Goal: Task Accomplishment & Management: Use online tool/utility

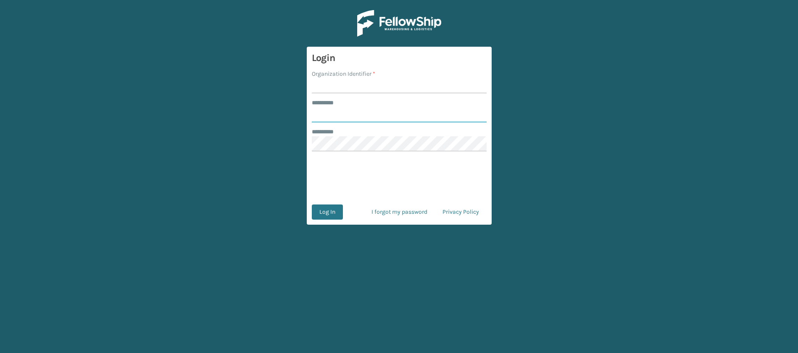
type input "**********"
click at [337, 87] on input "Organization Identifier *" at bounding box center [399, 85] width 175 height 15
type input "SuperAdminOrganization"
click at [333, 211] on button "Log In" at bounding box center [327, 211] width 31 height 15
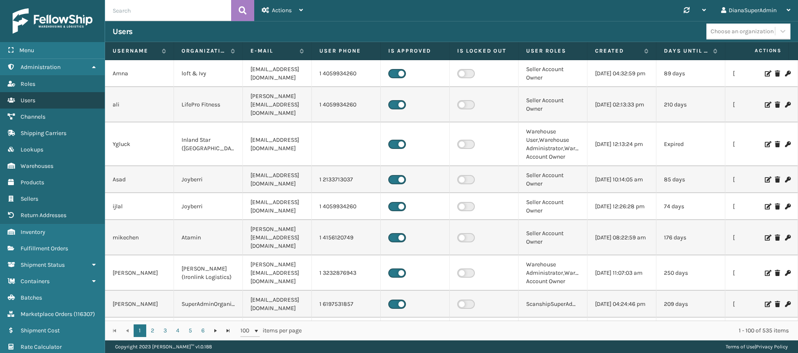
click at [52, 98] on link "Users" at bounding box center [52, 100] width 105 height 16
click at [301, 14] on div "Actions" at bounding box center [282, 10] width 41 height 21
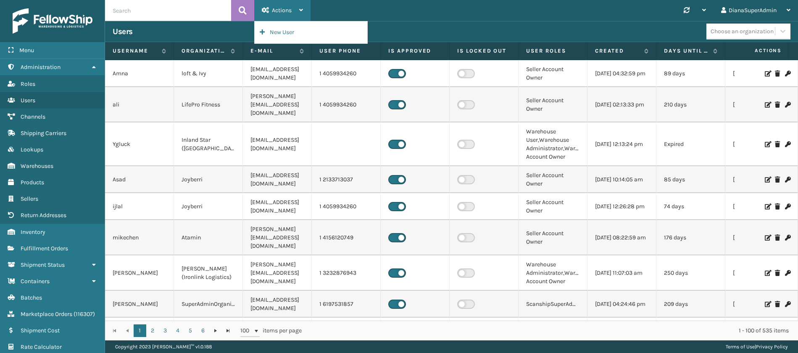
click at [301, 13] on div "Actions" at bounding box center [282, 10] width 41 height 21
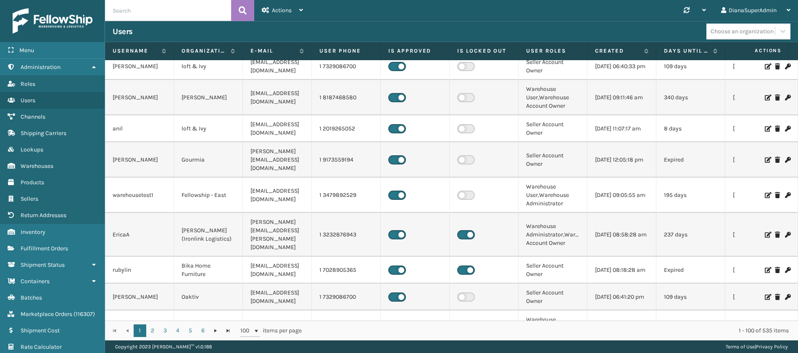
scroll to position [2545, 0]
click at [52, 103] on link "Users" at bounding box center [52, 100] width 105 height 16
click at [90, 68] on link "Administration" at bounding box center [52, 67] width 105 height 16
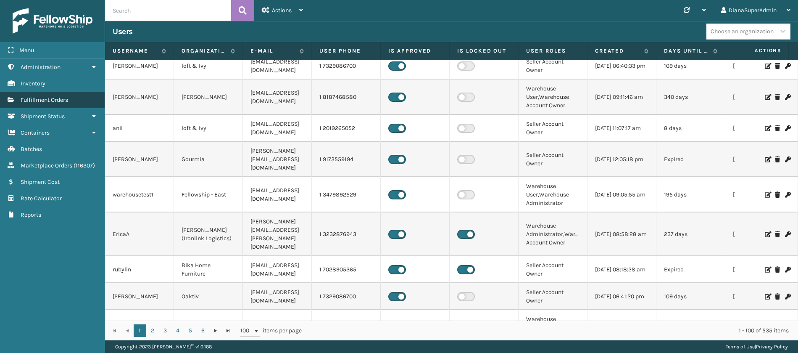
click at [74, 99] on link "Fulfillment Orders" at bounding box center [52, 100] width 105 height 16
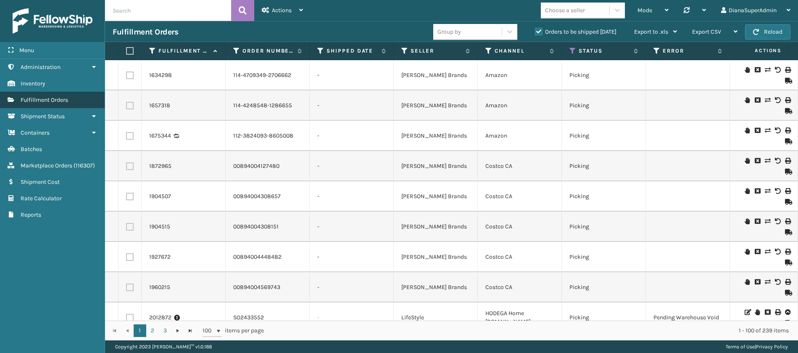
click at [60, 102] on span "Fulfillment Orders" at bounding box center [45, 99] width 48 height 7
click at [573, 49] on icon at bounding box center [573, 51] width 7 height 8
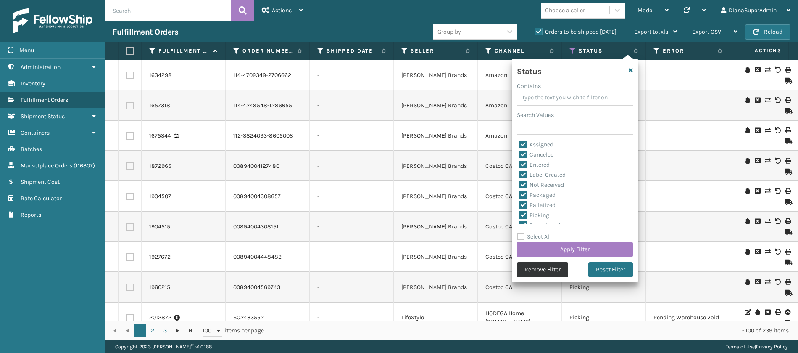
click at [542, 267] on button "Remove Filter" at bounding box center [542, 269] width 51 height 15
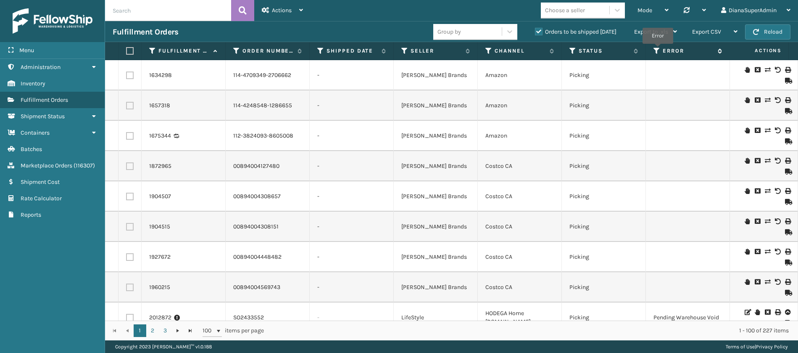
click at [658, 50] on icon at bounding box center [657, 51] width 7 height 8
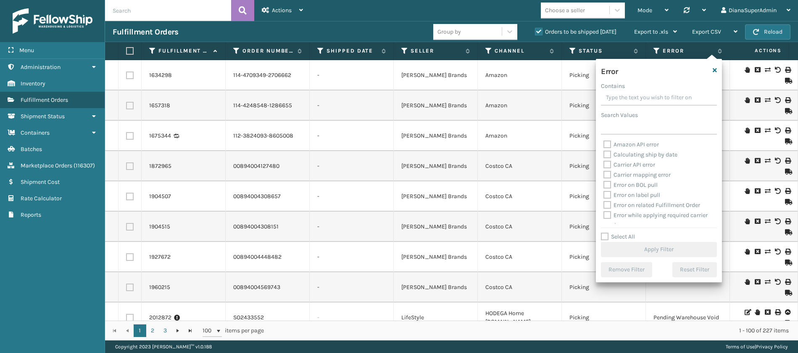
click at [605, 235] on label "Select All" at bounding box center [618, 236] width 34 height 7
click at [605, 232] on input "Select All" at bounding box center [664, 232] width 126 height 1
checkbox input "true"
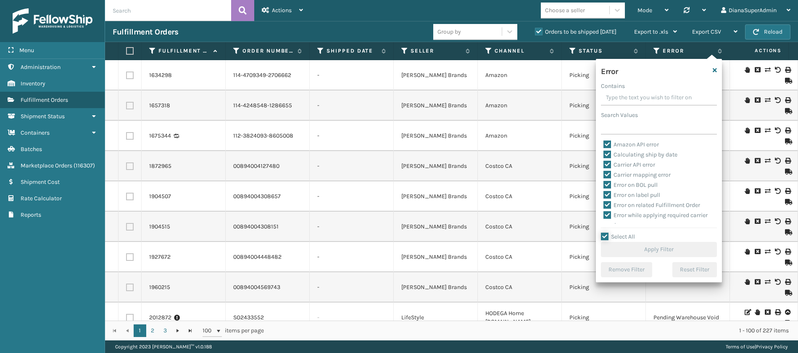
checkbox input "true"
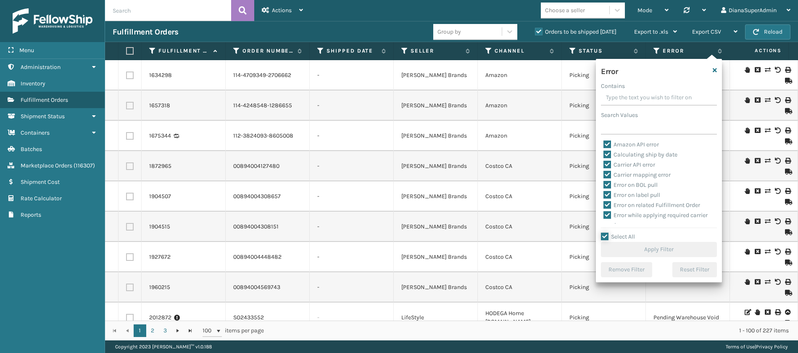
checkbox input "true"
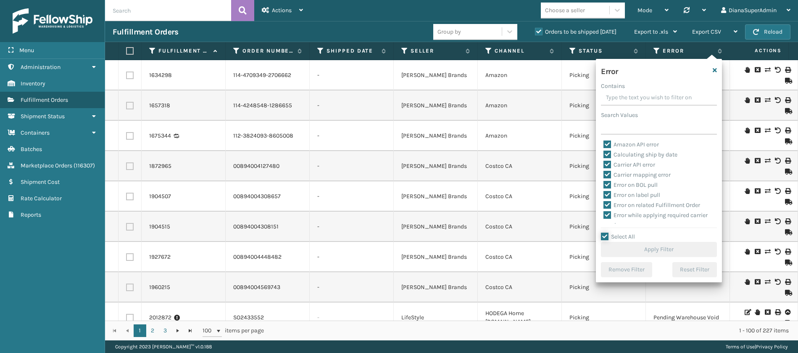
checkbox input "true"
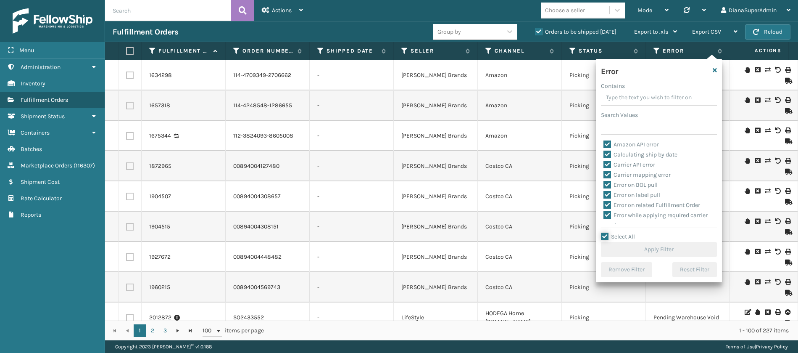
checkbox input "true"
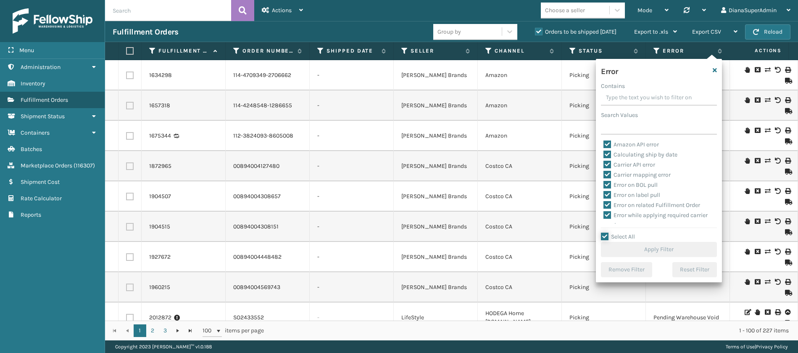
checkbox input "true"
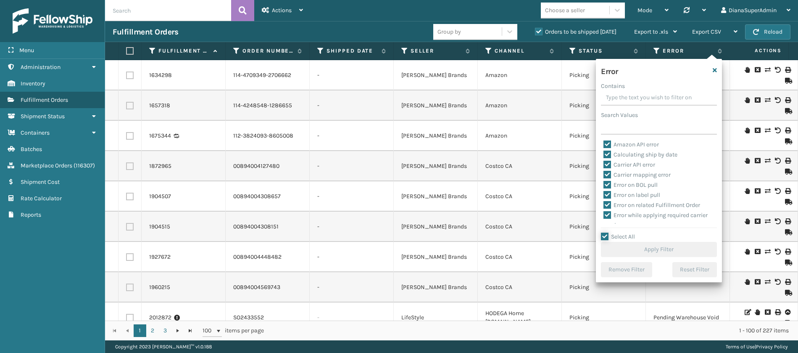
checkbox input "true"
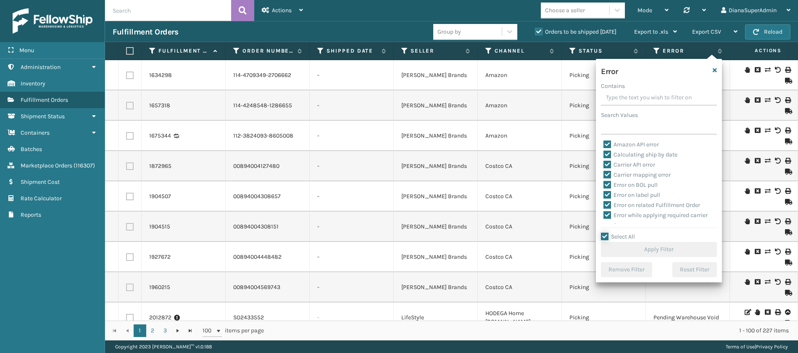
checkbox input "true"
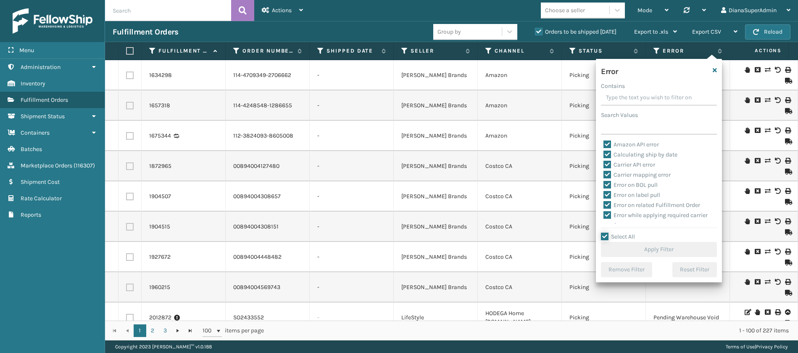
checkbox input "true"
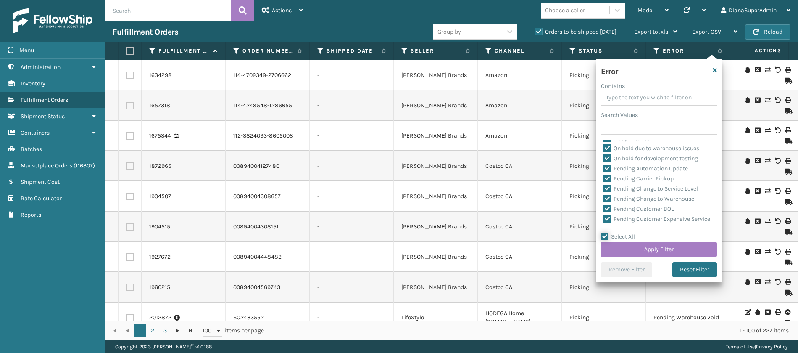
scroll to position [196, 0]
click at [610, 168] on label "Pending Automation Update" at bounding box center [646, 169] width 84 height 7
click at [604, 168] on input "Pending Automation Update" at bounding box center [604, 167] width 0 height 5
checkbox input "false"
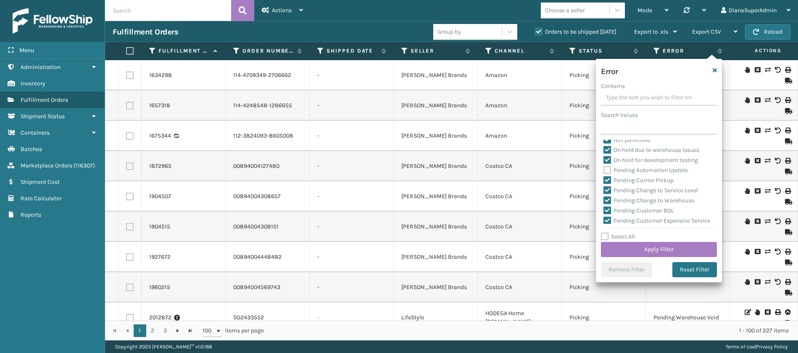
click at [610, 180] on label "Pending Carrier Pickup" at bounding box center [639, 180] width 70 height 7
click at [604, 180] on input "Pending Carrier Pickup" at bounding box center [604, 177] width 0 height 5
checkbox input "false"
click at [608, 190] on div "Pending Change to Service Level" at bounding box center [659, 190] width 111 height 10
click at [608, 190] on label "Pending Change to Service Level" at bounding box center [651, 190] width 95 height 7
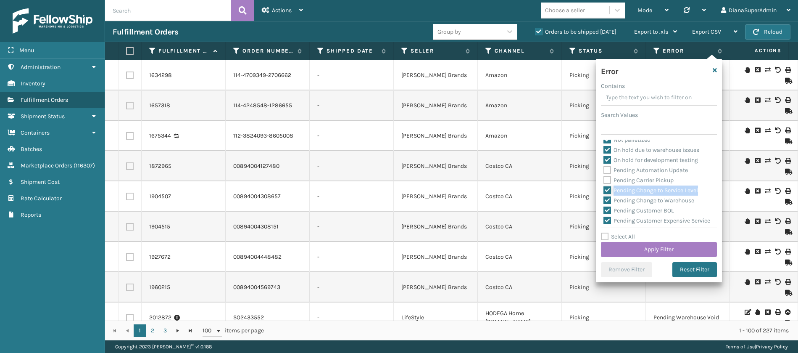
click at [604, 190] on input "Pending Change to Service Level" at bounding box center [604, 187] width 0 height 5
checkbox input "false"
click at [608, 197] on label "Pending Change to Warehouse" at bounding box center [649, 200] width 91 height 7
click at [604, 197] on input "Pending Change to Warehouse" at bounding box center [604, 197] width 0 height 5
checkbox input "false"
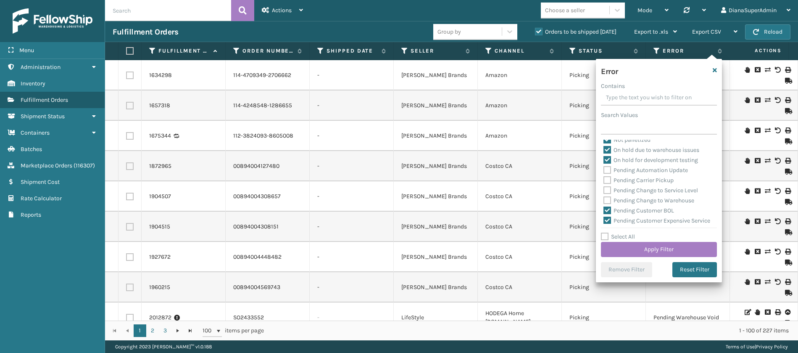
click at [608, 207] on label "Pending Customer BOL" at bounding box center [639, 210] width 71 height 7
click at [604, 207] on input "Pending Customer BOL" at bounding box center [604, 208] width 0 height 5
checkbox input "false"
click at [608, 190] on label "Pending Customer Expensive Service" at bounding box center [657, 191] width 107 height 7
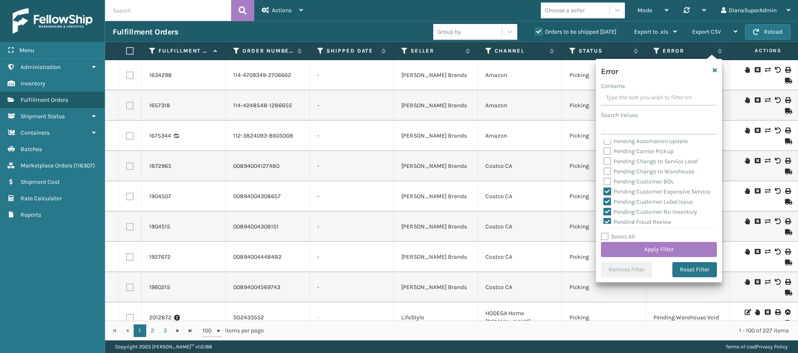
click at [604, 190] on input "Pending Customer Expensive Service" at bounding box center [604, 189] width 0 height 5
checkbox input "false"
click at [608, 176] on label "Pending Customer Label Issue" at bounding box center [649, 172] width 90 height 7
click at [604, 173] on input "Pending Customer Label Issue" at bounding box center [604, 170] width 0 height 5
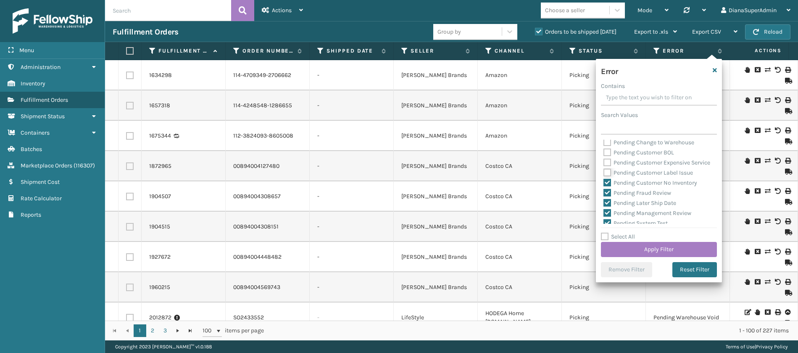
checkbox input "false"
click at [608, 186] on label "Pending Customer No Inventory" at bounding box center [651, 182] width 94 height 7
click at [604, 183] on input "Pending Customer No Inventory" at bounding box center [604, 180] width 0 height 5
checkbox input "false"
click at [608, 196] on label "Pending Fraud Review" at bounding box center [638, 192] width 68 height 7
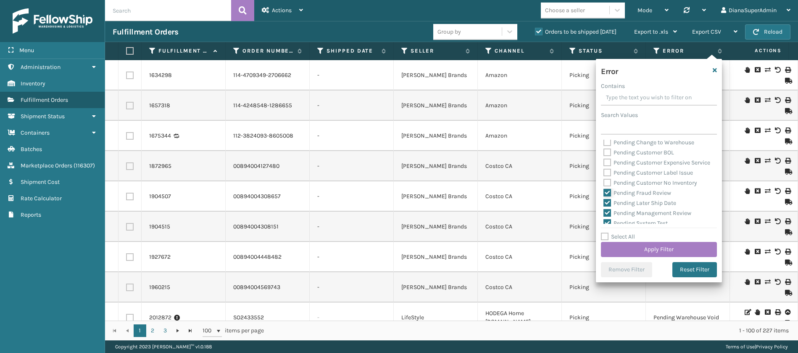
click at [604, 193] on input "Pending Fraud Review" at bounding box center [604, 190] width 0 height 5
checkbox input "false"
click at [608, 180] on label "Pending Later Ship Date" at bounding box center [640, 176] width 73 height 7
click at [604, 177] on input "Pending Later Ship Date" at bounding box center [604, 174] width 0 height 5
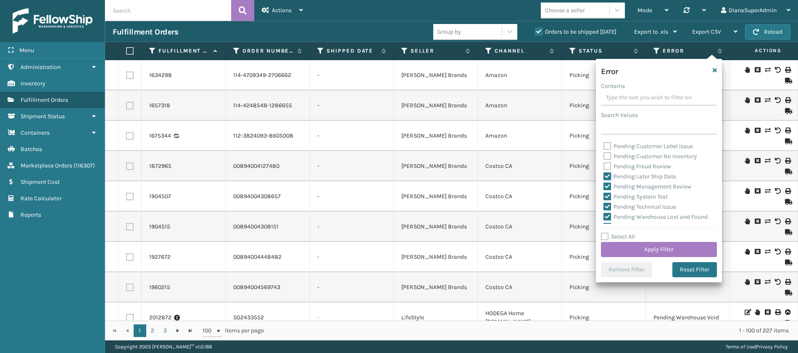
checkbox input "false"
click at [608, 190] on label "Pending Management Review" at bounding box center [648, 186] width 88 height 7
click at [604, 187] on input "Pending Management Review" at bounding box center [604, 184] width 0 height 5
checkbox input "false"
click at [608, 200] on label "Pending System Test" at bounding box center [636, 196] width 64 height 7
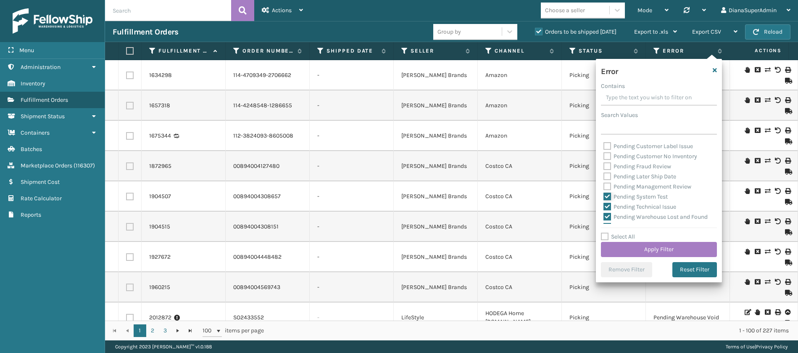
click at [604, 197] on input "Pending System Test" at bounding box center [604, 194] width 0 height 5
checkbox input "false"
click at [608, 210] on label "Pending Technical Issue" at bounding box center [640, 206] width 73 height 7
click at [604, 207] on input "Pending Technical Issue" at bounding box center [604, 204] width 0 height 5
checkbox input "false"
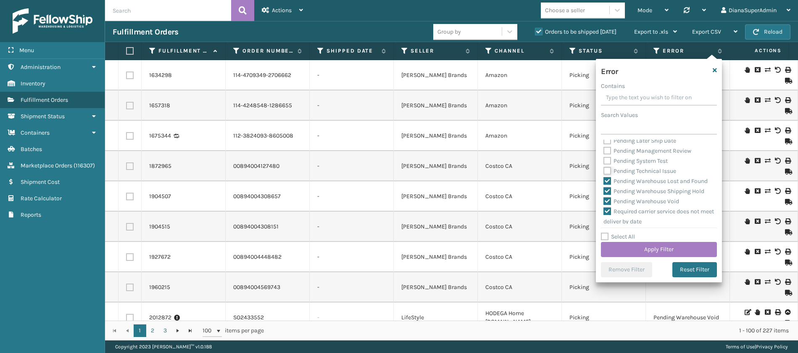
scroll to position [320, 0]
click at [608, 181] on label "Pending Warehouse Lost and Found" at bounding box center [656, 177] width 104 height 7
click at [604, 178] on input "Pending Warehouse Lost and Found" at bounding box center [604, 175] width 0 height 5
checkbox input "false"
click at [608, 191] on label "Pending Warehouse Shipping Hold" at bounding box center [654, 187] width 101 height 7
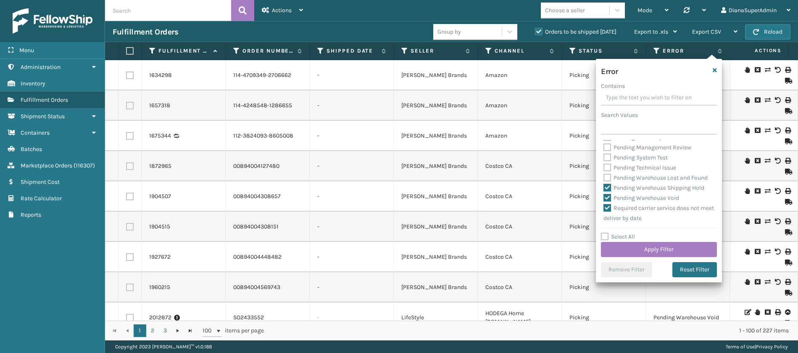
click at [604, 188] on input "Pending Warehouse Shipping Hold" at bounding box center [604, 185] width 0 height 5
checkbox input "false"
click at [605, 161] on label "Pending Warehouse Void" at bounding box center [642, 157] width 76 height 7
click at [604, 158] on input "Pending Warehouse Void" at bounding box center [604, 155] width 0 height 5
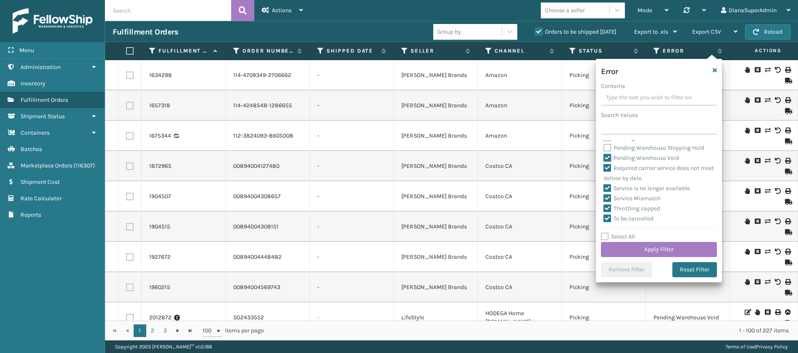
checkbox input "false"
click at [639, 252] on button "Apply Filter" at bounding box center [659, 249] width 116 height 15
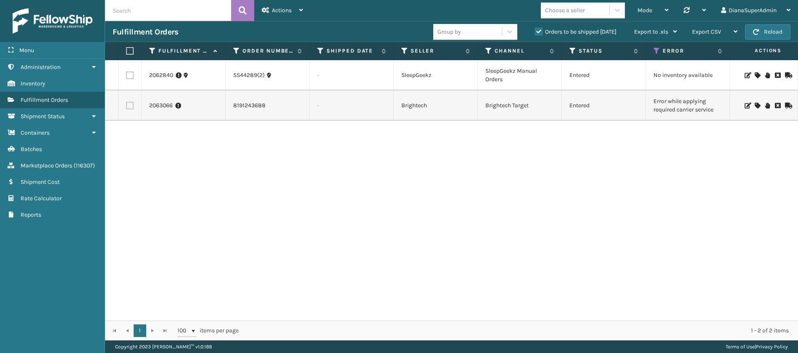
click at [755, 103] on icon at bounding box center [757, 106] width 5 height 6
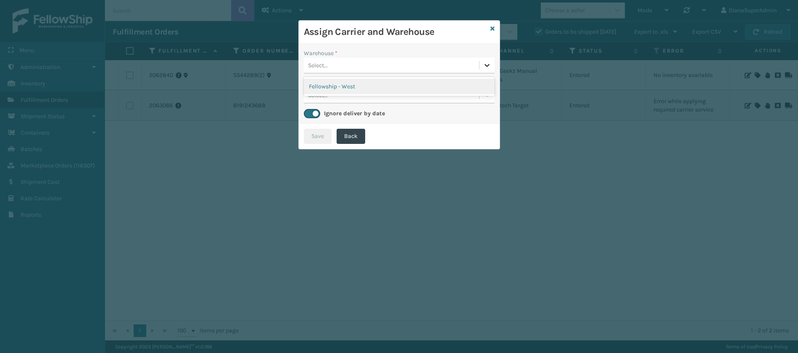
click at [493, 63] on div at bounding box center [487, 65] width 15 height 15
click at [422, 83] on div "Fellowship - West" at bounding box center [399, 87] width 191 height 16
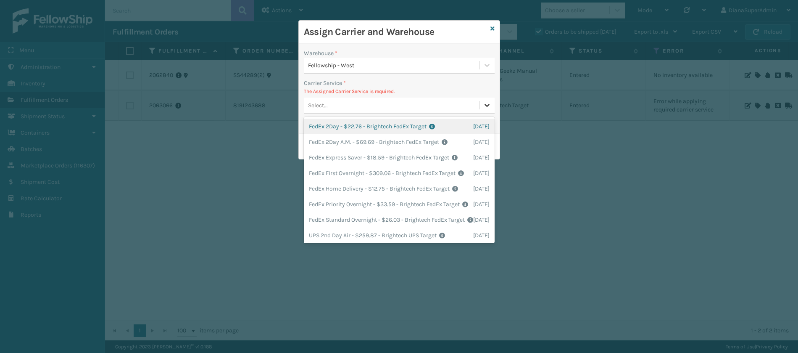
click at [490, 108] on icon at bounding box center [487, 105] width 8 height 8
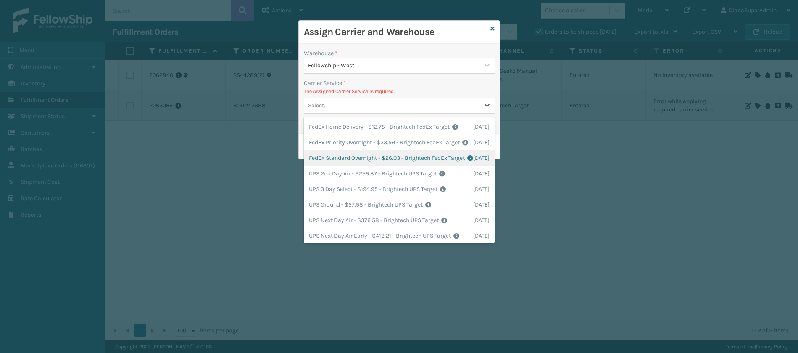
scroll to position [53, 0]
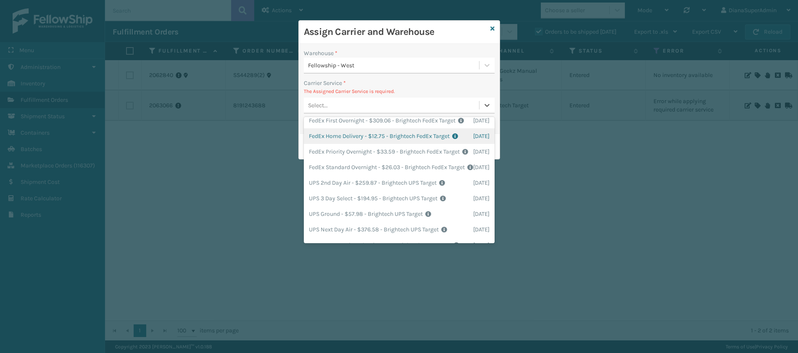
click at [385, 144] on div "FedEx Home Delivery - $12.75 - Brightech FedEx Target Shipping Cost $12.75 Surp…" at bounding box center [399, 136] width 191 height 16
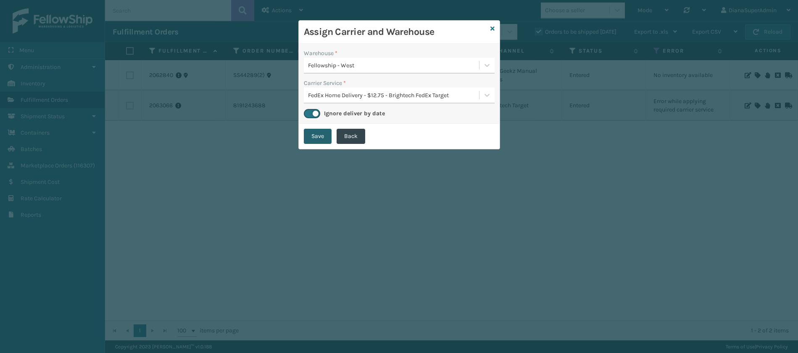
click at [312, 136] on button "Save" at bounding box center [318, 136] width 28 height 15
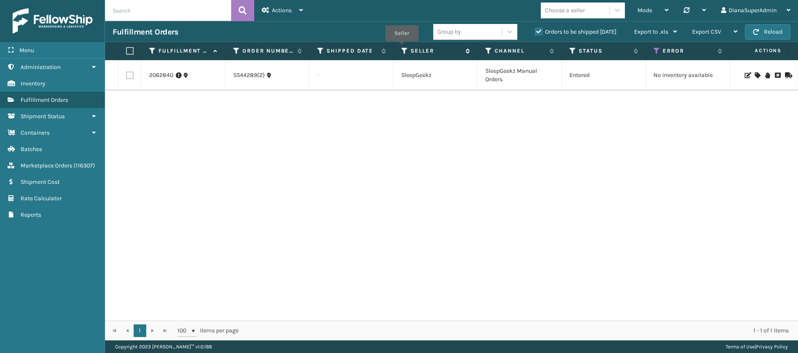
click at [402, 47] on icon at bounding box center [404, 51] width 7 height 8
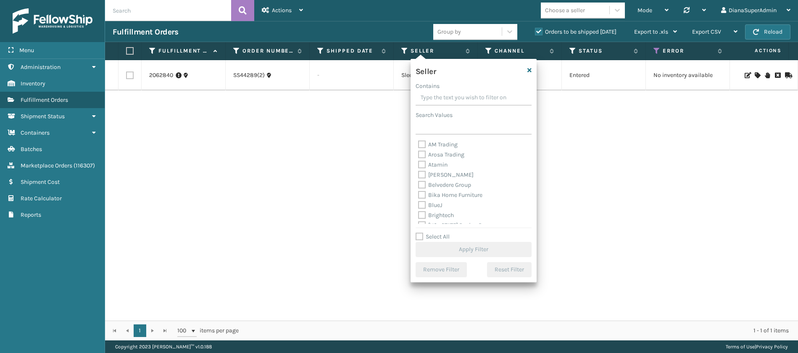
scroll to position [259, 0]
click at [424, 207] on label "SleepGeekz" at bounding box center [438, 208] width 40 height 7
click at [419, 207] on input "SleepGeekz" at bounding box center [418, 205] width 0 height 5
checkbox input "true"
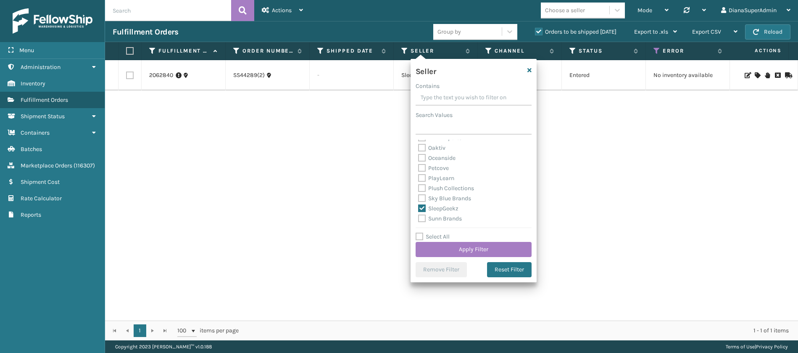
click at [421, 235] on label "Select All" at bounding box center [433, 236] width 34 height 7
click at [421, 232] on input "Select All" at bounding box center [479, 232] width 126 height 1
checkbox input "true"
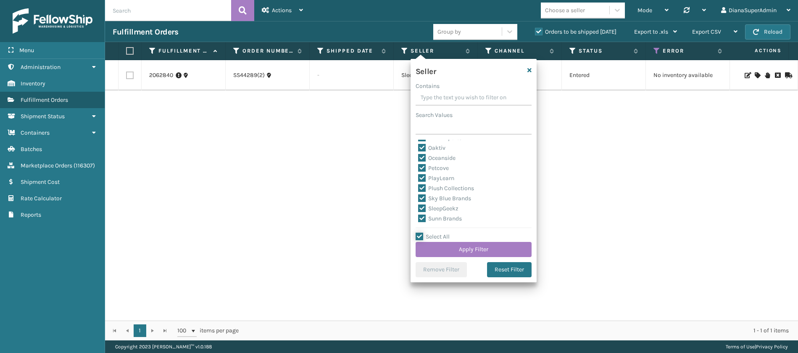
checkbox input "true"
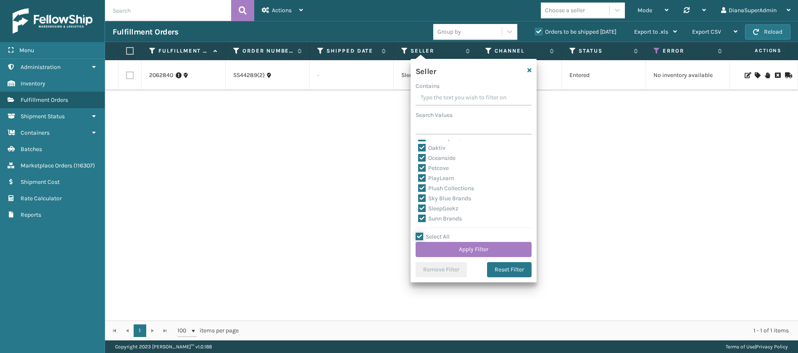
checkbox input "true"
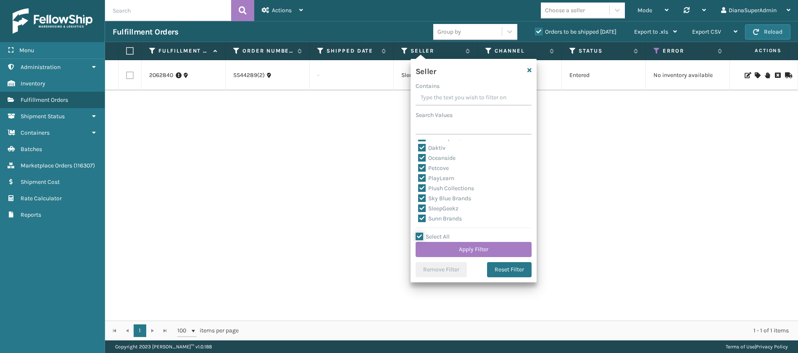
checkbox input "true"
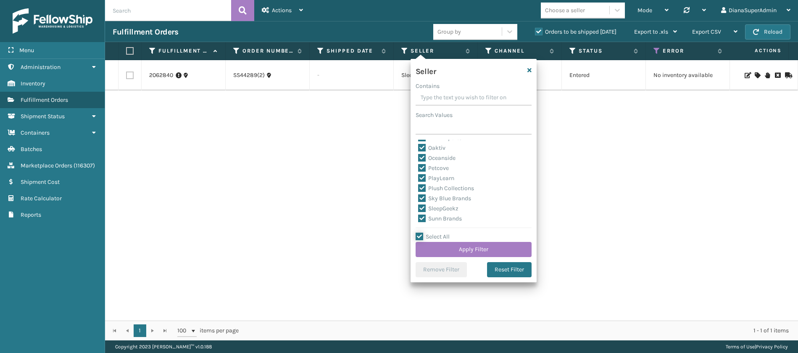
checkbox input "true"
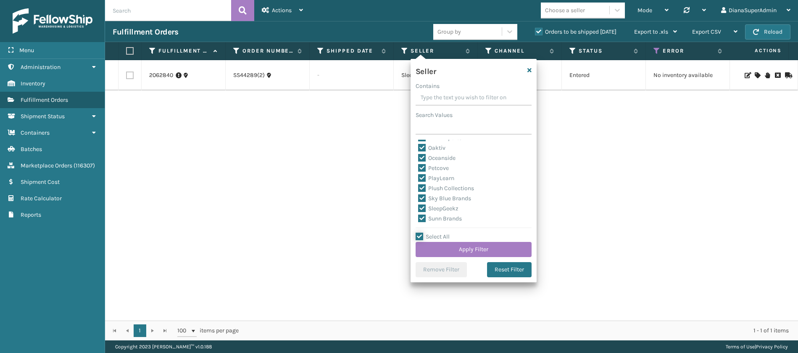
checkbox input "true"
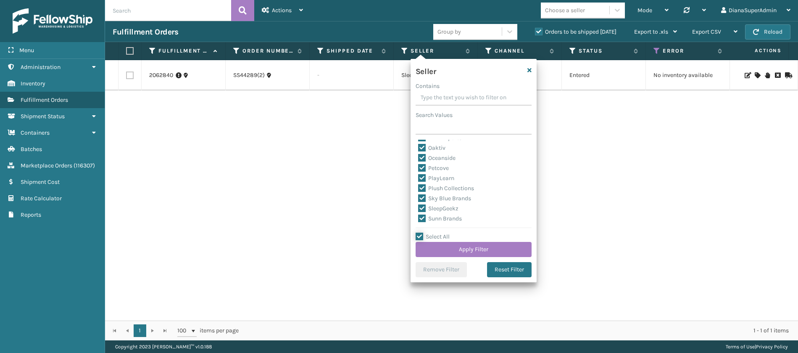
checkbox input "true"
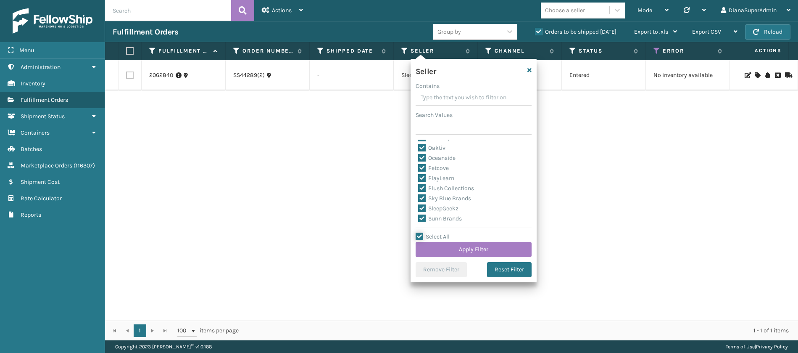
checkbox input "true"
click at [424, 206] on label "SleepGeekz" at bounding box center [438, 208] width 40 height 7
click at [419, 206] on input "SleepGeekz" at bounding box center [418, 205] width 0 height 5
checkbox input "false"
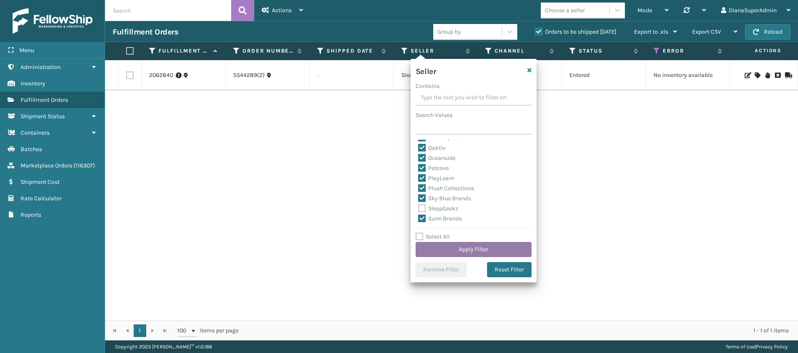
click at [456, 247] on button "Apply Filter" at bounding box center [474, 249] width 116 height 15
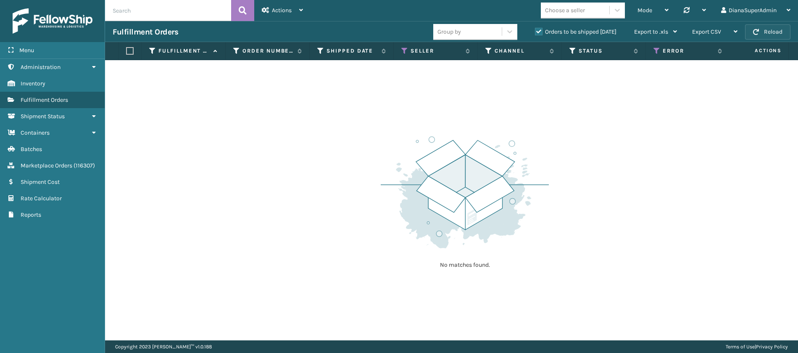
click at [779, 36] on button "Reload" at bounding box center [767, 31] width 45 height 15
click at [778, 30] on button "Reload" at bounding box center [767, 31] width 45 height 15
click at [781, 6] on div "DianaSuperAdmin" at bounding box center [755, 10] width 69 height 21
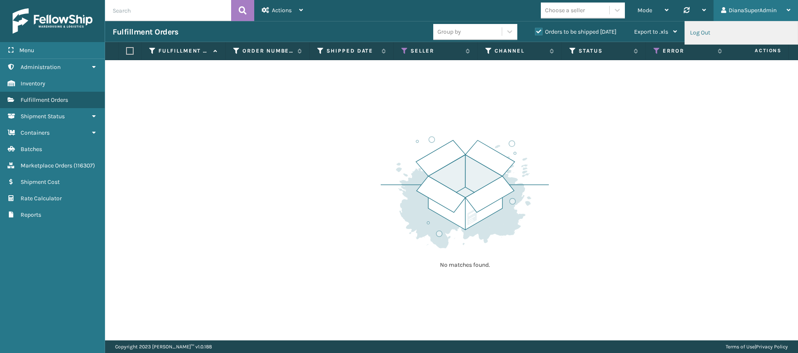
click at [695, 30] on li "Log Out" at bounding box center [741, 32] width 113 height 23
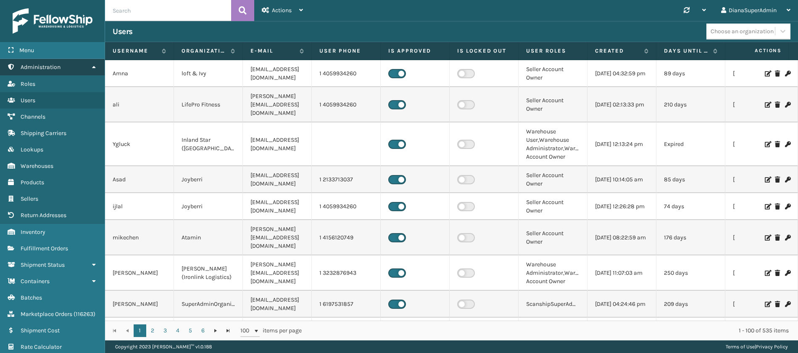
click at [88, 66] on link "Administration" at bounding box center [52, 67] width 105 height 16
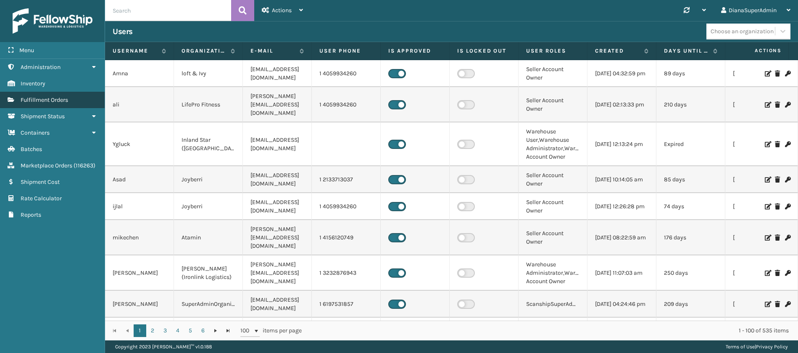
click at [76, 104] on link "Fulfillment Orders" at bounding box center [52, 100] width 105 height 16
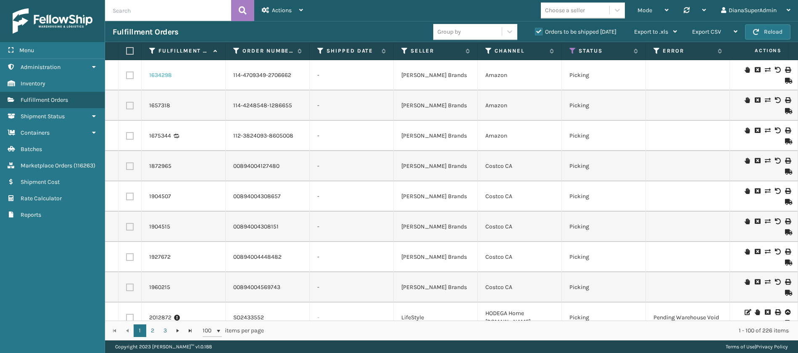
click at [165, 75] on link "1634298" at bounding box center [160, 75] width 23 height 8
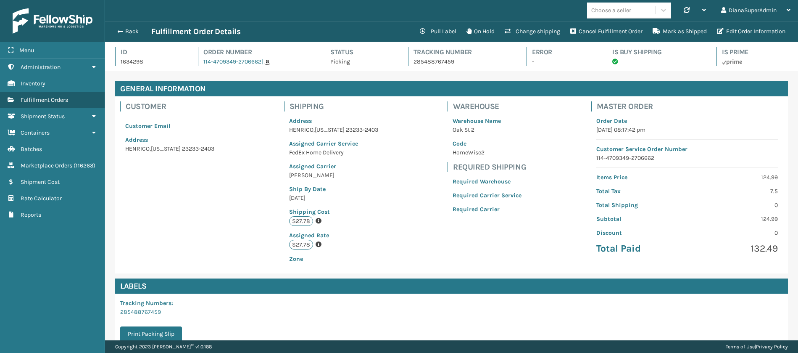
scroll to position [20, 693]
click at [121, 29] on span "button" at bounding box center [118, 32] width 5 height 6
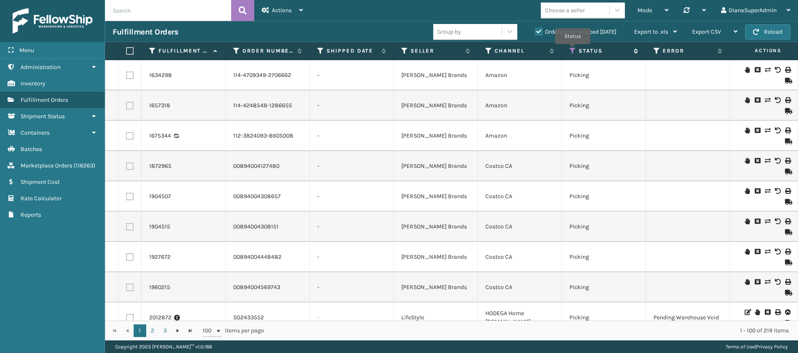
click at [573, 50] on icon at bounding box center [573, 51] width 7 height 8
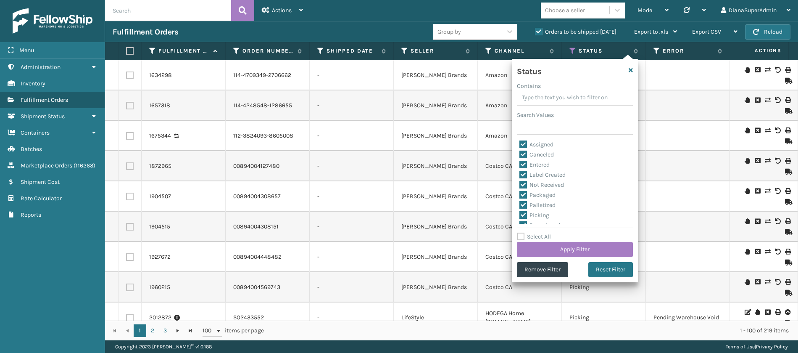
drag, startPoint x: 629, startPoint y: 67, endPoint x: 606, endPoint y: 213, distance: 147.3
click at [606, 213] on div "Status Contains Search Values Assigned Canceled Entered Label Created Not Recei…" at bounding box center [575, 170] width 126 height 223
click at [550, 269] on button "Remove Filter" at bounding box center [542, 269] width 51 height 15
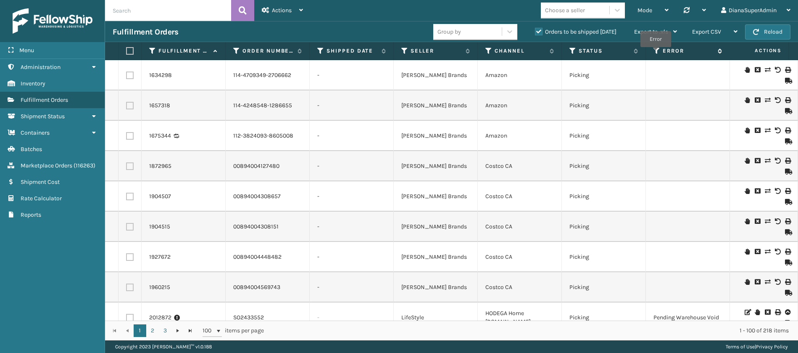
click at [656, 53] on icon at bounding box center [657, 51] width 7 height 8
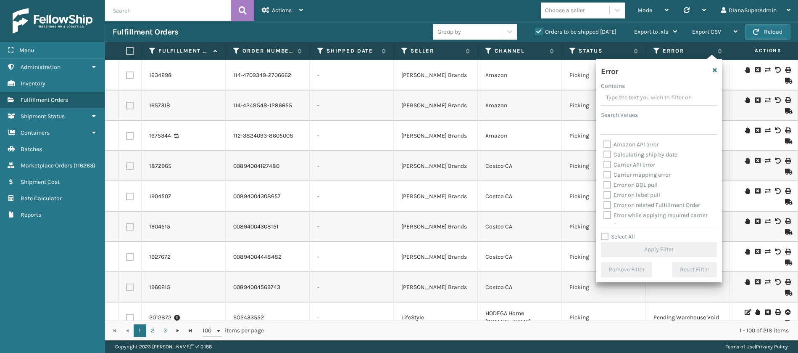
click at [604, 235] on label "Select All" at bounding box center [618, 236] width 34 height 7
click at [604, 232] on input "Select All" at bounding box center [664, 232] width 126 height 1
checkbox input "true"
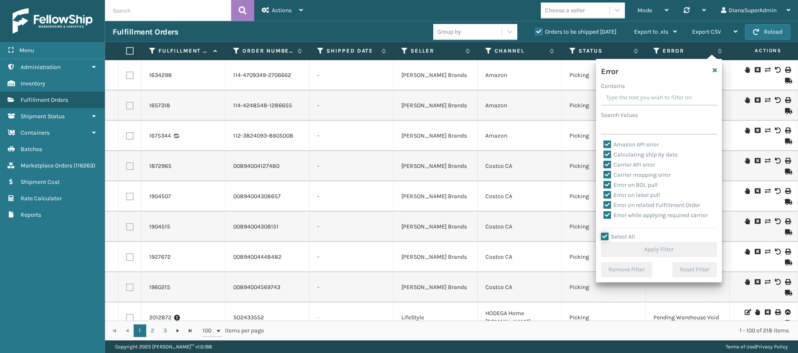
checkbox input "true"
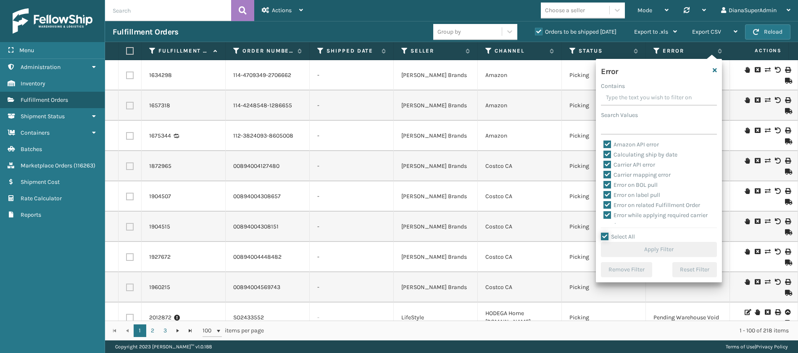
checkbox input "true"
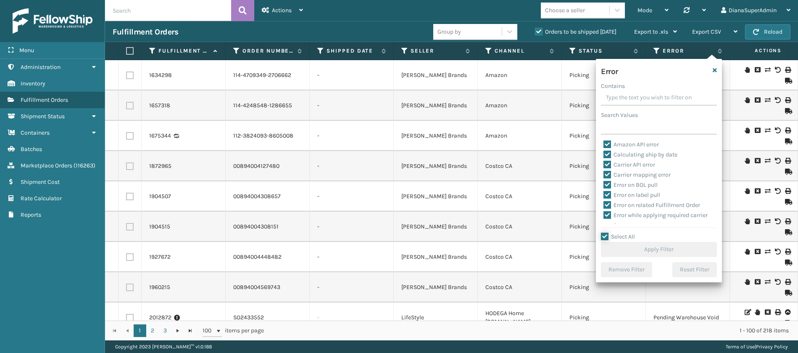
checkbox input "true"
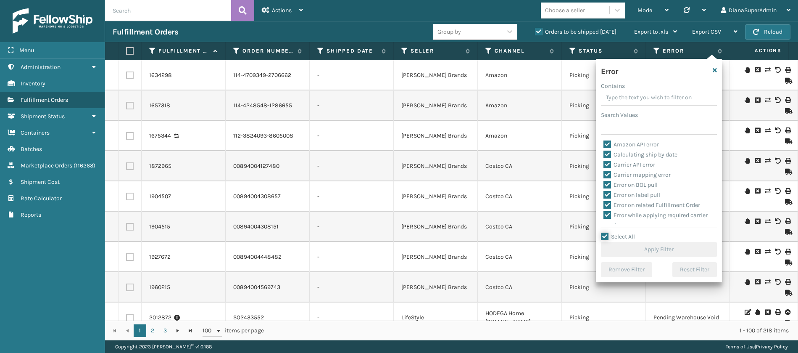
checkbox input "true"
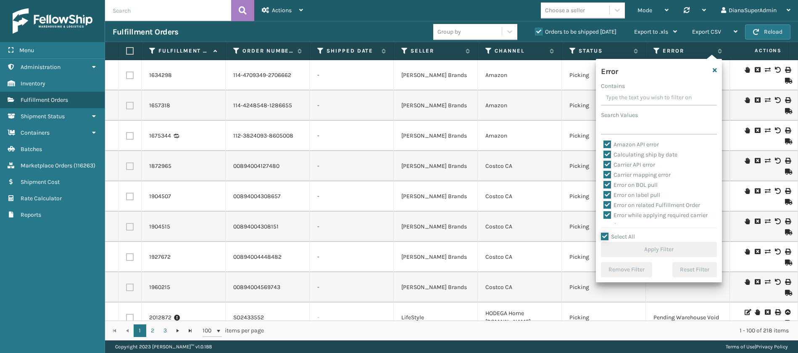
checkbox input "true"
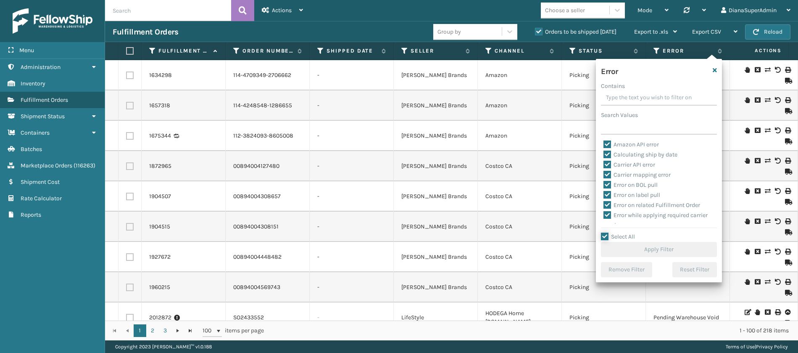
checkbox input "true"
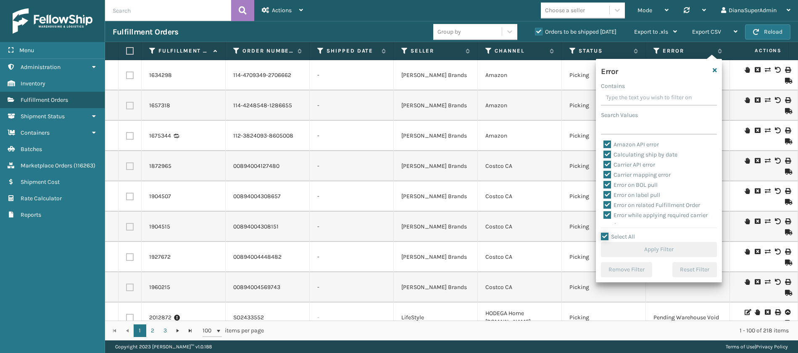
checkbox input "true"
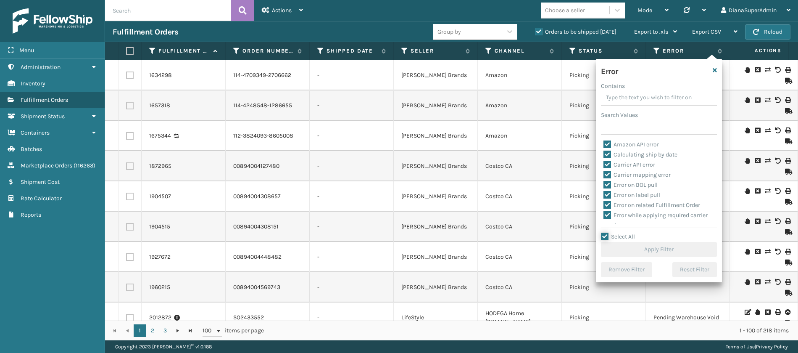
checkbox input "true"
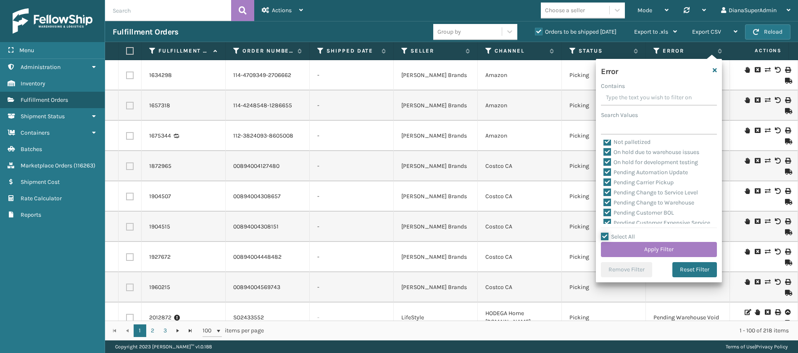
scroll to position [195, 0]
click at [609, 170] on label "Pending Automation Update" at bounding box center [646, 171] width 84 height 7
click at [604, 170] on input "Pending Automation Update" at bounding box center [604, 168] width 0 height 5
checkbox input "false"
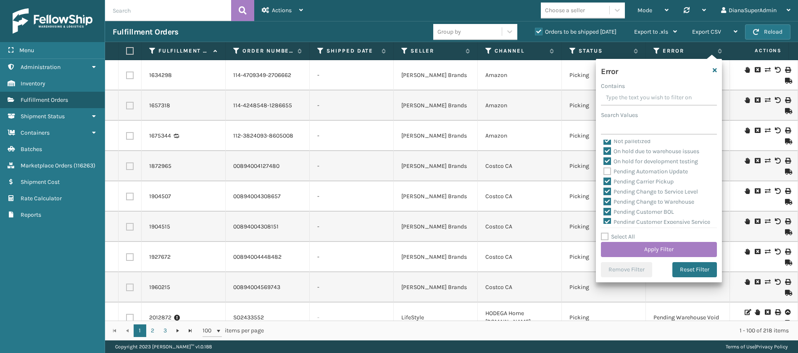
click at [608, 179] on label "Pending Carrier Pickup" at bounding box center [639, 181] width 70 height 7
click at [604, 179] on input "Pending Carrier Pickup" at bounding box center [604, 179] width 0 height 5
checkbox input "false"
click at [608, 189] on label "Pending Change to Service Level" at bounding box center [651, 191] width 95 height 7
click at [604, 189] on input "Pending Change to Service Level" at bounding box center [604, 189] width 0 height 5
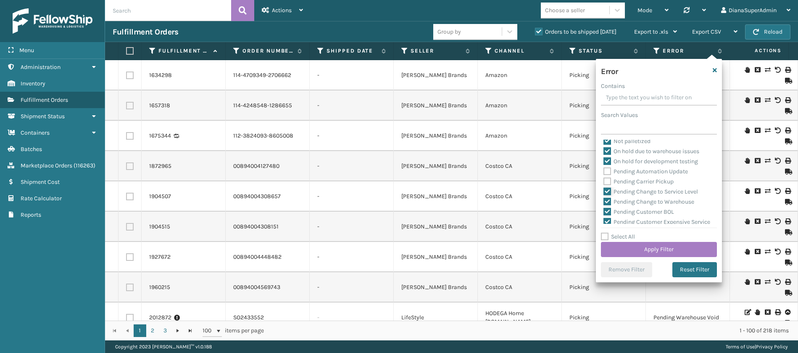
checkbox input "false"
click at [607, 202] on label "Pending Change to Warehouse" at bounding box center [649, 201] width 91 height 7
click at [604, 202] on input "Pending Change to Warehouse" at bounding box center [604, 199] width 0 height 5
checkbox input "false"
click at [607, 211] on label "Pending Customer BOL" at bounding box center [639, 211] width 71 height 7
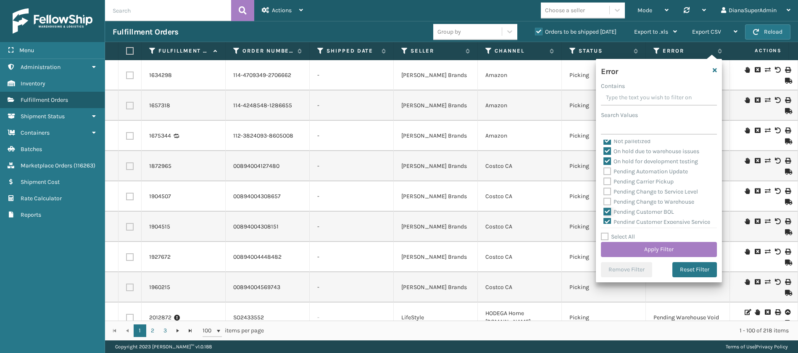
click at [604, 211] on input "Pending Customer BOL" at bounding box center [604, 209] width 0 height 5
checkbox input "false"
click at [605, 161] on label "Pending Customer Expensive Service" at bounding box center [657, 163] width 107 height 7
click at [604, 161] on input "Pending Customer Expensive Service" at bounding box center [604, 161] width 0 height 5
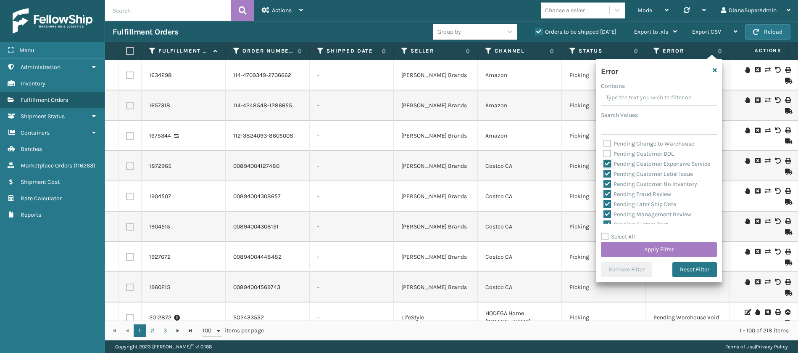
checkbox input "false"
click at [605, 177] on label "Pending Customer Label Issue" at bounding box center [649, 173] width 90 height 7
click at [604, 174] on input "Pending Customer Label Issue" at bounding box center [604, 171] width 0 height 5
checkbox input "false"
click at [606, 187] on label "Pending Customer No Inventory" at bounding box center [651, 183] width 94 height 7
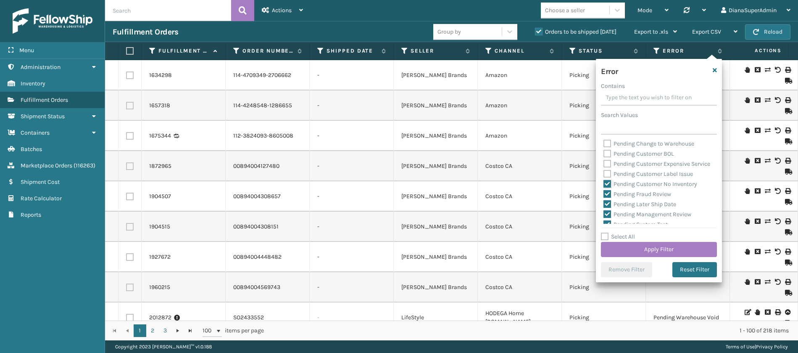
click at [604, 185] on input "Pending Customer No Inventory" at bounding box center [604, 181] width 0 height 5
checkbox input "false"
click at [607, 198] on label "Pending Fraud Review" at bounding box center [638, 193] width 68 height 7
click at [604, 195] on input "Pending Fraud Review" at bounding box center [604, 191] width 0 height 5
checkbox input "false"
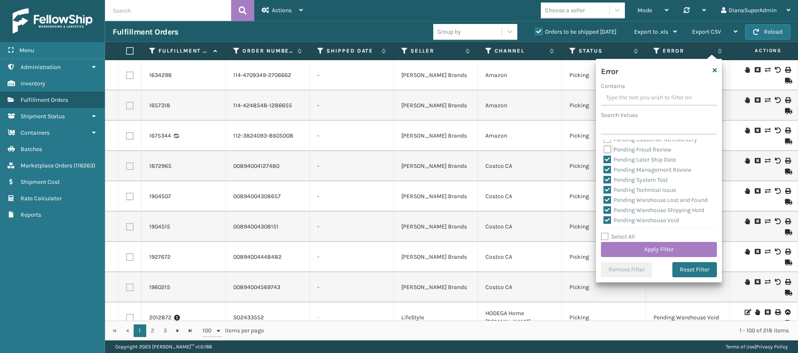
scroll to position [298, 0]
click at [609, 162] on label "Pending Later Ship Date" at bounding box center [640, 158] width 73 height 7
click at [604, 159] on input "Pending Later Ship Date" at bounding box center [604, 156] width 0 height 5
checkbox input "false"
click at [609, 172] on label "Pending Management Review" at bounding box center [648, 168] width 88 height 7
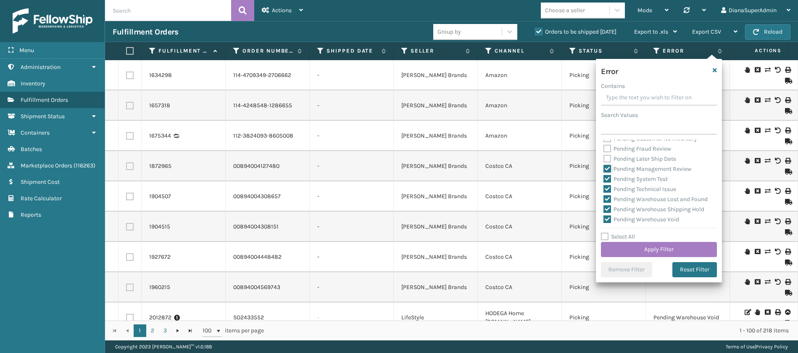
click at [604, 169] on input "Pending Management Review" at bounding box center [604, 166] width 0 height 5
checkbox input "false"
click at [609, 182] on label "Pending System Test" at bounding box center [636, 178] width 64 height 7
click at [604, 179] on input "Pending System Test" at bounding box center [604, 176] width 0 height 5
checkbox input "false"
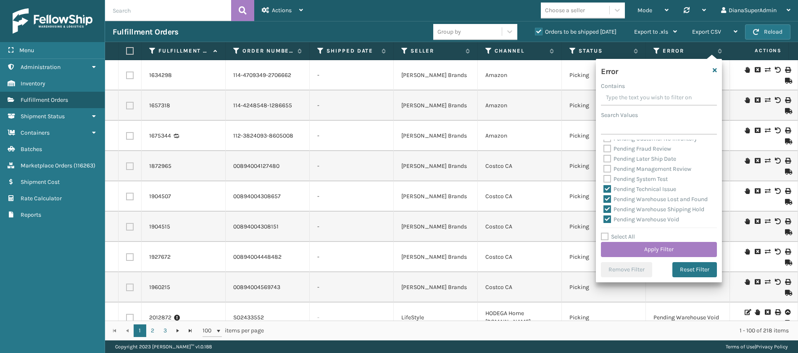
click at [609, 193] on label "Pending Technical Issue" at bounding box center [640, 188] width 73 height 7
click at [604, 190] on input "Pending Technical Issue" at bounding box center [604, 186] width 0 height 5
checkbox input "false"
click at [609, 203] on label "Pending Warehouse Lost and Found" at bounding box center [656, 198] width 104 height 7
click at [604, 200] on input "Pending Warehouse Lost and Found" at bounding box center [604, 196] width 0 height 5
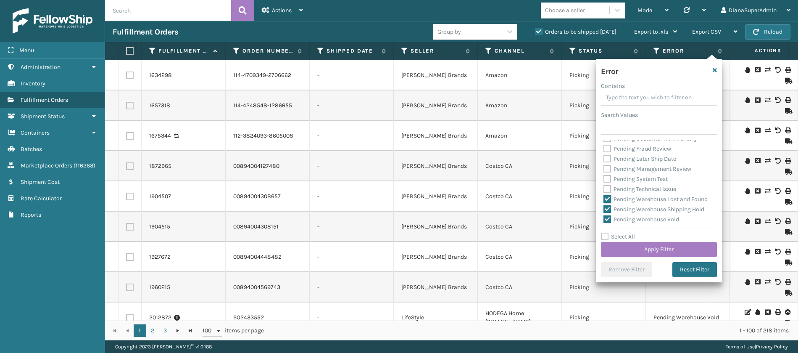
checkbox input "false"
click at [609, 156] on label "Pending Warehouse Shipping Hold" at bounding box center [654, 151] width 101 height 7
click at [604, 153] on input "Pending Warehouse Shipping Hold" at bounding box center [604, 149] width 0 height 5
checkbox input "false"
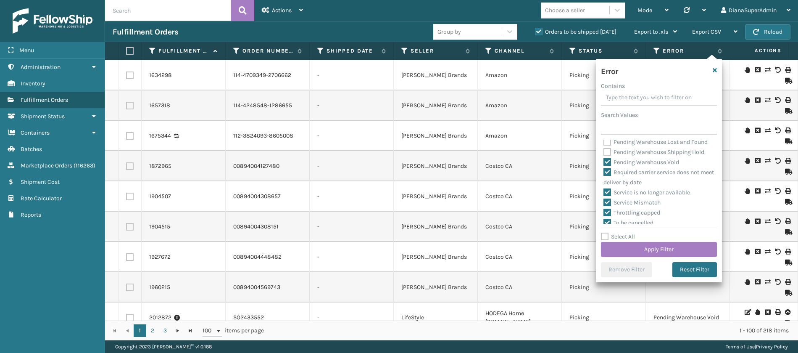
click at [609, 166] on label "Pending Warehouse Void" at bounding box center [642, 161] width 76 height 7
click at [604, 163] on input "Pending Warehouse Void" at bounding box center [604, 159] width 0 height 5
checkbox input "false"
click at [670, 249] on button "Apply Filter" at bounding box center [659, 249] width 116 height 15
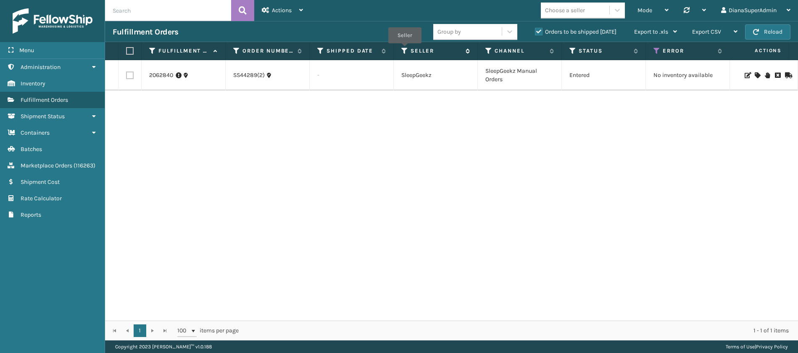
click at [405, 49] on icon at bounding box center [404, 51] width 7 height 8
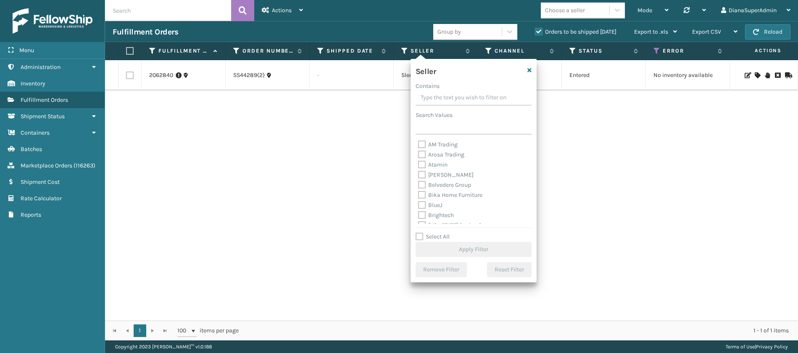
scroll to position [259, 0]
click at [418, 235] on label "Select All" at bounding box center [433, 236] width 34 height 7
click at [418, 232] on input "Select All" at bounding box center [479, 232] width 126 height 1
checkbox input "true"
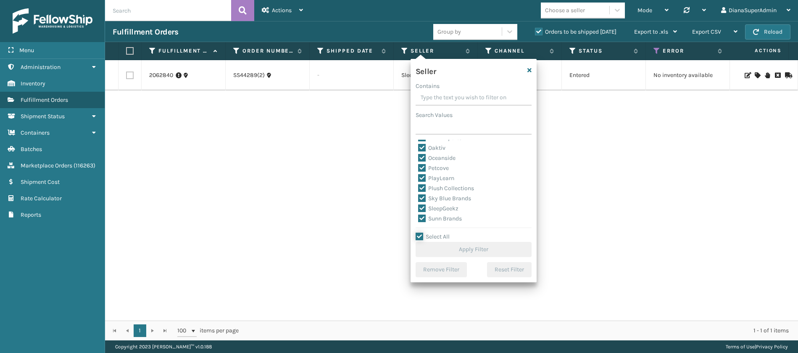
checkbox input "true"
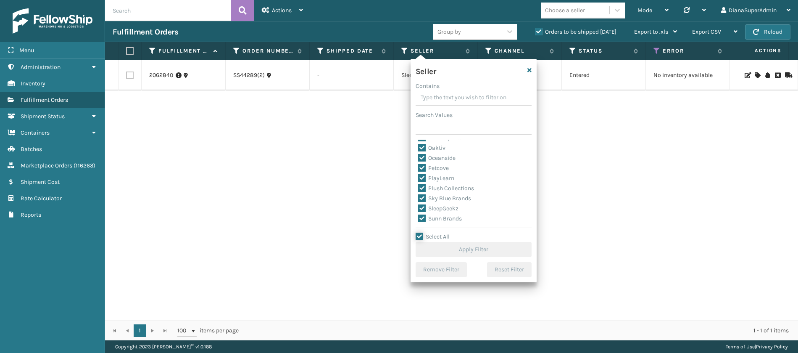
checkbox input "true"
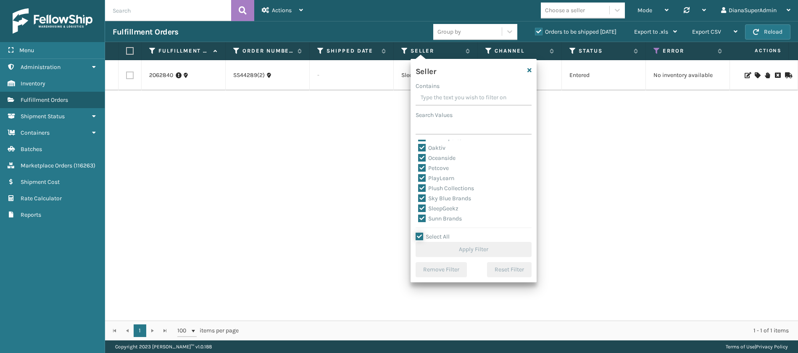
checkbox input "true"
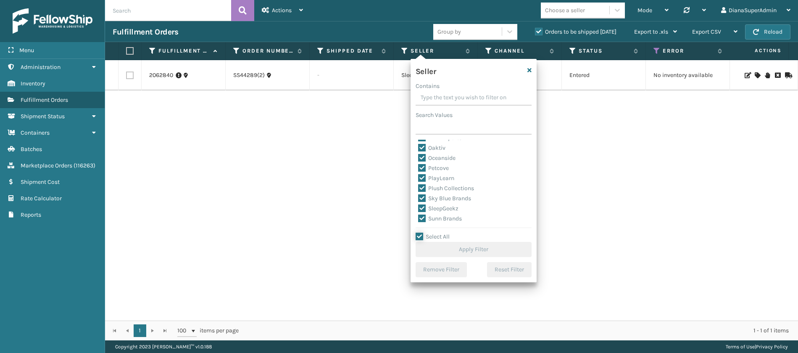
checkbox input "true"
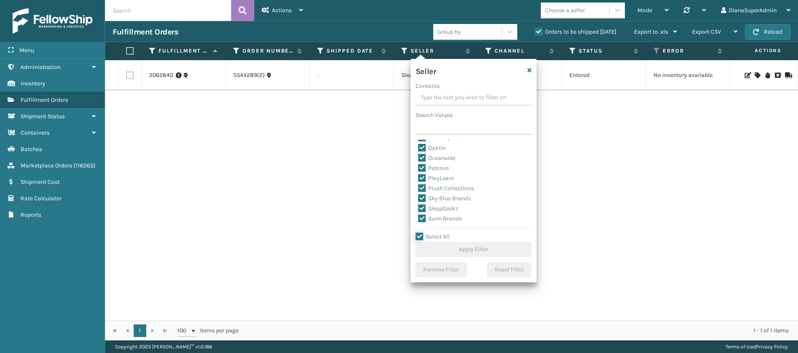
checkbox input "true"
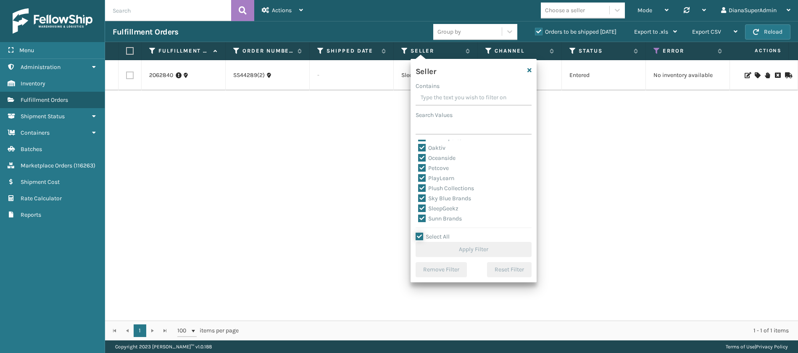
checkbox input "true"
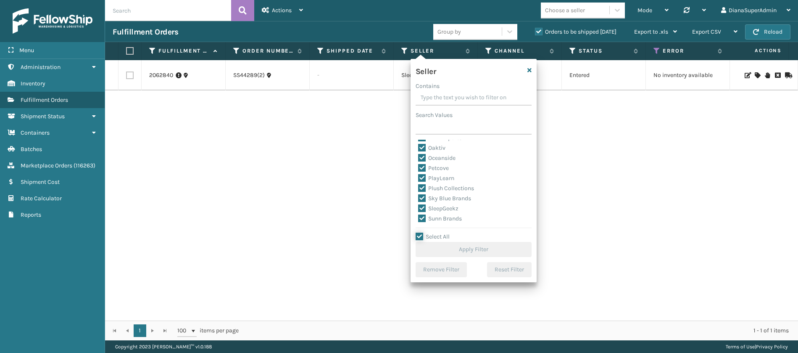
checkbox input "true"
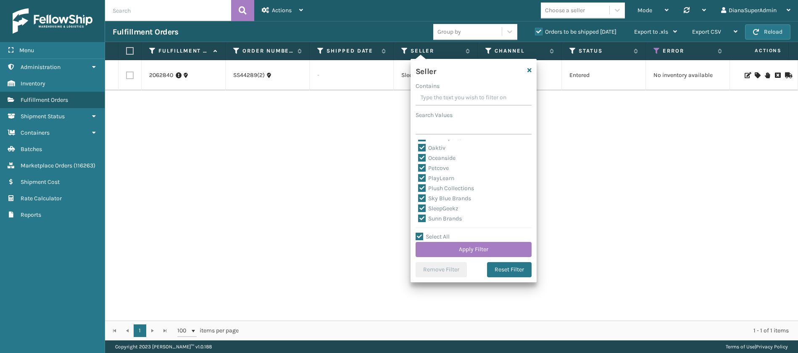
click at [423, 206] on label "SleepGeekz" at bounding box center [438, 208] width 40 height 7
click at [419, 206] on input "SleepGeekz" at bounding box center [418, 205] width 0 height 5
checkbox input "false"
click at [485, 245] on button "Apply Filter" at bounding box center [474, 249] width 116 height 15
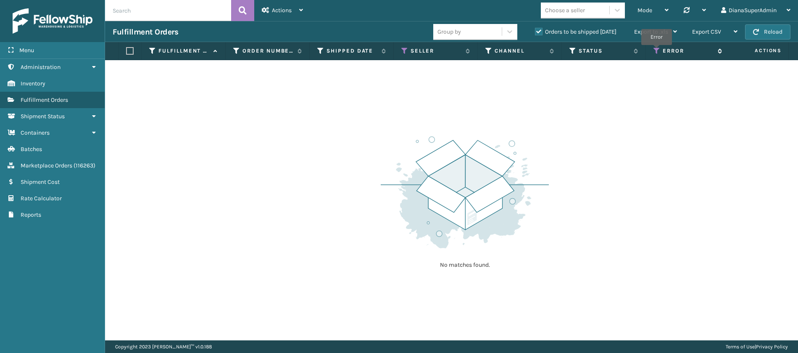
click at [657, 51] on icon at bounding box center [657, 51] width 7 height 8
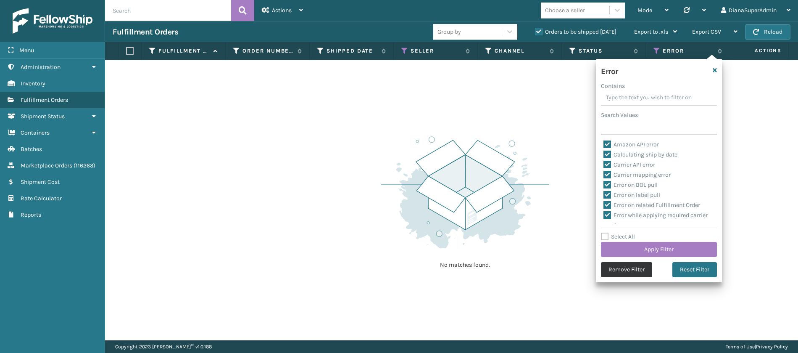
click at [629, 266] on button "Remove Filter" at bounding box center [626, 269] width 51 height 15
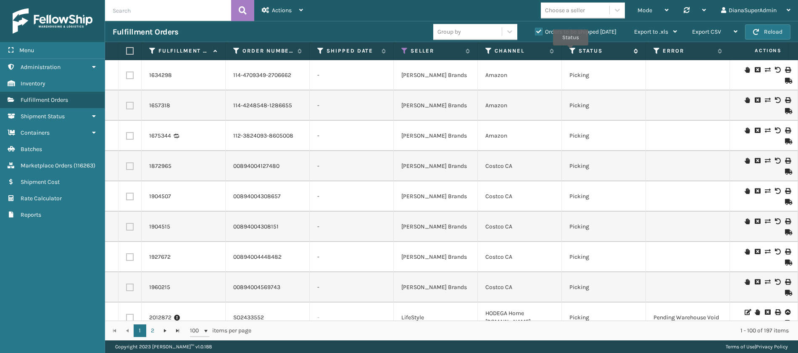
click at [571, 51] on icon at bounding box center [573, 51] width 7 height 8
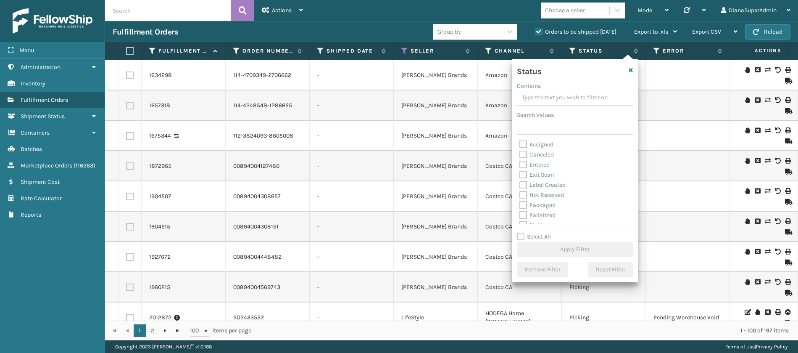
click at [523, 183] on label "Label Created" at bounding box center [543, 184] width 46 height 7
click at [520, 183] on input "Label Created" at bounding box center [520, 182] width 0 height 5
checkbox input "true"
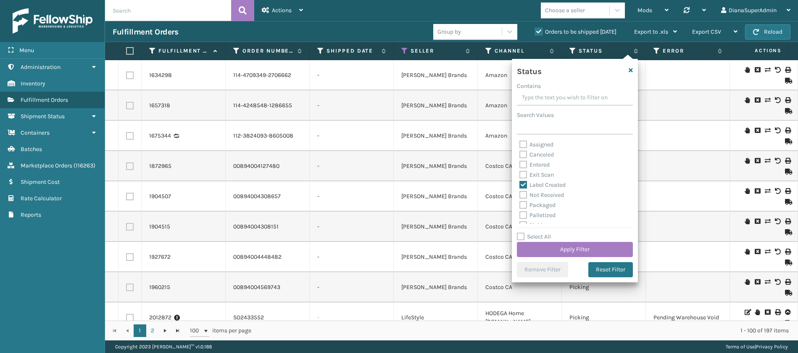
click at [525, 203] on label "Packaged" at bounding box center [538, 204] width 36 height 7
click at [520, 203] on input "Packaged" at bounding box center [520, 202] width 0 height 5
checkbox input "true"
click at [525, 211] on label "Palletized" at bounding box center [538, 214] width 36 height 7
click at [520, 211] on input "Palletized" at bounding box center [520, 212] width 0 height 5
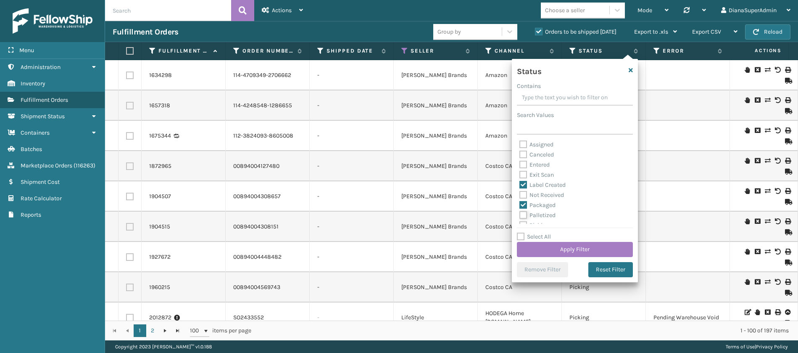
checkbox input "true"
click at [523, 205] on label "Picking" at bounding box center [535, 207] width 30 height 7
click at [520, 205] on input "Picking" at bounding box center [520, 205] width 0 height 5
checkbox input "true"
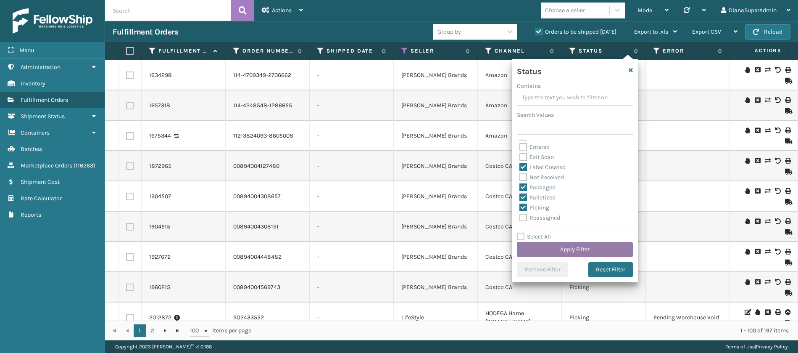
click at [568, 252] on button "Apply Filter" at bounding box center [575, 249] width 116 height 15
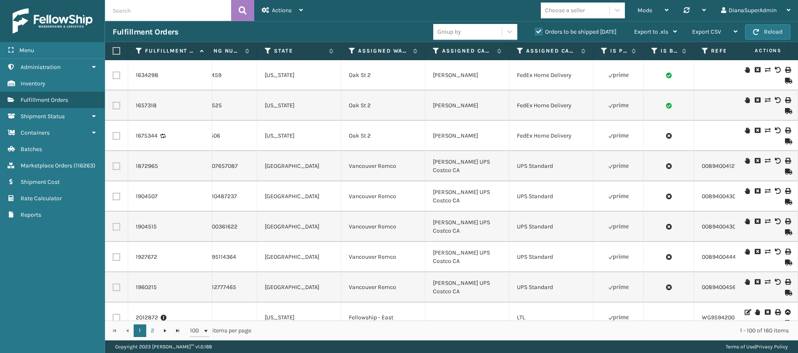
scroll to position [0, 691]
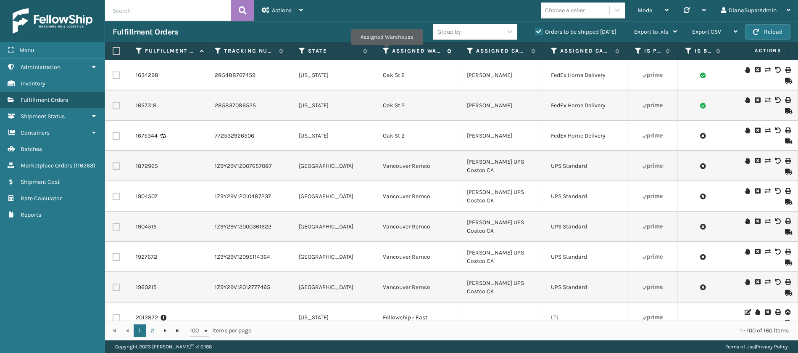
click at [387, 51] on icon at bounding box center [386, 51] width 7 height 8
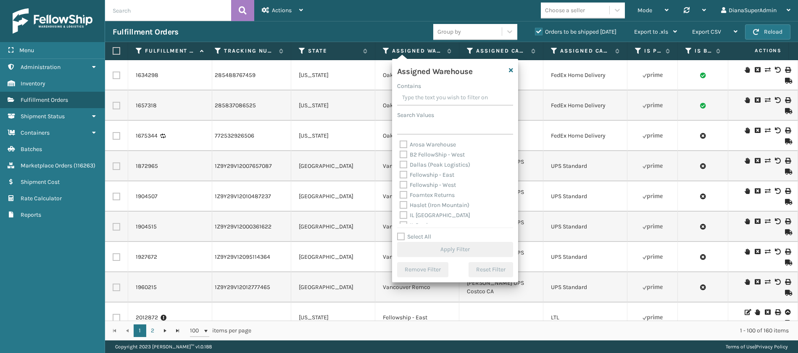
click at [403, 174] on label "Fellowship - East" at bounding box center [427, 174] width 55 height 7
click at [400, 174] on input "Fellowship - East" at bounding box center [400, 172] width 0 height 5
checkbox input "true"
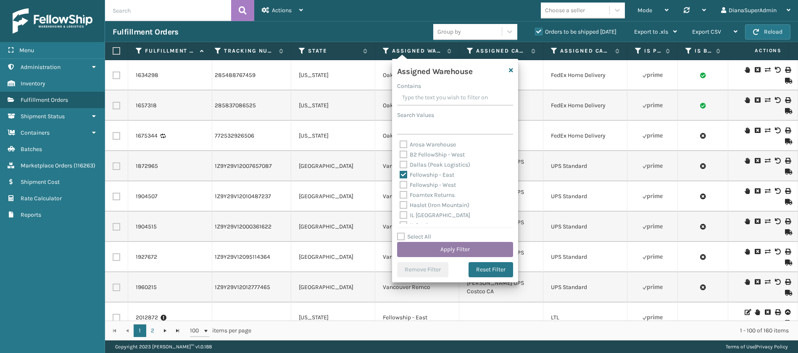
click at [483, 248] on button "Apply Filter" at bounding box center [455, 249] width 116 height 15
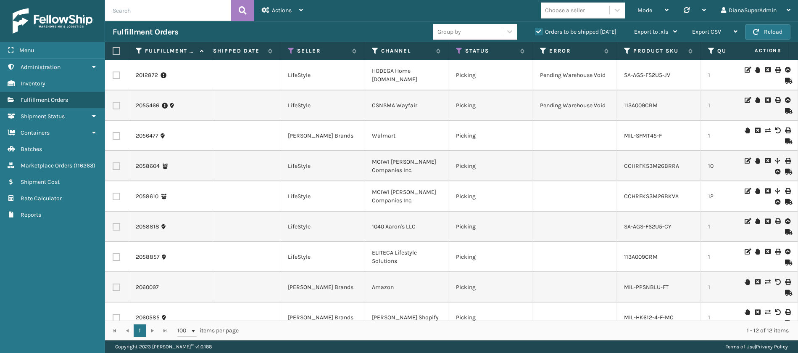
scroll to position [113, 113]
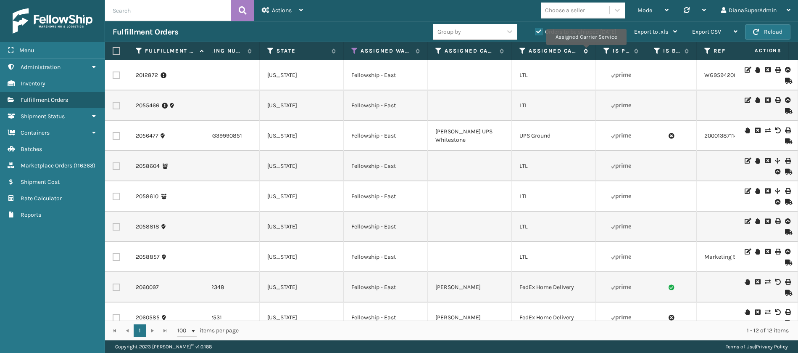
click at [586, 51] on icon at bounding box center [584, 50] width 7 height 5
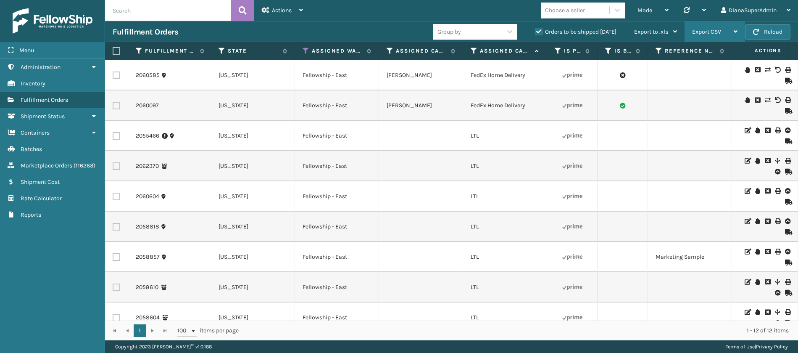
click at [710, 36] on div "Export CSV" at bounding box center [714, 31] width 45 height 21
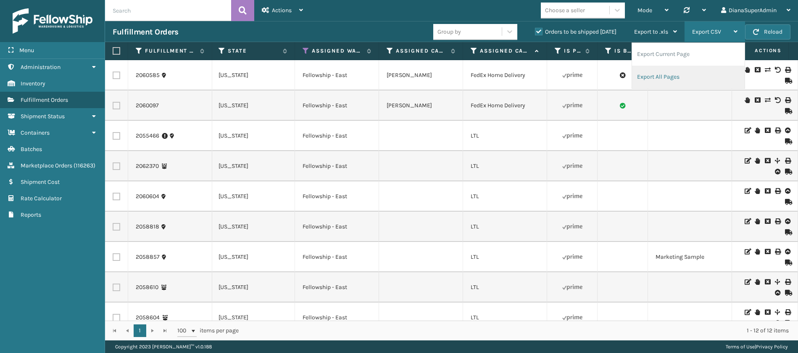
click at [681, 70] on li "Export All Pages" at bounding box center [688, 77] width 113 height 23
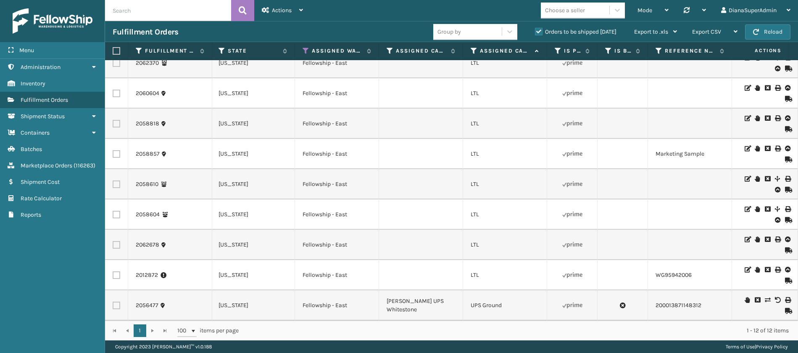
scroll to position [0, 771]
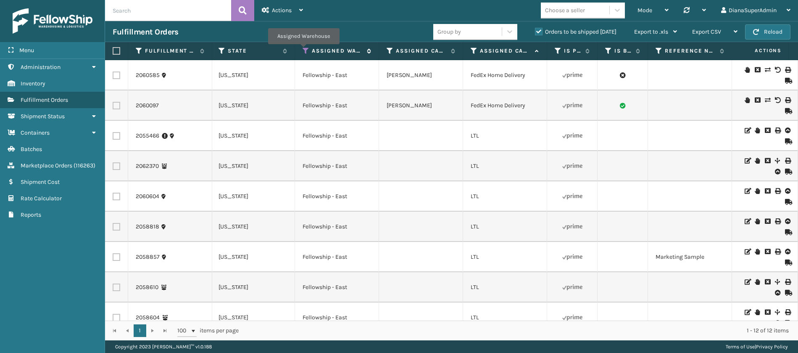
click at [303, 50] on icon at bounding box center [306, 51] width 7 height 8
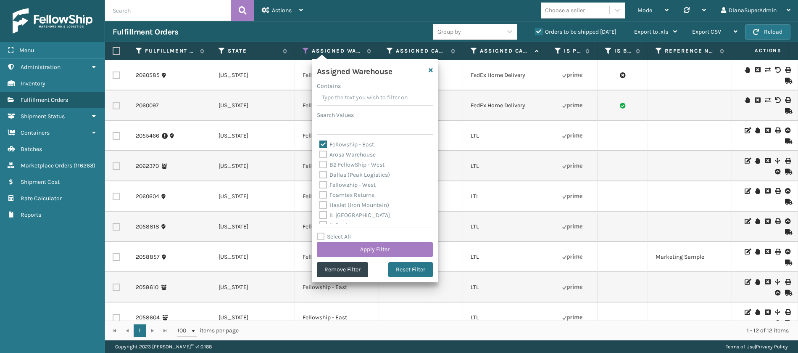
click at [325, 145] on label "Fellowship - East" at bounding box center [346, 144] width 55 height 7
click at [320, 145] on input "Fellowship - East" at bounding box center [319, 142] width 0 height 5
checkbox input "false"
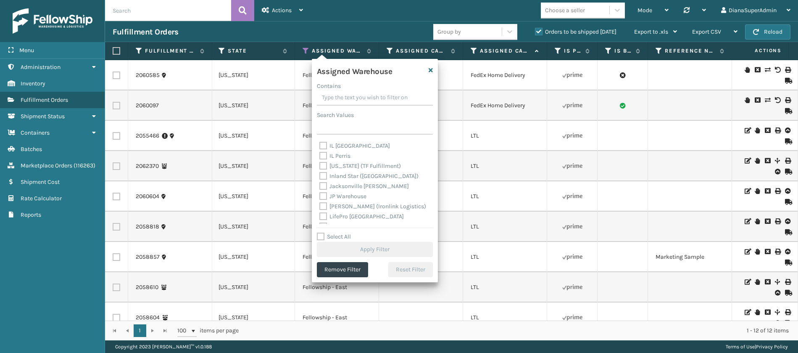
scroll to position [83, 0]
click at [323, 193] on label "[PERSON_NAME] (Ironlink Logistics)" at bounding box center [372, 192] width 107 height 7
click at [320, 193] on input "[PERSON_NAME] (Ironlink Logistics)" at bounding box center [319, 190] width 0 height 5
checkbox input "true"
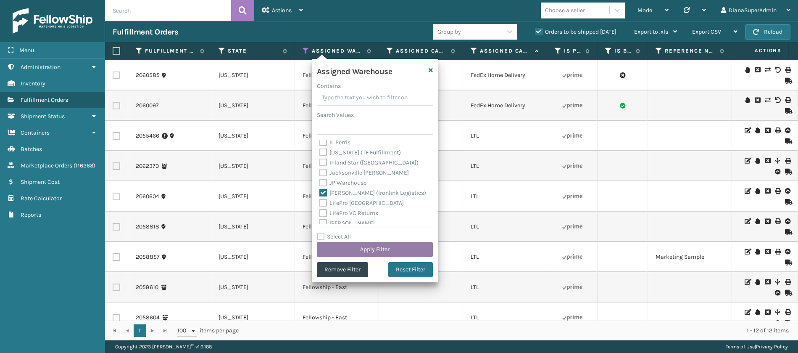
click at [385, 248] on button "Apply Filter" at bounding box center [375, 249] width 116 height 15
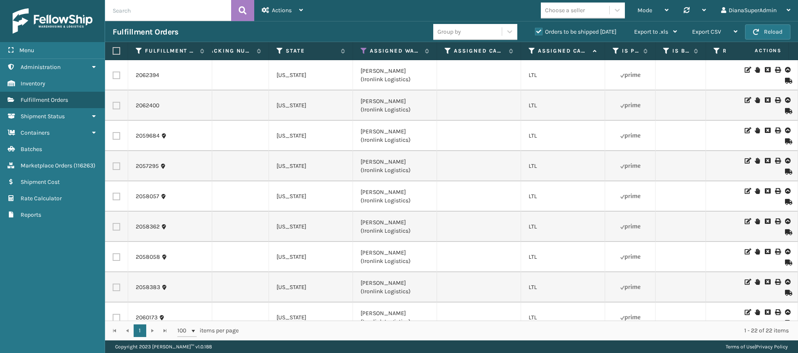
scroll to position [0, 736]
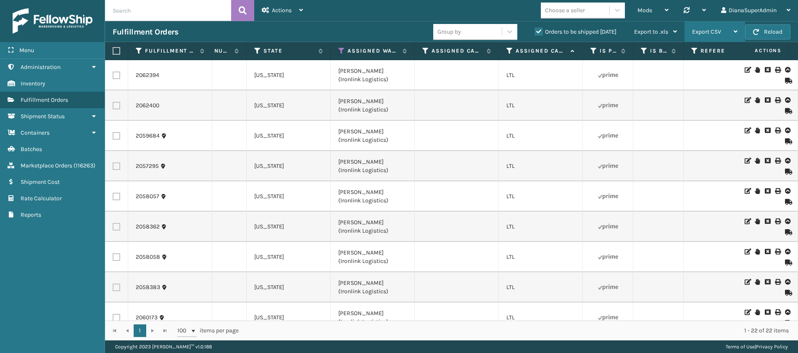
click at [712, 25] on div "Export CSV" at bounding box center [714, 31] width 45 height 21
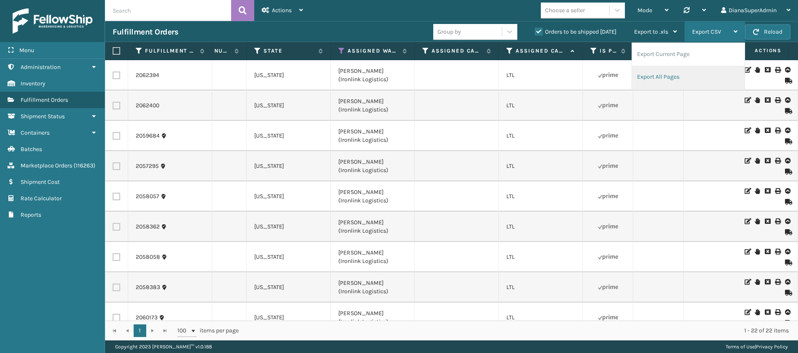
click at [665, 76] on li "Export All Pages" at bounding box center [688, 77] width 113 height 23
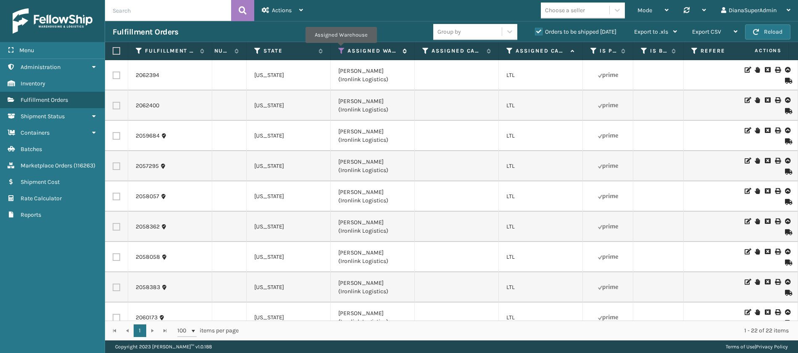
click at [341, 49] on icon at bounding box center [341, 51] width 7 height 8
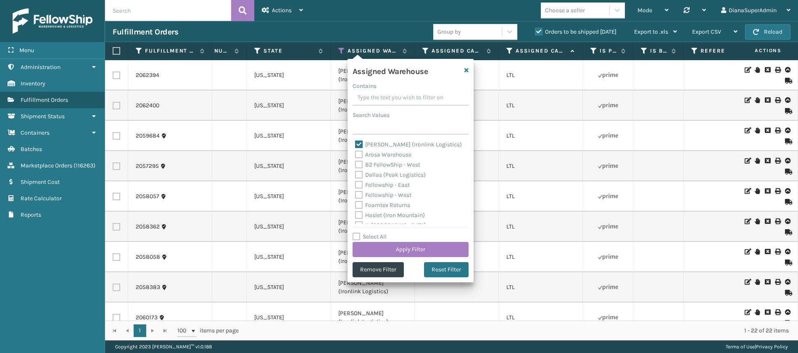
click at [359, 145] on label "[PERSON_NAME] (Ironlink Logistics)" at bounding box center [408, 144] width 107 height 7
click at [356, 145] on input "[PERSON_NAME] (Ironlink Logistics)" at bounding box center [355, 142] width 0 height 5
checkbox input "false"
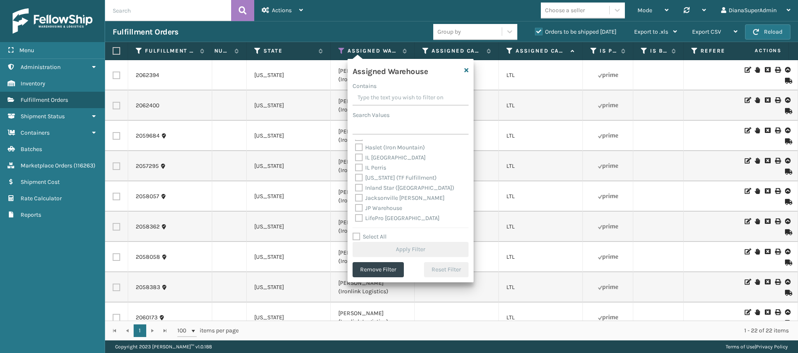
scroll to position [68, 0]
click at [359, 176] on label "Indiana (TF Fulfillment)" at bounding box center [396, 177] width 82 height 7
click at [356, 176] on input "Indiana (TF Fulfillment)" at bounding box center [355, 174] width 0 height 5
checkbox input "true"
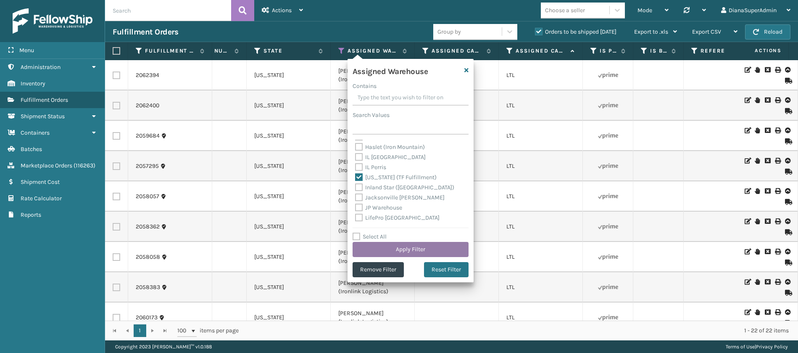
click at [407, 247] on button "Apply Filter" at bounding box center [411, 249] width 116 height 15
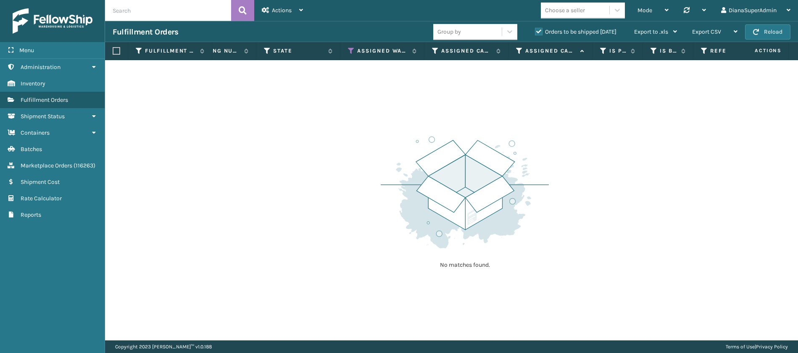
scroll to position [0, 734]
click at [342, 52] on icon at bounding box center [343, 51] width 7 height 8
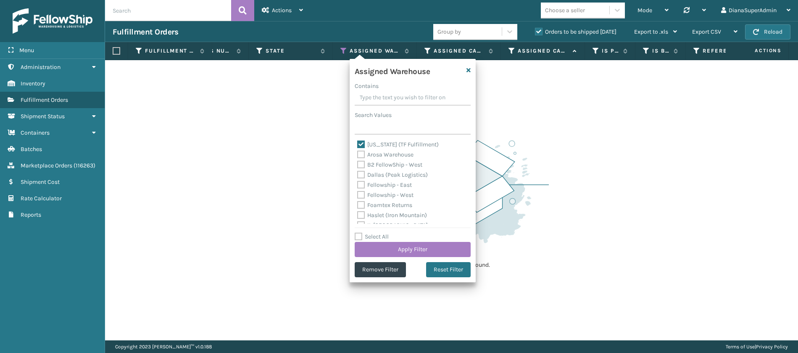
click at [362, 143] on label "Indiana (TF Fulfillment)" at bounding box center [398, 144] width 82 height 7
click at [358, 143] on input "Indiana (TF Fulfillment)" at bounding box center [357, 142] width 0 height 5
checkbox input "false"
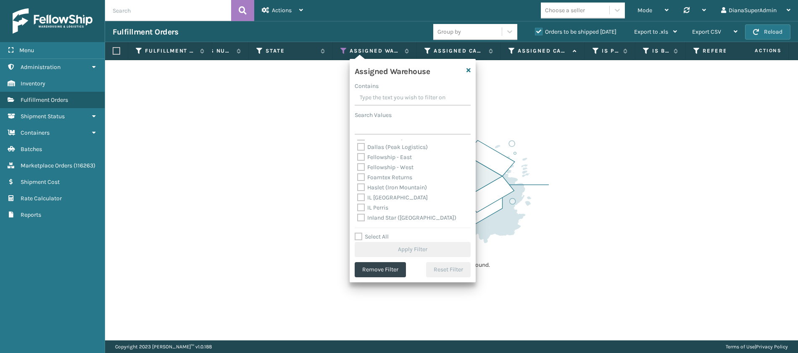
scroll to position [0, 0]
click at [361, 174] on label "Dallas (Peak Logistics)" at bounding box center [392, 174] width 71 height 7
click at [358, 174] on input "Dallas (Peak Logistics)" at bounding box center [357, 172] width 0 height 5
checkbox input "true"
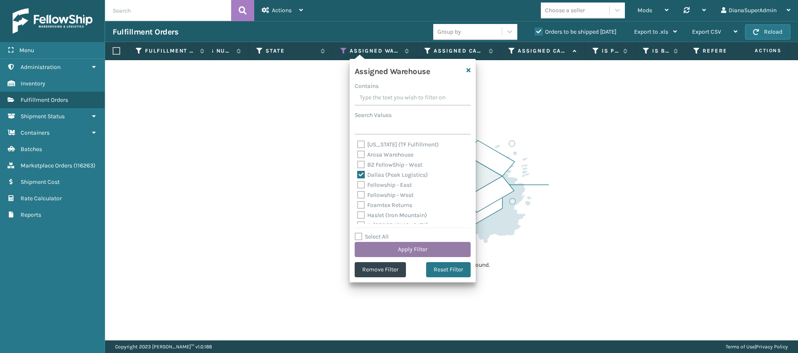
click at [412, 248] on button "Apply Filter" at bounding box center [413, 249] width 116 height 15
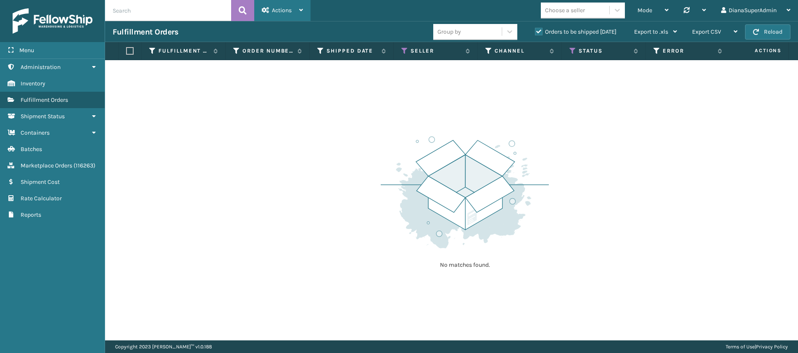
click at [294, 13] on div "Actions" at bounding box center [282, 10] width 41 height 21
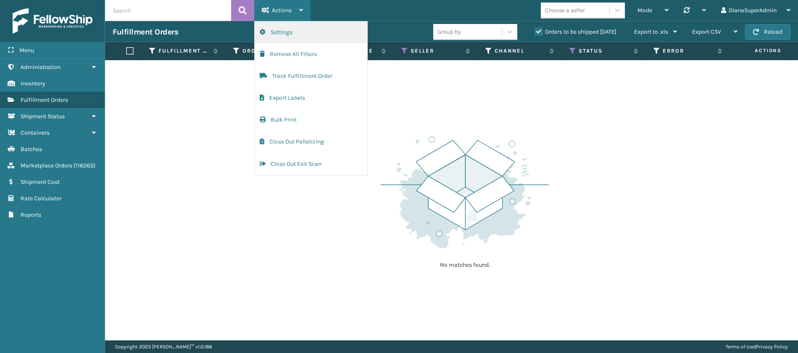
click at [299, 36] on button "Settings" at bounding box center [311, 32] width 113 height 22
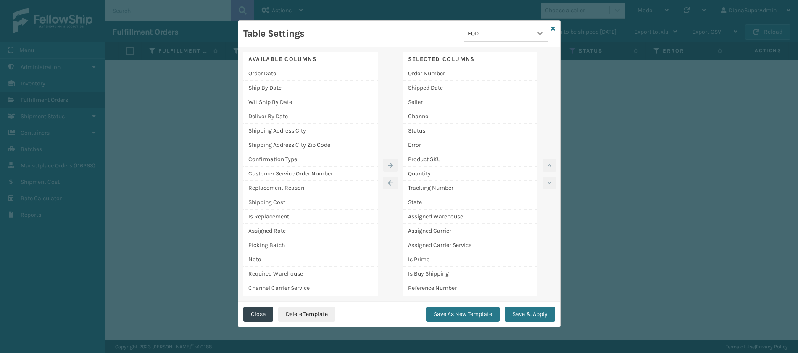
click at [544, 36] on icon at bounding box center [540, 33] width 8 height 8
click at [491, 103] on div "Diana Report" at bounding box center [506, 101] width 84 height 16
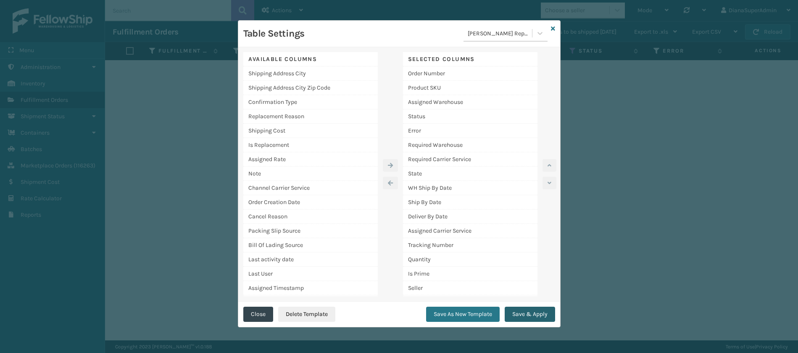
click at [537, 318] on button "Save & Apply" at bounding box center [530, 313] width 50 height 15
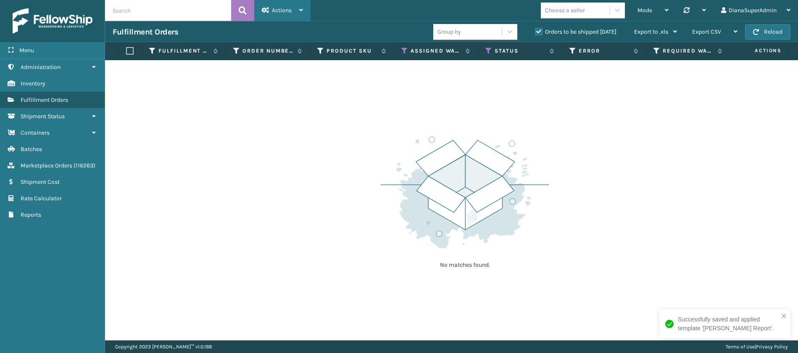
click at [306, 8] on div "Actions Settings Remove All Filters Track Fulfillment Order Export Labels Bulk …" at bounding box center [282, 10] width 56 height 21
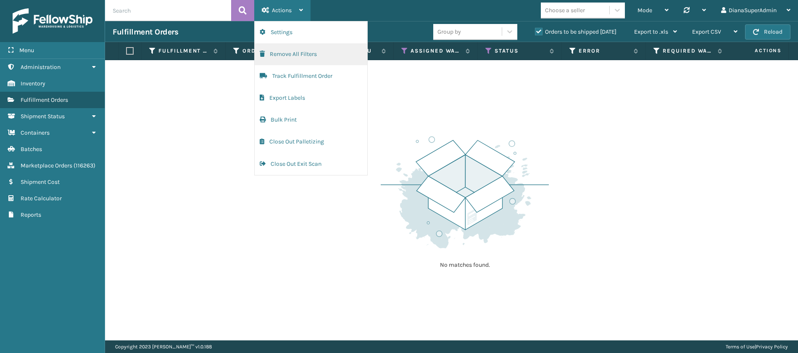
click at [311, 50] on button "Remove All Filters" at bounding box center [311, 54] width 113 height 22
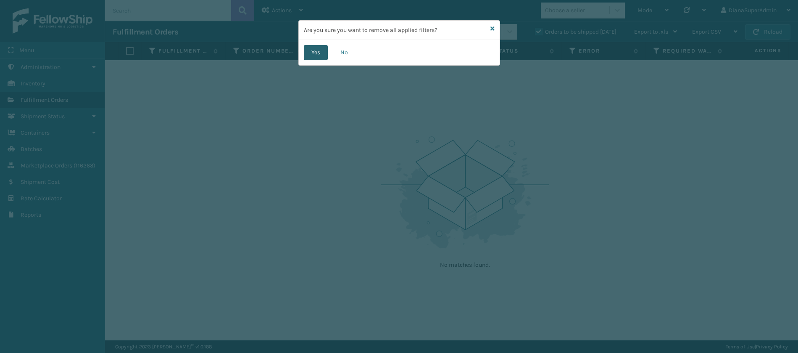
click at [311, 50] on button "Yes" at bounding box center [316, 52] width 24 height 15
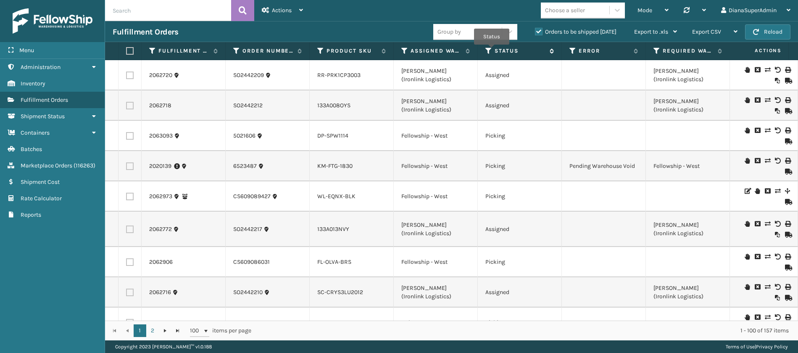
click at [492, 50] on icon at bounding box center [489, 51] width 7 height 8
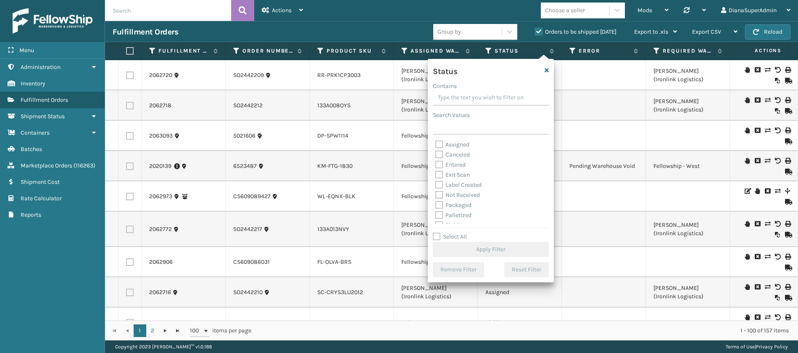
click at [437, 141] on label "Assigned" at bounding box center [452, 144] width 34 height 7
click at [436, 141] on input "Assigned" at bounding box center [435, 142] width 0 height 5
checkbox input "true"
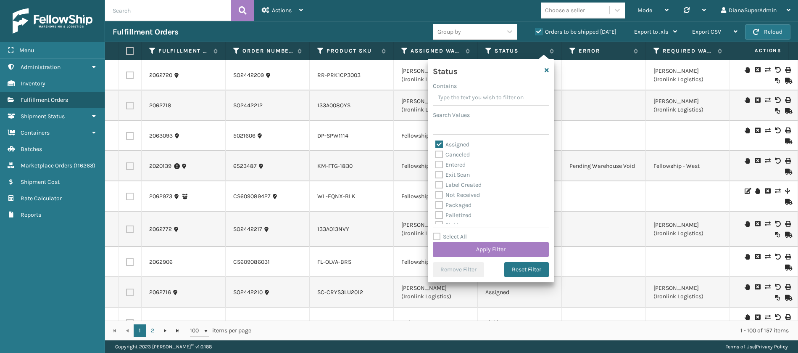
click at [442, 164] on label "Entered" at bounding box center [450, 164] width 30 height 7
click at [436, 164] on input "Entered" at bounding box center [435, 162] width 0 height 5
checkbox input "true"
click at [485, 246] on button "Apply Filter" at bounding box center [491, 249] width 116 height 15
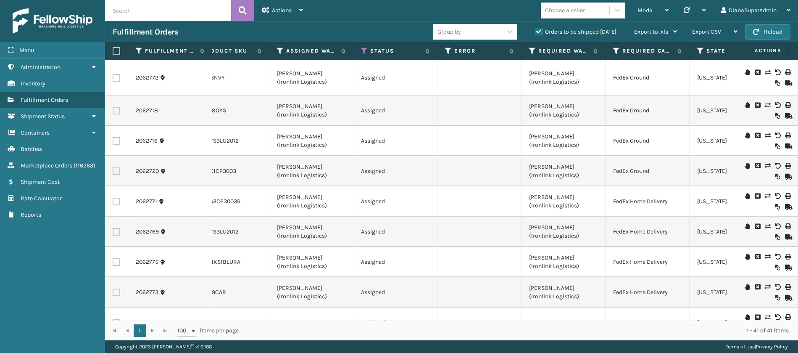
scroll to position [0, 144]
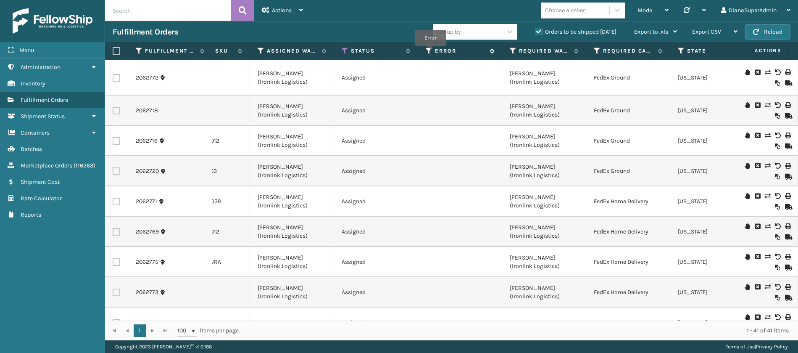
click at [430, 52] on icon at bounding box center [429, 51] width 7 height 8
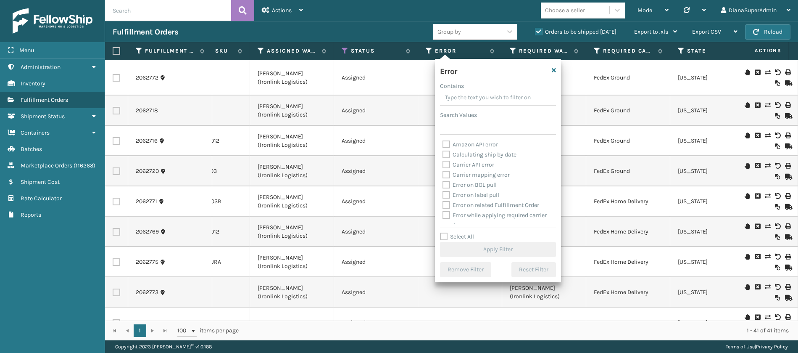
click at [446, 233] on label "Select All" at bounding box center [457, 236] width 34 height 7
click at [446, 232] on input "Select All" at bounding box center [503, 232] width 126 height 1
checkbox input "true"
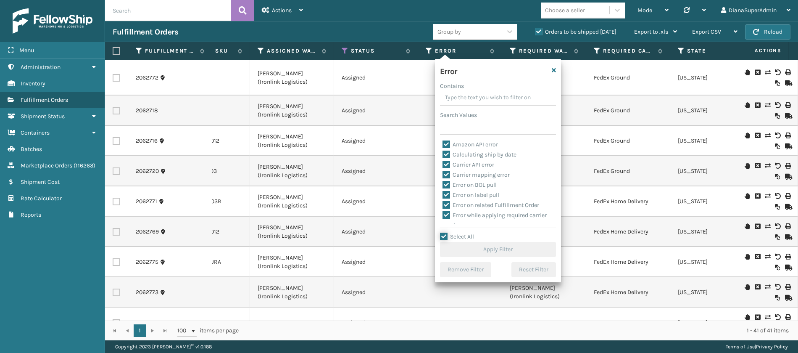
checkbox input "true"
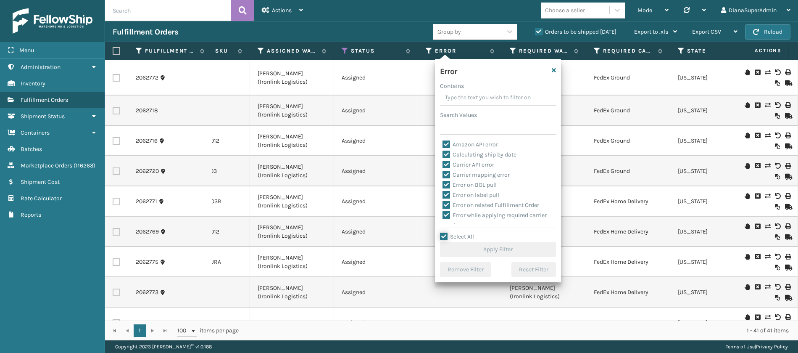
checkbox input "true"
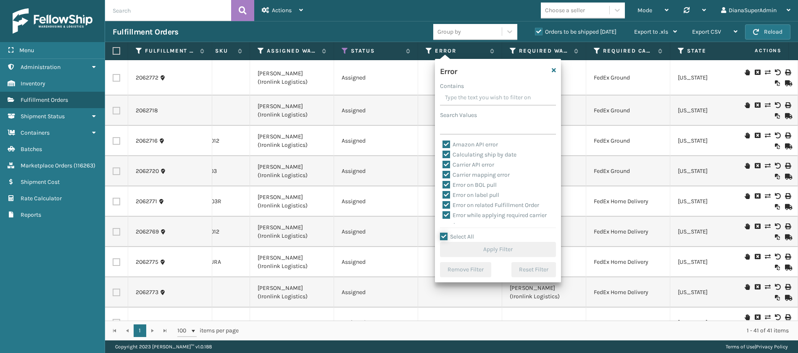
checkbox input "true"
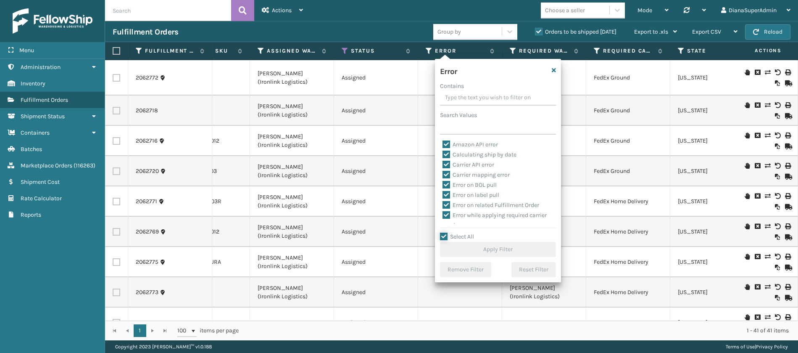
checkbox input "true"
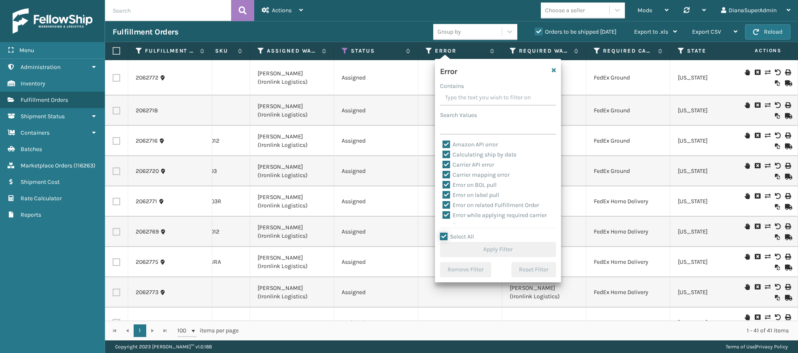
checkbox input "true"
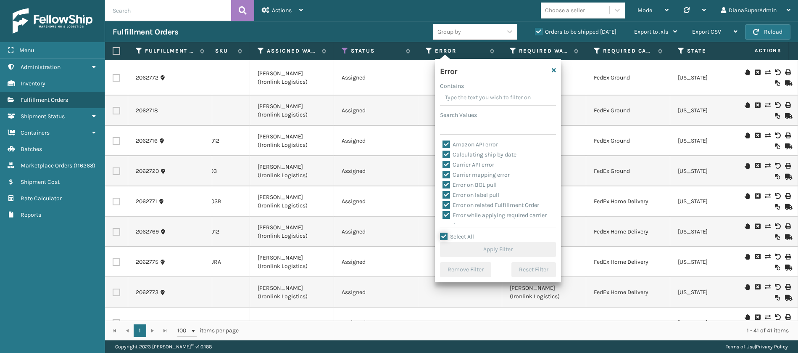
checkbox input "true"
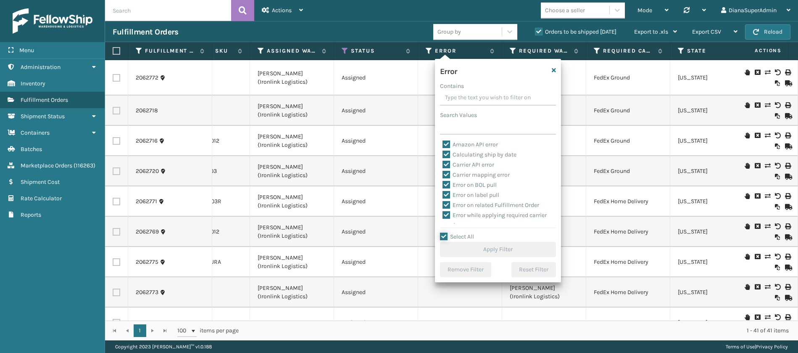
checkbox input "true"
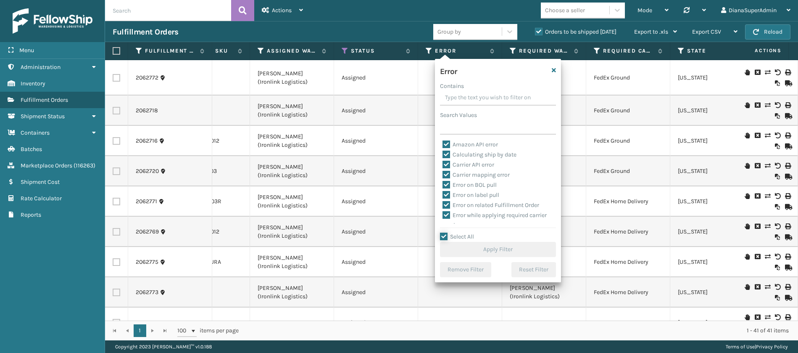
checkbox input "true"
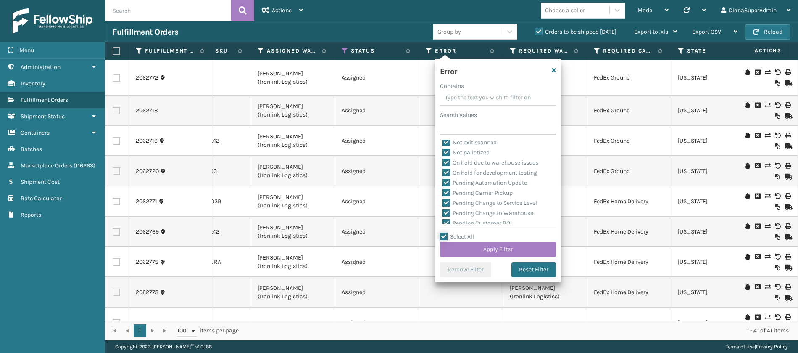
scroll to position [185, 0]
click at [445, 180] on label "Pending Automation Update" at bounding box center [485, 181] width 84 height 7
click at [443, 180] on input "Pending Automation Update" at bounding box center [443, 179] width 0 height 5
checkbox input "false"
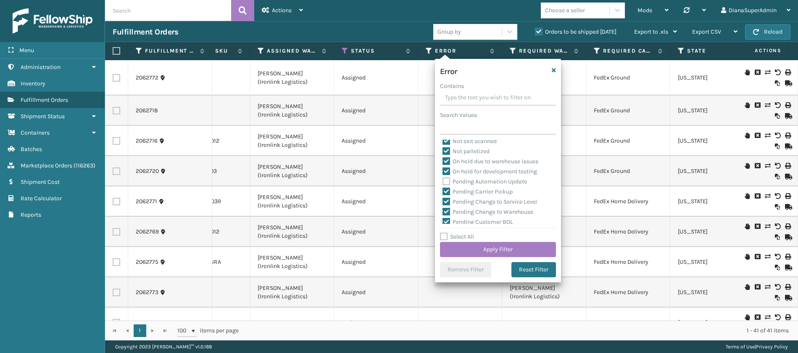
click at [445, 190] on label "Pending Carrier Pickup" at bounding box center [478, 191] width 70 height 7
click at [443, 190] on input "Pending Carrier Pickup" at bounding box center [443, 189] width 0 height 5
checkbox input "false"
click at [445, 200] on label "Pending Change to Service Level" at bounding box center [490, 201] width 95 height 7
click at [443, 200] on input "Pending Change to Service Level" at bounding box center [443, 199] width 0 height 5
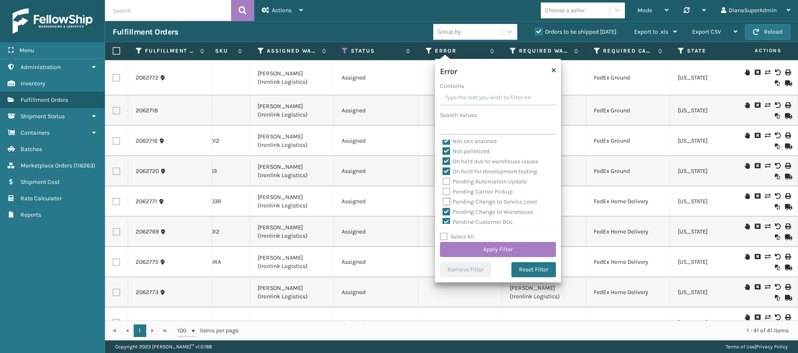
checkbox input "false"
click at [445, 208] on label "Pending Change to Warehouse" at bounding box center [488, 211] width 91 height 7
click at [443, 208] on input "Pending Change to Warehouse" at bounding box center [443, 209] width 0 height 5
checkbox input "false"
click at [446, 218] on label "Pending Customer BOL" at bounding box center [478, 221] width 71 height 7
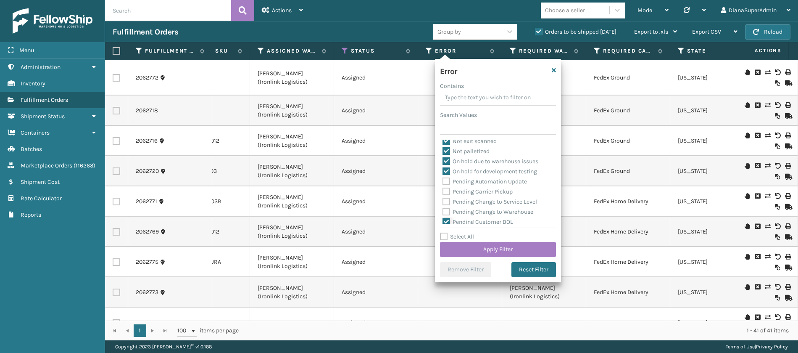
click at [443, 218] on input "Pending Customer BOL" at bounding box center [443, 219] width 0 height 5
checkbox input "false"
click at [444, 171] on label "Pending Customer Expensive Service" at bounding box center [496, 168] width 107 height 7
click at [443, 169] on input "Pending Customer Expensive Service" at bounding box center [443, 166] width 0 height 5
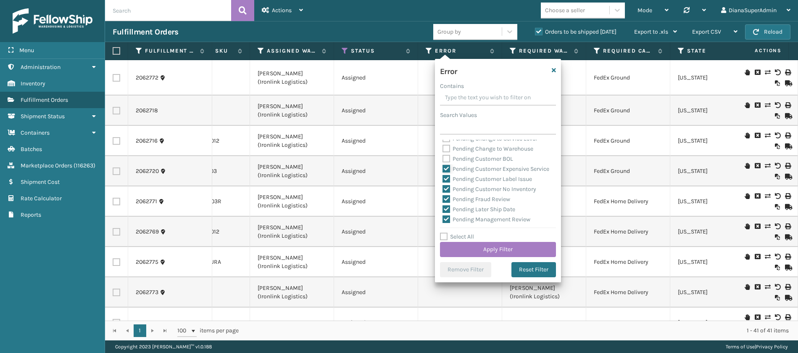
checkbox input "false"
click at [446, 182] on label "Pending Customer Label Issue" at bounding box center [488, 178] width 90 height 7
click at [443, 179] on input "Pending Customer Label Issue" at bounding box center [443, 176] width 0 height 5
checkbox input "false"
click at [446, 193] on label "Pending Customer No Inventory" at bounding box center [490, 188] width 94 height 7
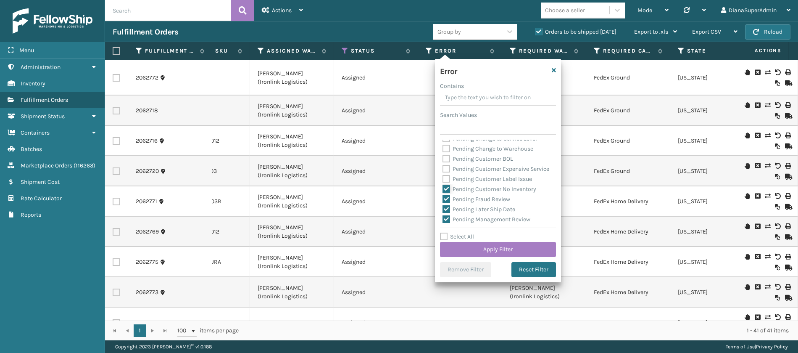
click at [443, 190] on input "Pending Customer No Inventory" at bounding box center [443, 186] width 0 height 5
checkbox input "false"
click at [446, 203] on label "Pending Fraud Review" at bounding box center [477, 198] width 68 height 7
click at [443, 200] on input "Pending Fraud Review" at bounding box center [443, 196] width 0 height 5
checkbox input "false"
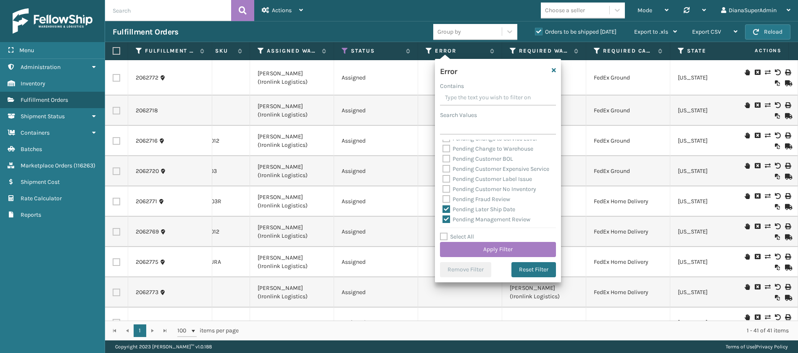
click at [447, 213] on label "Pending Later Ship Date" at bounding box center [479, 209] width 73 height 7
click at [443, 210] on input "Pending Later Ship Date" at bounding box center [443, 206] width 0 height 5
checkbox input "false"
click at [446, 153] on label "Pending Management Review" at bounding box center [487, 149] width 88 height 7
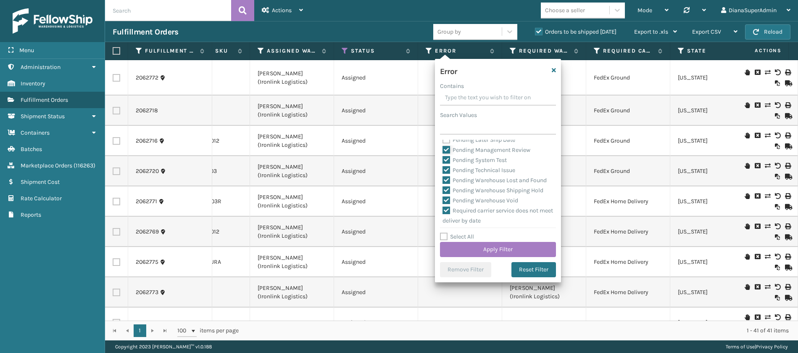
click at [443, 150] on input "Pending Management Review" at bounding box center [443, 147] width 0 height 5
checkbox input "false"
click at [446, 164] on label "Pending System Test" at bounding box center [475, 159] width 64 height 7
click at [443, 161] on input "Pending System Test" at bounding box center [443, 157] width 0 height 5
checkbox input "false"
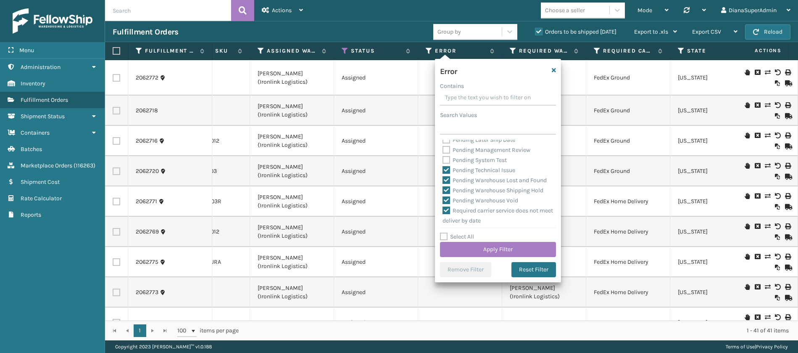
click at [446, 174] on label "Pending Technical Issue" at bounding box center [479, 169] width 73 height 7
click at [443, 171] on input "Pending Technical Issue" at bounding box center [443, 167] width 0 height 5
checkbox input "false"
click at [446, 184] on label "Pending Warehouse Lost and Found" at bounding box center [495, 180] width 104 height 7
click at [443, 181] on input "Pending Warehouse Lost and Found" at bounding box center [443, 177] width 0 height 5
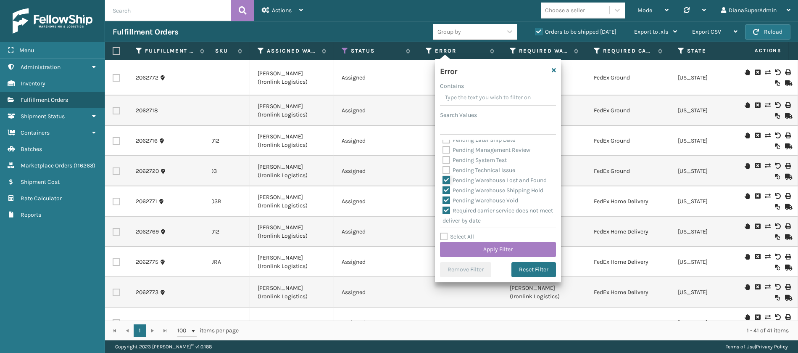
checkbox input "false"
click at [446, 194] on label "Pending Warehouse Shipping Hold" at bounding box center [493, 190] width 101 height 7
click at [443, 191] on input "Pending Warehouse Shipping Hold" at bounding box center [443, 187] width 0 height 5
checkbox input "false"
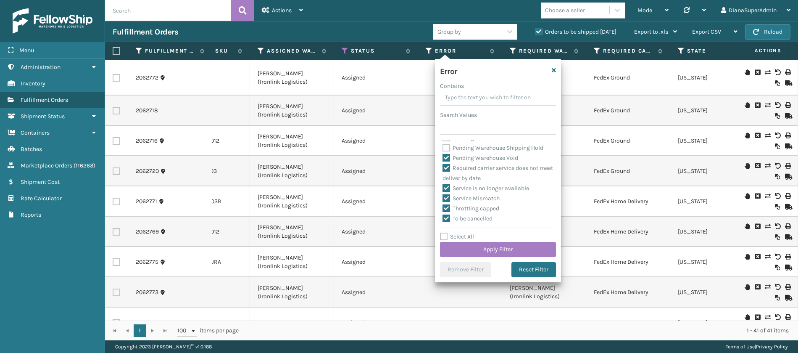
click at [449, 161] on label "Pending Warehouse Void" at bounding box center [481, 157] width 76 height 7
click at [443, 158] on input "Pending Warehouse Void" at bounding box center [443, 155] width 0 height 5
checkbox input "false"
click at [489, 253] on button "Apply Filter" at bounding box center [498, 249] width 116 height 15
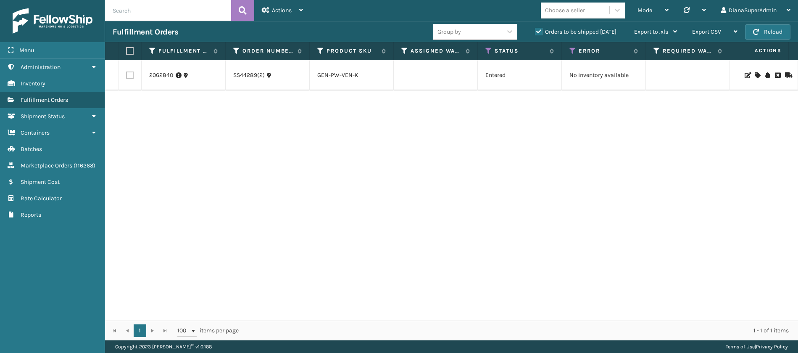
click at [538, 33] on label "Orders to be shipped [DATE]" at bounding box center [576, 31] width 82 height 7
click at [536, 32] on input "Orders to be shipped [DATE]" at bounding box center [535, 29] width 0 height 5
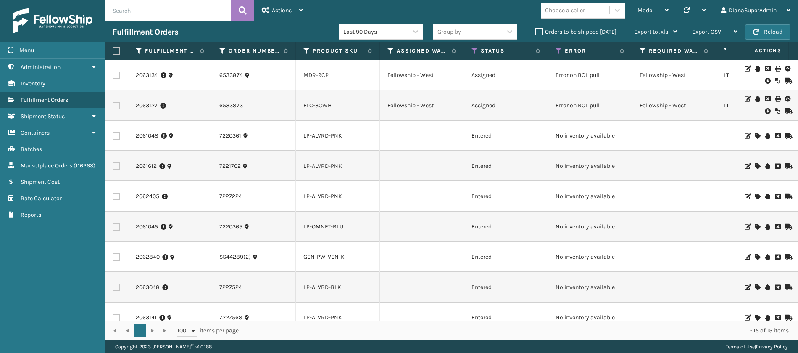
scroll to position [0, 0]
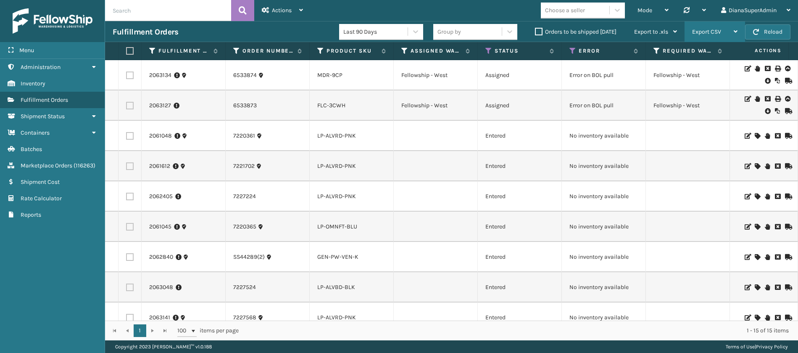
click at [732, 28] on div "Export CSV" at bounding box center [714, 31] width 45 height 21
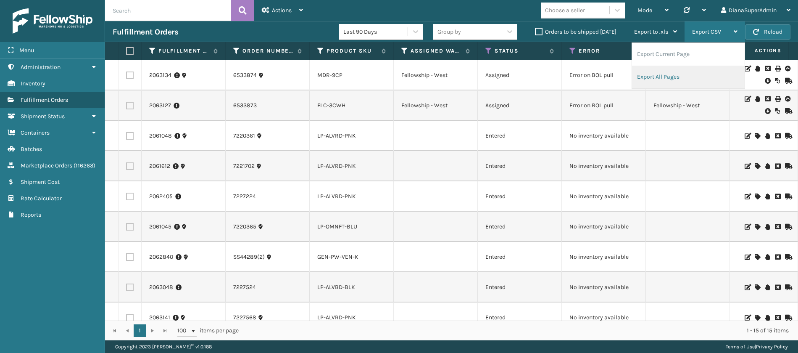
click at [674, 71] on li "Export All Pages" at bounding box center [688, 77] width 113 height 23
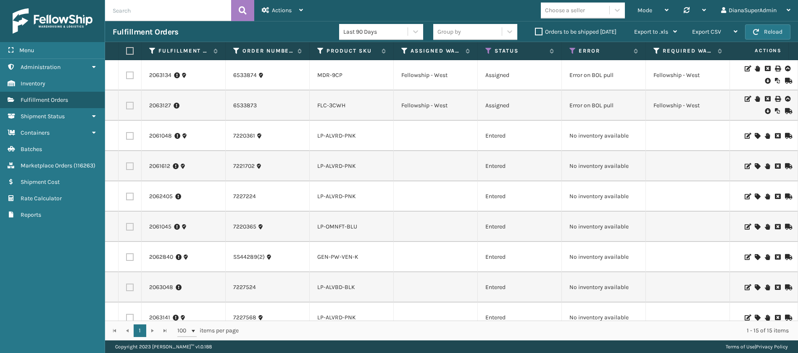
click at [537, 32] on label "Orders to be shipped [DATE]" at bounding box center [576, 31] width 82 height 7
click at [536, 32] on input "Orders to be shipped [DATE]" at bounding box center [535, 29] width 0 height 5
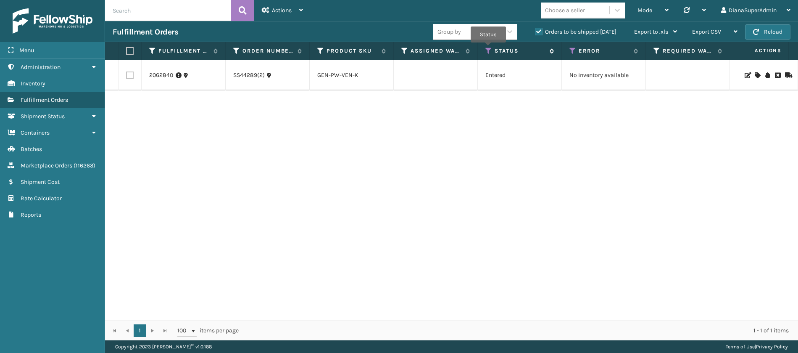
click at [488, 48] on icon at bounding box center [489, 51] width 7 height 8
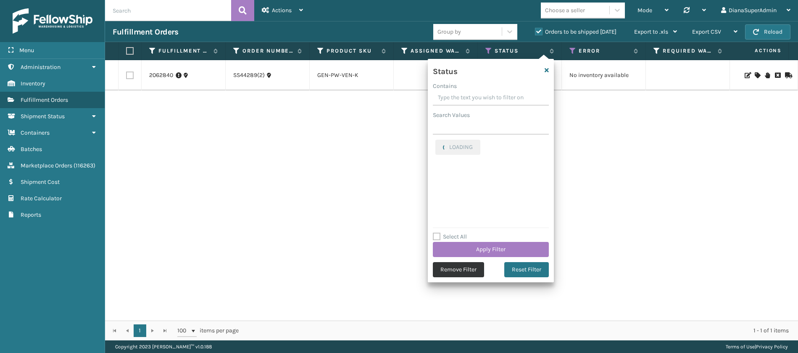
click at [457, 269] on button "Remove Filter" at bounding box center [458, 269] width 51 height 15
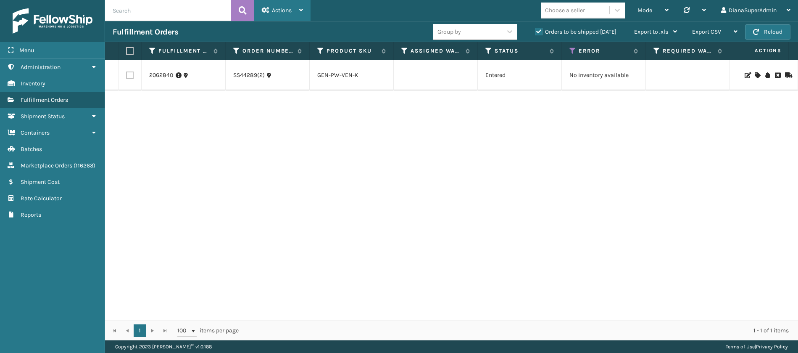
click at [287, 4] on div "Actions" at bounding box center [282, 10] width 41 height 21
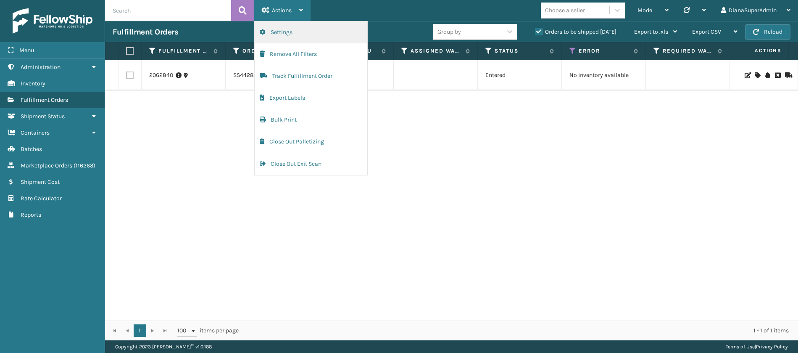
click at [286, 33] on button "Settings" at bounding box center [311, 32] width 113 height 22
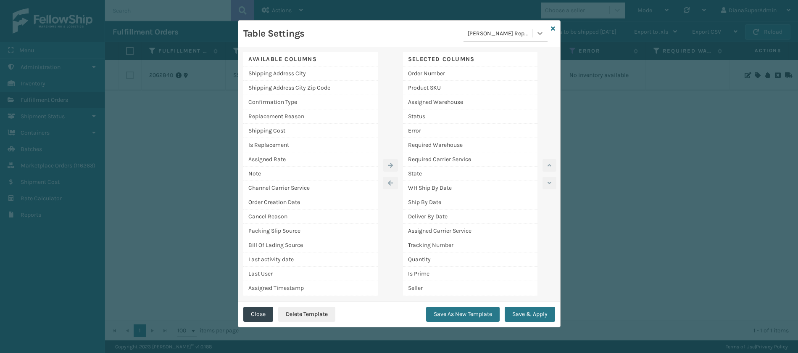
click at [538, 32] on icon at bounding box center [540, 33] width 8 height 8
click at [488, 99] on div "EOD" at bounding box center [506, 101] width 84 height 16
click at [530, 311] on button "Save & Apply" at bounding box center [530, 313] width 50 height 15
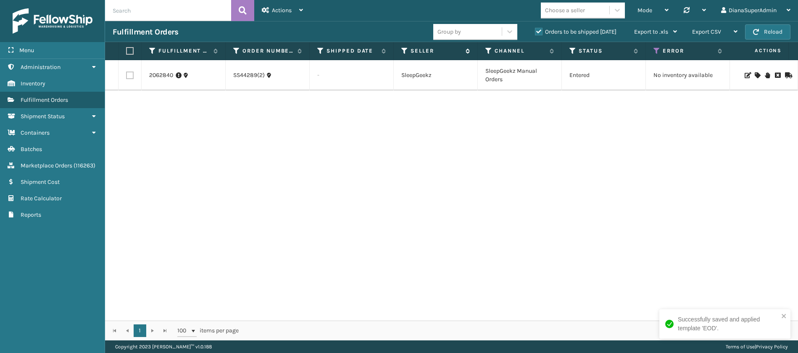
click at [464, 50] on icon at bounding box center [466, 50] width 7 height 5
click at [466, 47] on span "Seller" at bounding box center [440, 51] width 59 height 8
click at [467, 55] on th "Seller" at bounding box center [436, 51] width 84 height 18
click at [467, 53] on span "Seller" at bounding box center [440, 51] width 59 height 8
click at [408, 53] on div "Seller" at bounding box center [435, 51] width 69 height 8
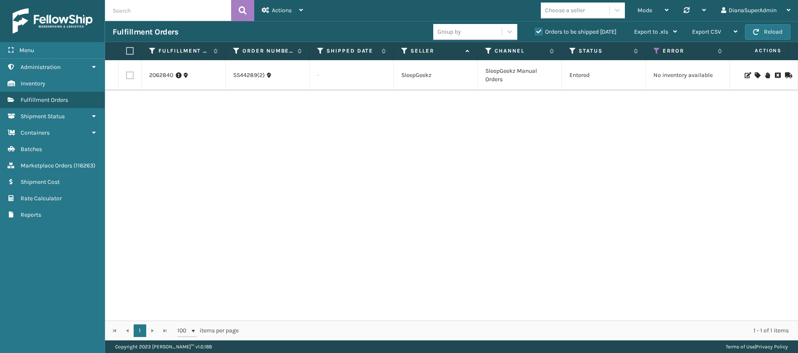
click at [425, 45] on th "Seller" at bounding box center [436, 51] width 84 height 18
click at [423, 47] on label "Seller" at bounding box center [436, 51] width 51 height 8
click at [403, 48] on icon at bounding box center [404, 51] width 7 height 8
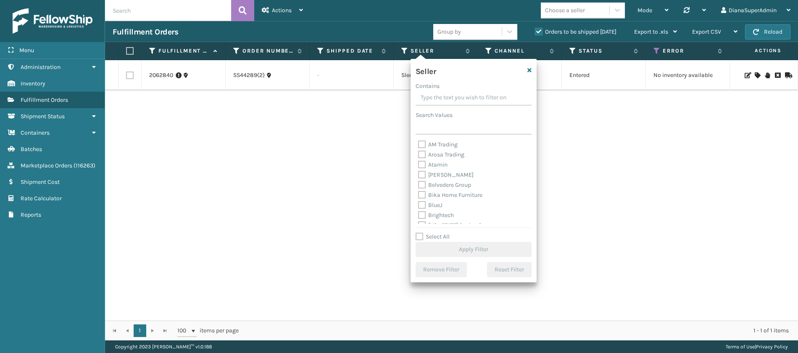
scroll to position [259, 0]
click at [418, 236] on label "Select All" at bounding box center [433, 236] width 34 height 7
click at [418, 232] on input "Select All" at bounding box center [479, 232] width 126 height 1
checkbox input "true"
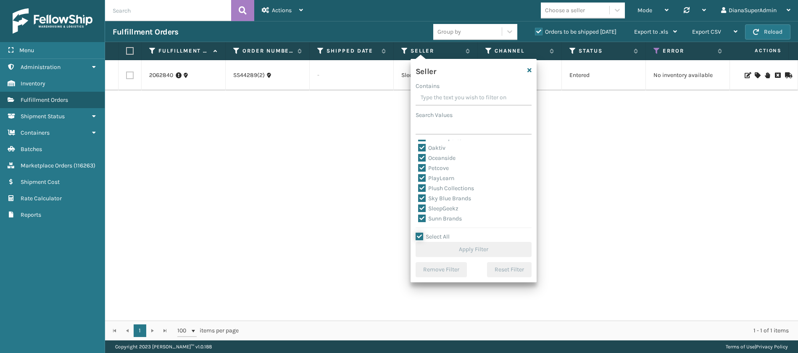
checkbox input "true"
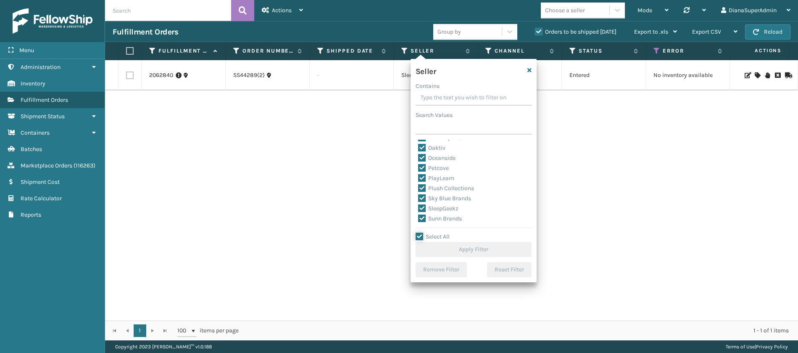
checkbox input "true"
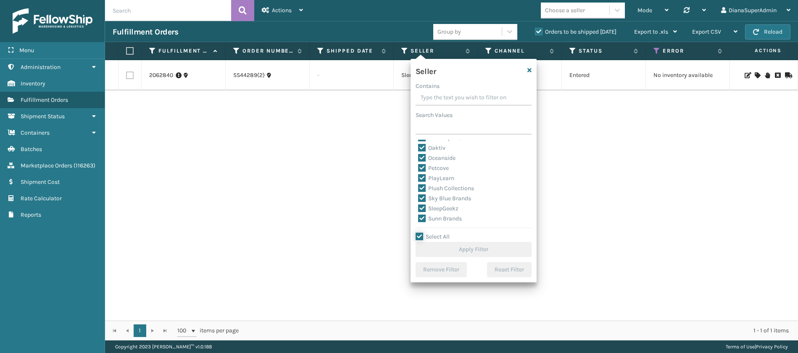
checkbox input "true"
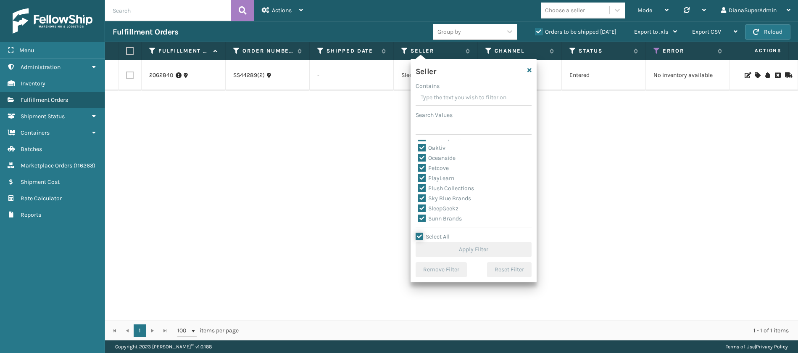
checkbox input "true"
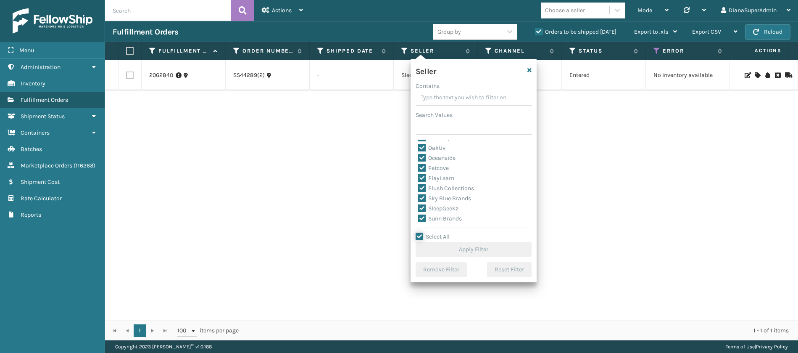
checkbox input "true"
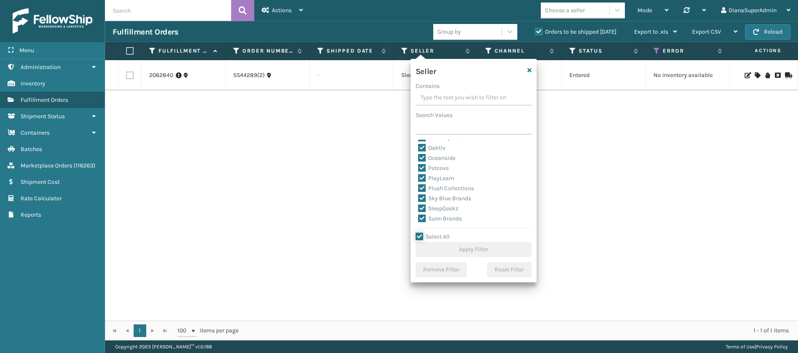
checkbox input "true"
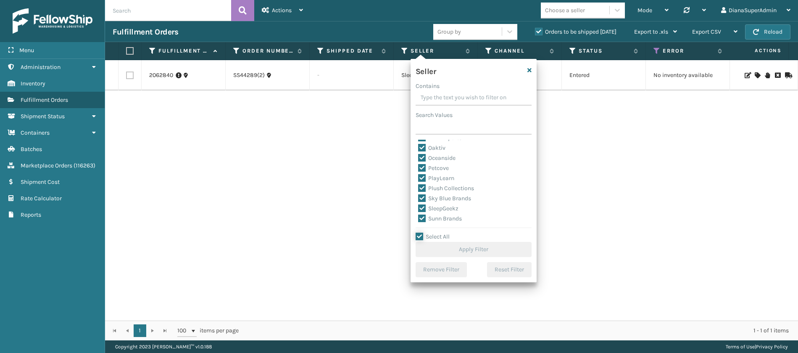
checkbox input "true"
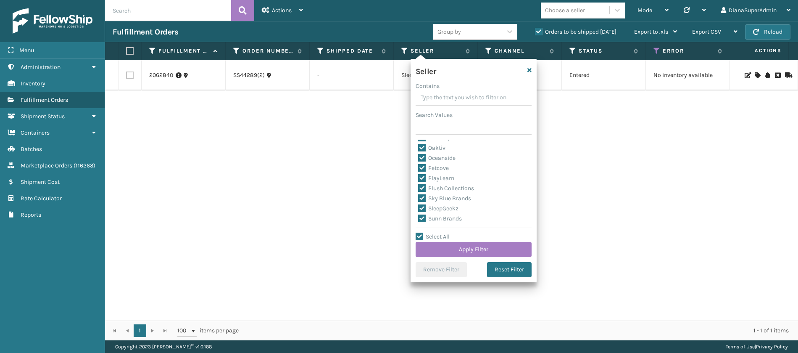
click at [424, 205] on label "SleepGeekz" at bounding box center [438, 208] width 40 height 7
click at [419, 205] on input "SleepGeekz" at bounding box center [418, 205] width 0 height 5
click at [461, 248] on button "Apply Filter" at bounding box center [474, 249] width 116 height 15
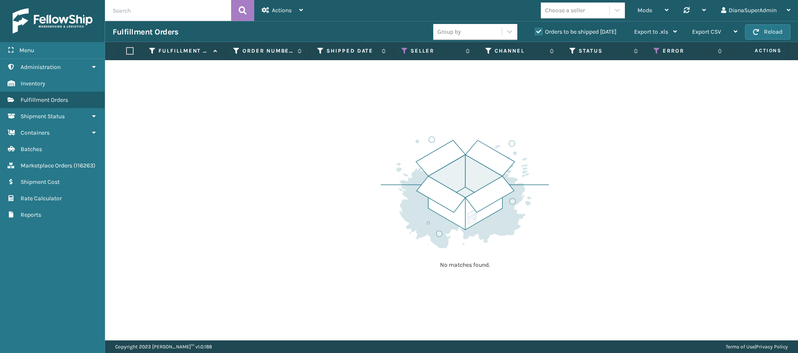
click at [456, 169] on img at bounding box center [465, 192] width 168 height 116
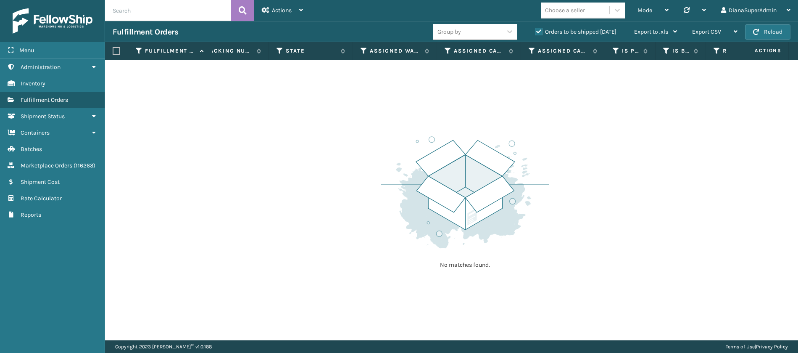
scroll to position [0, 674]
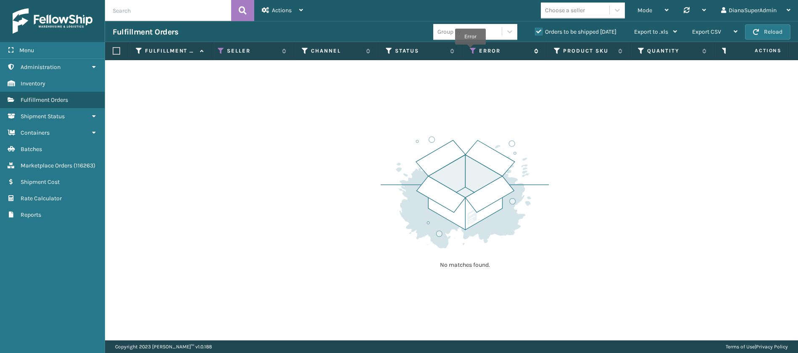
click at [471, 50] on icon at bounding box center [473, 51] width 7 height 8
click at [637, 145] on div "No matches found." at bounding box center [451, 200] width 693 height 280
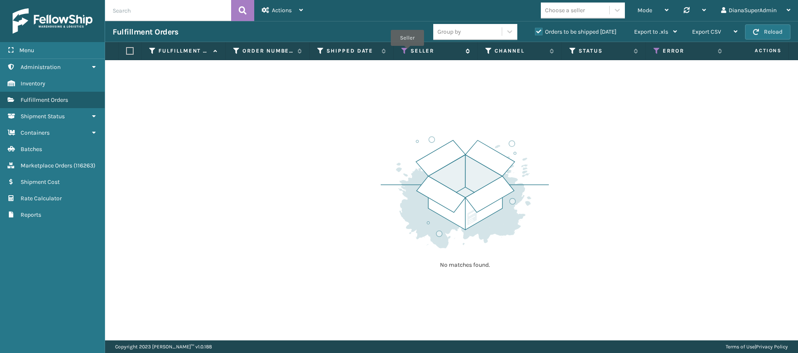
click at [407, 52] on icon at bounding box center [404, 51] width 7 height 8
click at [596, 168] on div "No matches found." at bounding box center [451, 200] width 693 height 280
drag, startPoint x: 322, startPoint y: 330, endPoint x: 347, endPoint y: 328, distance: 25.3
click at [347, 328] on div "No matches found." at bounding box center [451, 200] width 693 height 280
click at [768, 27] on button "Reload" at bounding box center [767, 31] width 45 height 15
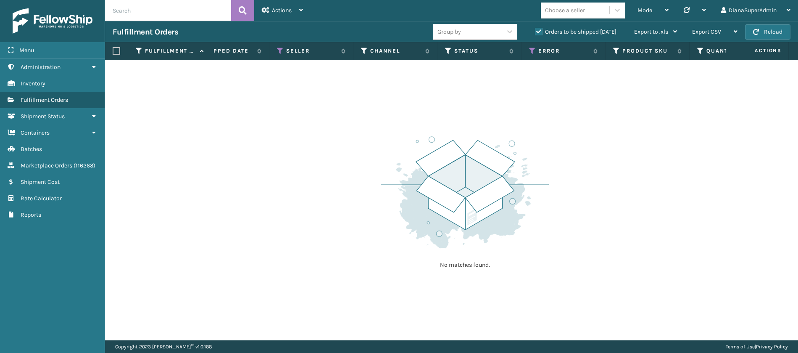
scroll to position [0, 348]
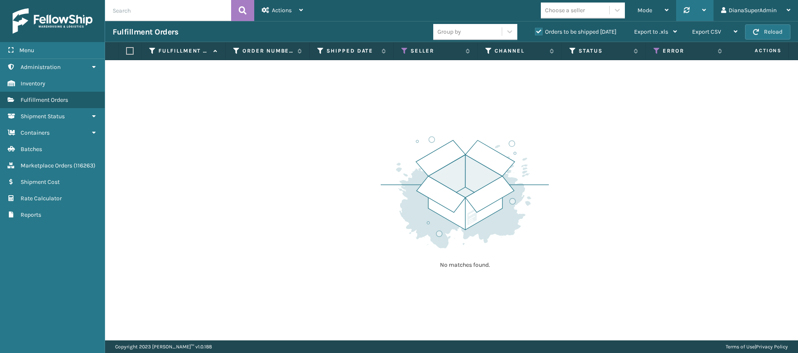
click at [682, 11] on div "Synchronise all channels" at bounding box center [694, 10] width 37 height 21
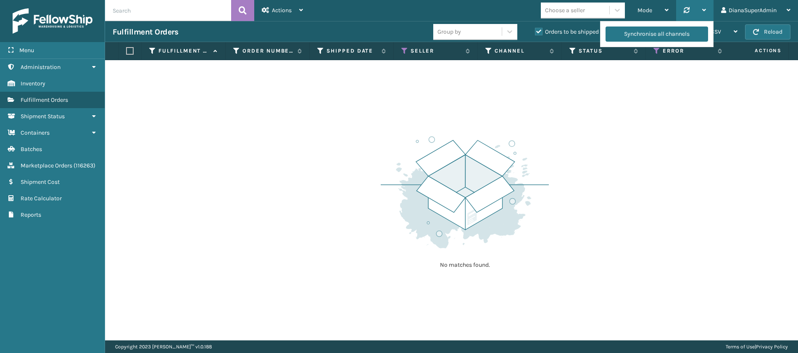
click at [682, 11] on div "Synchronise all channels" at bounding box center [694, 10] width 37 height 21
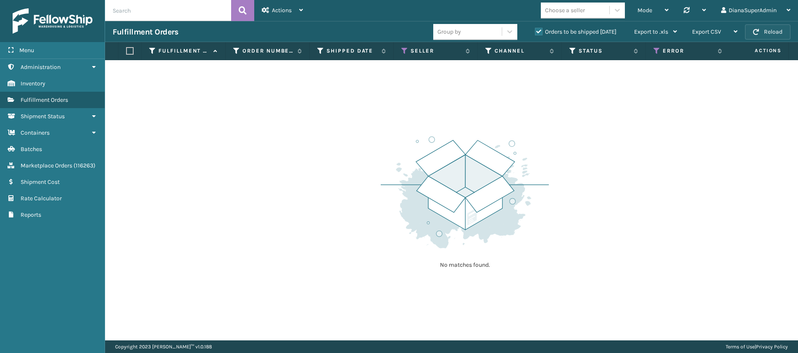
click at [773, 35] on button "Reload" at bounding box center [767, 31] width 45 height 15
click at [404, 50] on icon at bounding box center [404, 51] width 7 height 8
click at [657, 54] on icon at bounding box center [657, 51] width 7 height 8
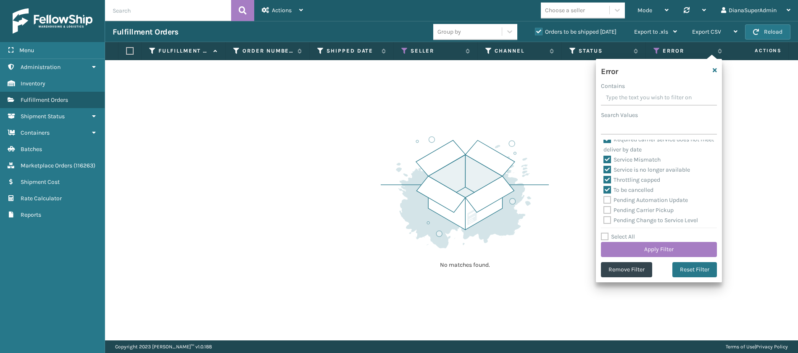
scroll to position [226, 0]
click at [714, 69] on icon "button" at bounding box center [715, 70] width 4 height 6
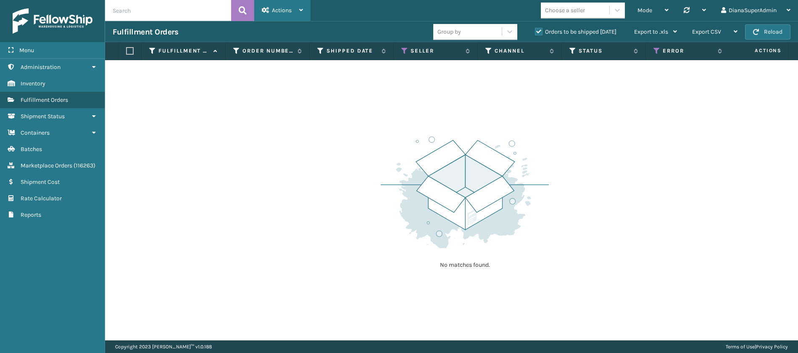
click at [298, 13] on div "Actions" at bounding box center [282, 10] width 41 height 21
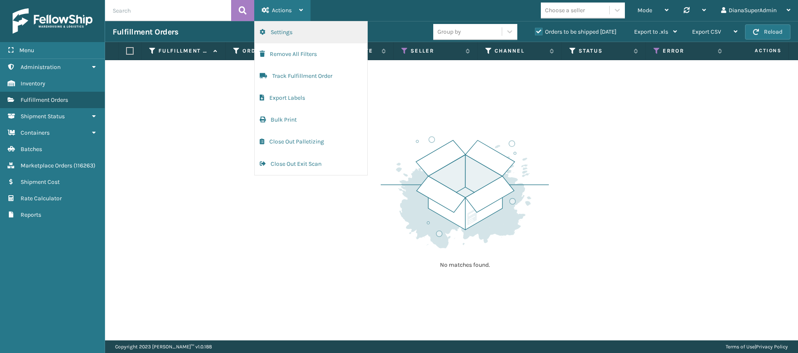
click at [328, 29] on button "Settings" at bounding box center [311, 32] width 113 height 22
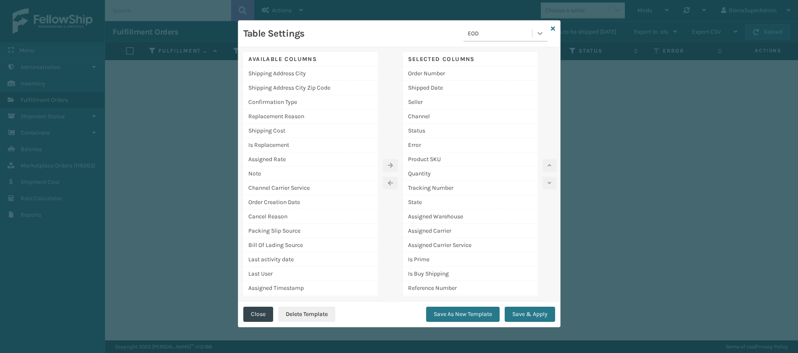
click at [542, 35] on icon at bounding box center [540, 33] width 8 height 8
click at [501, 95] on div "Diana Report" at bounding box center [506, 101] width 84 height 16
click at [528, 312] on button "Save & Apply" at bounding box center [530, 313] width 50 height 15
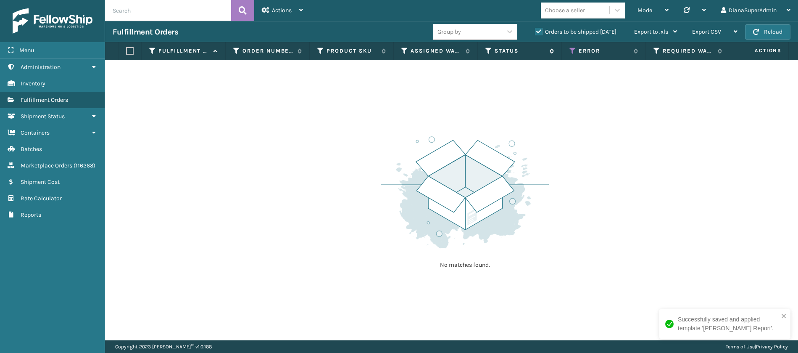
click at [490, 47] on icon at bounding box center [489, 51] width 7 height 8
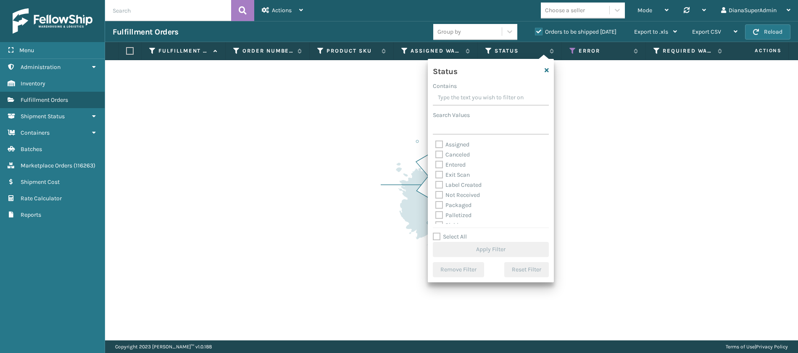
click at [442, 144] on label "Assigned" at bounding box center [452, 144] width 34 height 7
click at [436, 144] on input "Assigned" at bounding box center [435, 142] width 0 height 5
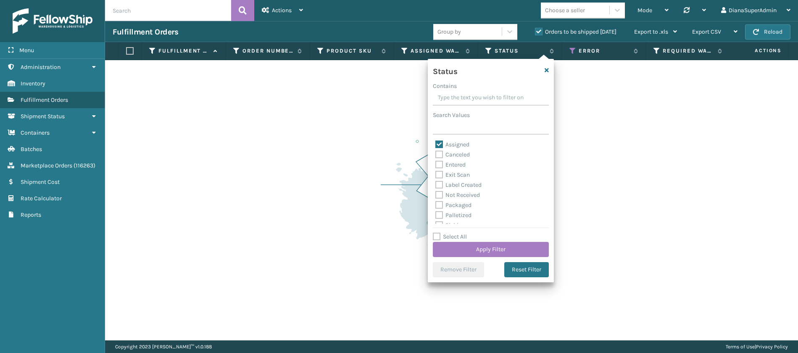
click at [442, 162] on label "Entered" at bounding box center [450, 164] width 30 height 7
click at [436, 162] on input "Entered" at bounding box center [435, 162] width 0 height 5
click at [492, 248] on button "Apply Filter" at bounding box center [491, 249] width 116 height 15
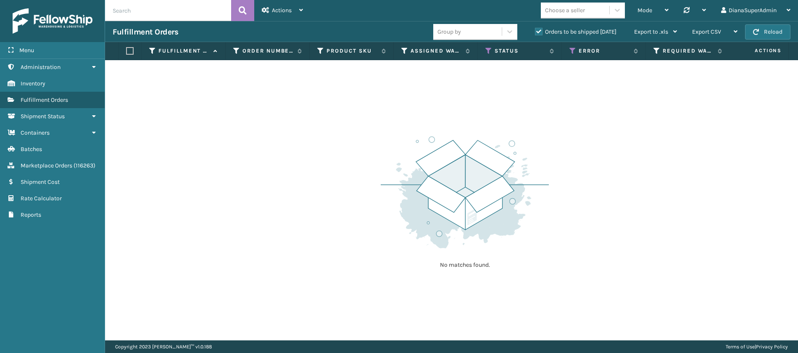
click at [536, 30] on label "Orders to be shipped [DATE]" at bounding box center [576, 31] width 82 height 7
click at [536, 30] on input "Orders to be shipped [DATE]" at bounding box center [535, 29] width 0 height 5
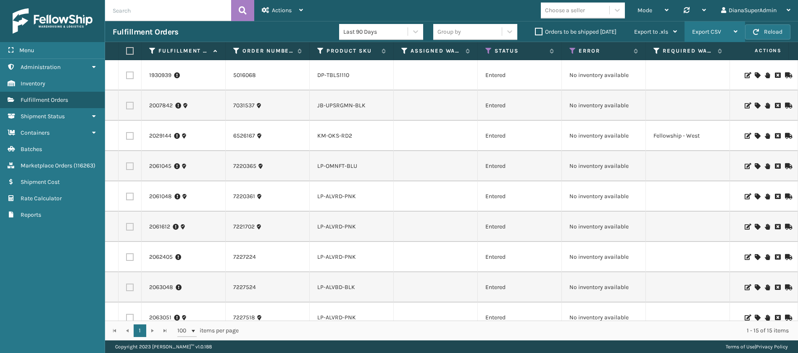
click at [723, 35] on div "Export CSV" at bounding box center [714, 31] width 45 height 21
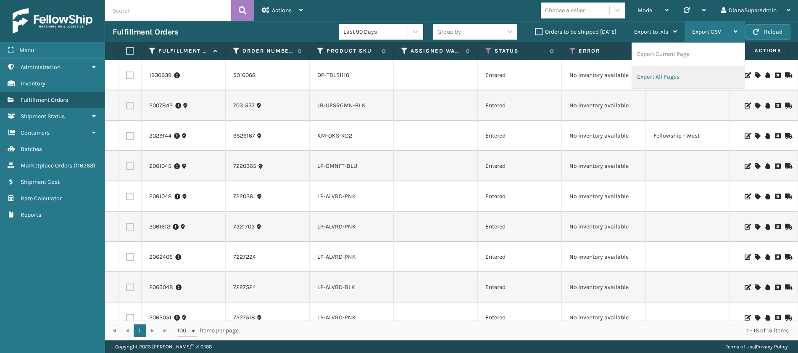
click at [674, 71] on li "Export All Pages" at bounding box center [688, 77] width 113 height 23
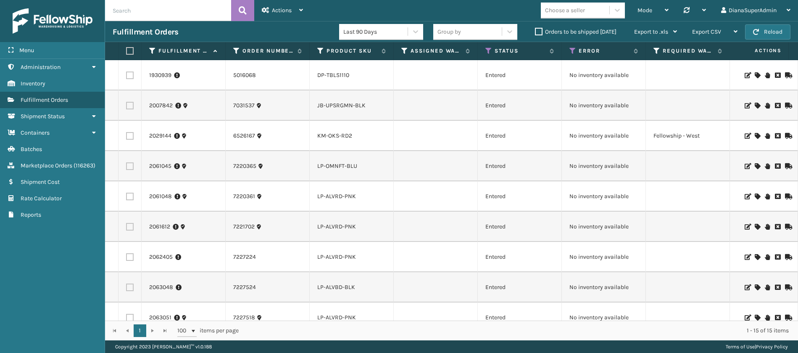
click at [535, 28] on label "Orders to be shipped [DATE]" at bounding box center [576, 31] width 82 height 7
click at [535, 28] on input "Orders to be shipped [DATE]" at bounding box center [535, 29] width 0 height 5
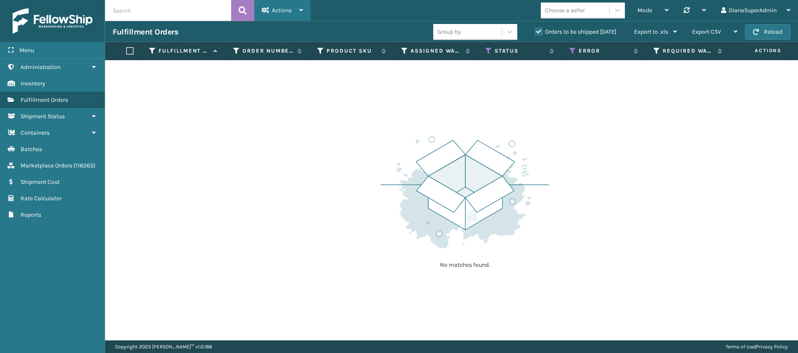
click at [292, 5] on div "Actions" at bounding box center [282, 10] width 41 height 21
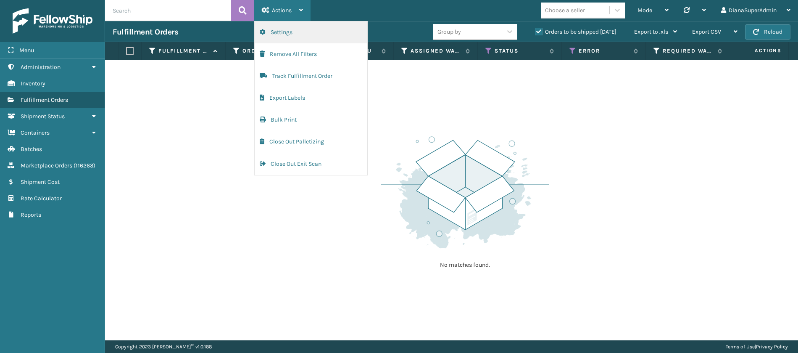
click at [288, 29] on button "Settings" at bounding box center [311, 32] width 113 height 22
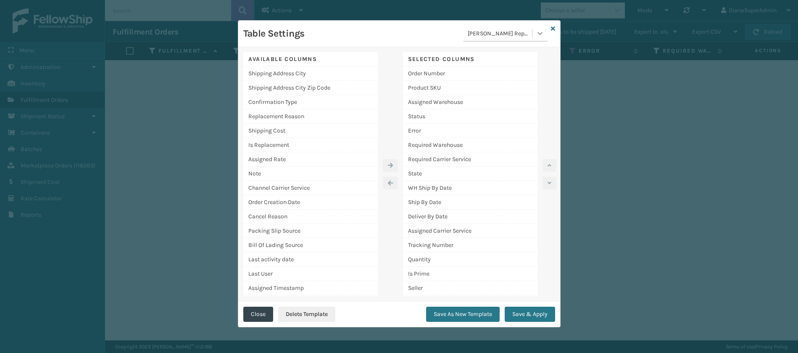
click at [536, 36] on icon at bounding box center [540, 33] width 8 height 8
click at [493, 96] on div "EOD" at bounding box center [506, 101] width 84 height 16
click at [530, 313] on button "Save & Apply" at bounding box center [530, 313] width 50 height 15
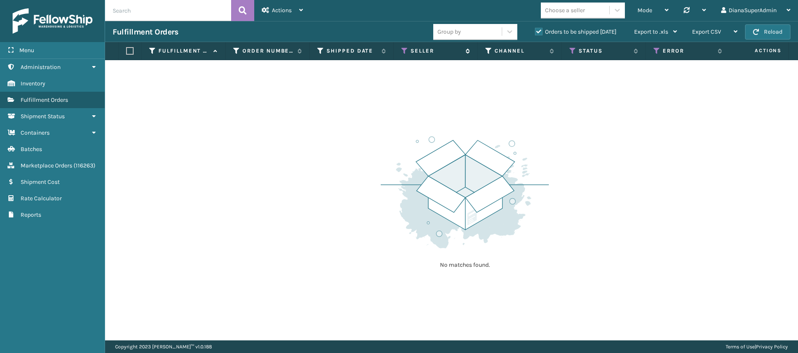
click at [405, 50] on icon at bounding box center [404, 51] width 7 height 8
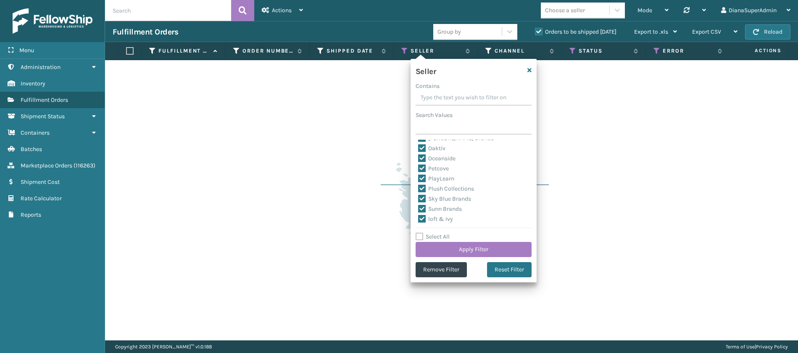
scroll to position [259, 0]
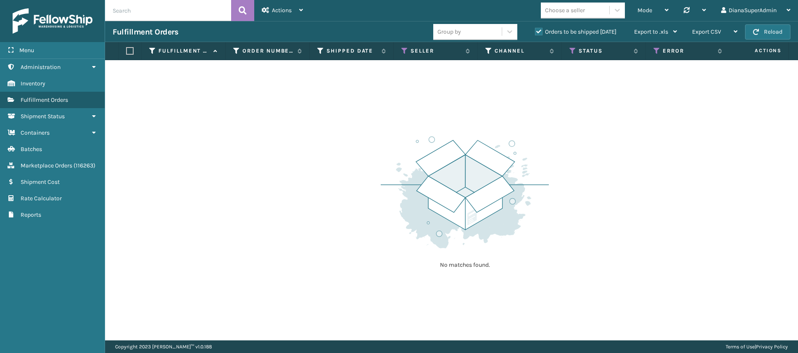
click at [639, 155] on div "No matches found." at bounding box center [451, 200] width 693 height 280
click at [573, 53] on icon at bounding box center [573, 51] width 7 height 8
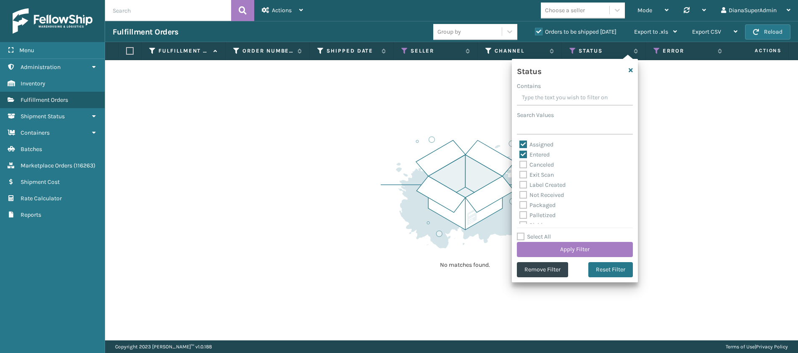
click at [526, 144] on label "Assigned" at bounding box center [537, 144] width 34 height 7
click at [520, 144] on input "Assigned" at bounding box center [520, 142] width 0 height 5
click at [523, 154] on label "Entered" at bounding box center [535, 154] width 30 height 7
click at [520, 154] on input "Entered" at bounding box center [520, 152] width 0 height 5
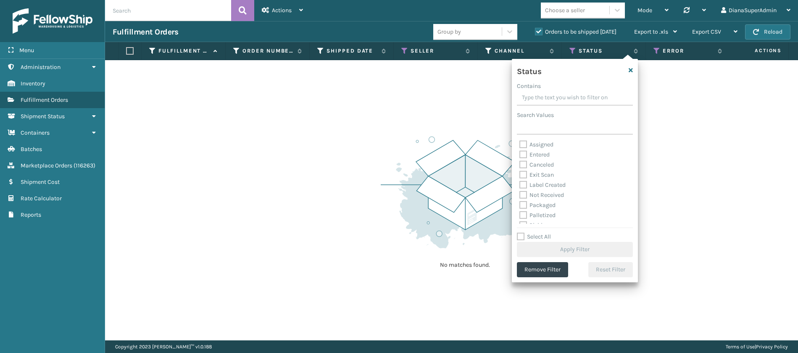
click at [523, 182] on label "Label Created" at bounding box center [543, 184] width 46 height 7
click at [520, 182] on input "Label Created" at bounding box center [520, 182] width 0 height 5
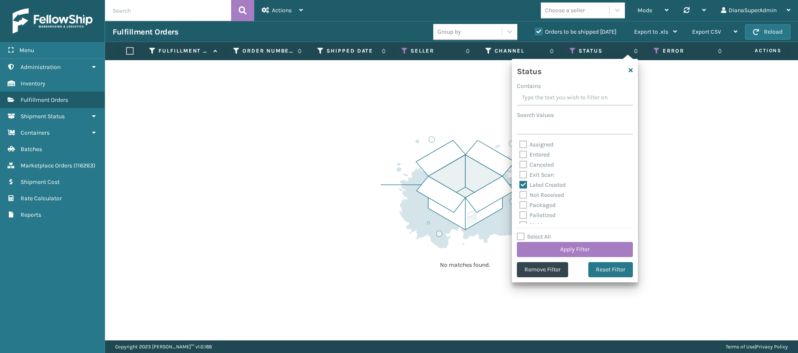
click at [523, 203] on label "Packaged" at bounding box center [538, 204] width 36 height 7
click at [520, 203] on input "Packaged" at bounding box center [520, 202] width 0 height 5
click at [523, 212] on label "Palletized" at bounding box center [538, 214] width 36 height 7
click at [520, 212] on input "Palletized" at bounding box center [520, 212] width 0 height 5
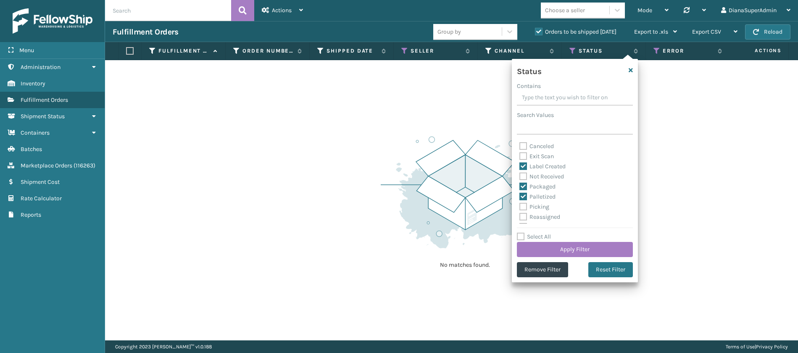
click at [523, 208] on label "Picking" at bounding box center [535, 206] width 30 height 7
click at [520, 207] on input "Picking" at bounding box center [520, 204] width 0 height 5
click at [579, 246] on button "Apply Filter" at bounding box center [575, 249] width 116 height 15
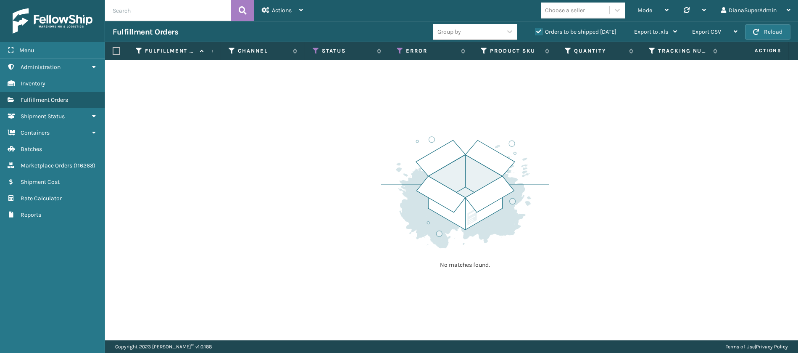
scroll to position [0, 256]
click at [401, 53] on icon at bounding box center [401, 51] width 7 height 8
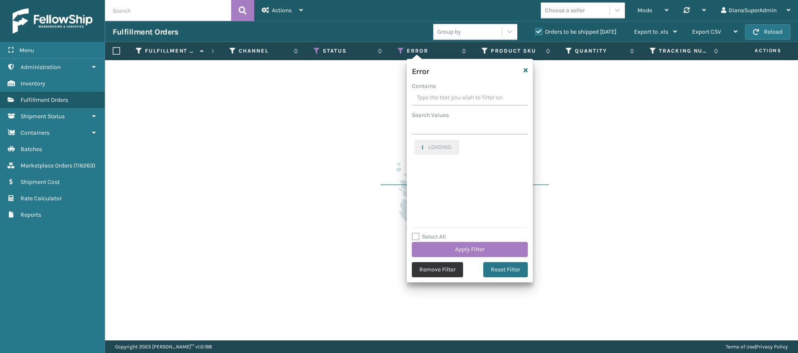
click at [432, 268] on button "Remove Filter" at bounding box center [437, 269] width 51 height 15
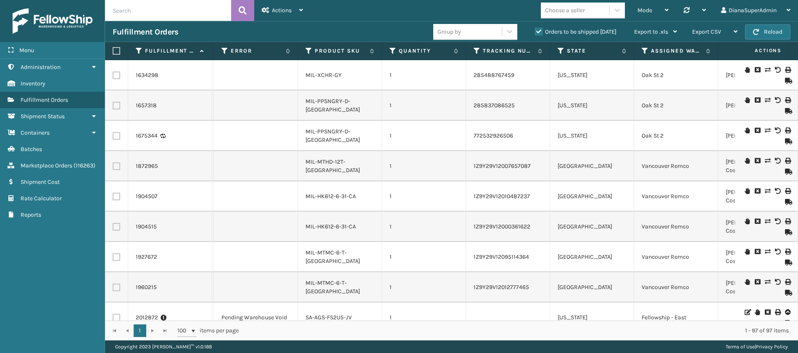
scroll to position [0, 483]
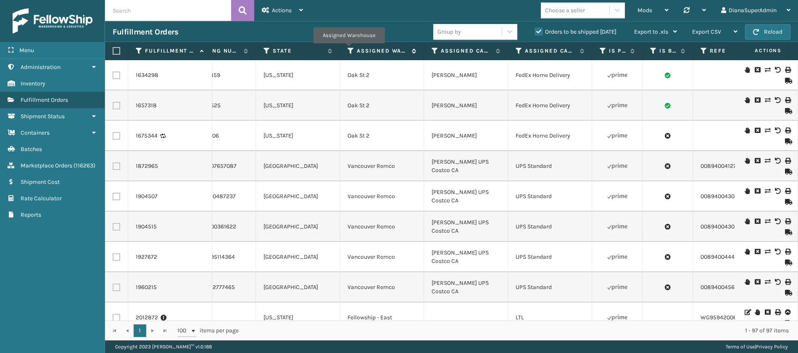
click at [349, 49] on icon at bounding box center [351, 51] width 7 height 8
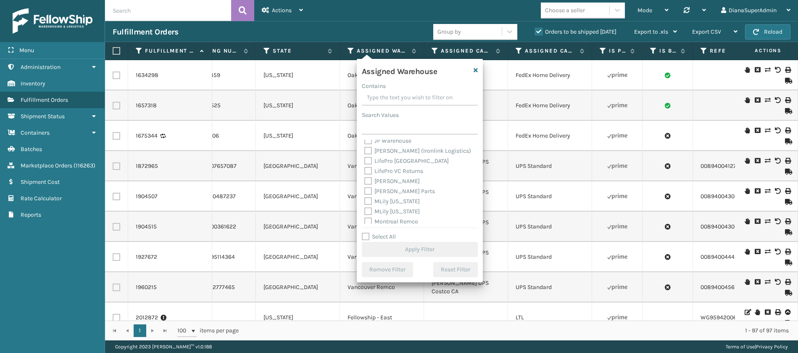
click at [368, 179] on label "[PERSON_NAME]" at bounding box center [391, 180] width 55 height 7
click at [365, 179] on input "[PERSON_NAME]" at bounding box center [364, 178] width 0 height 5
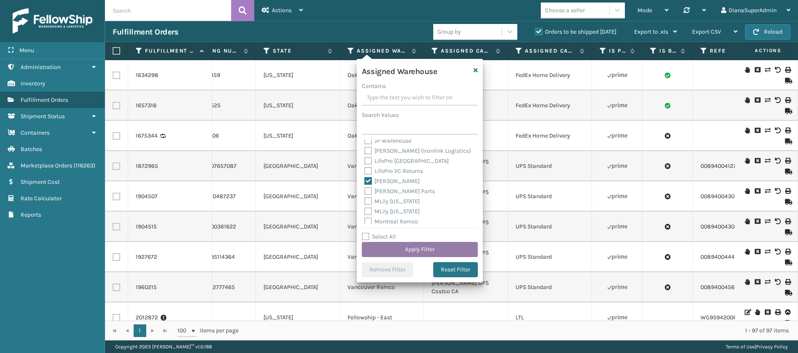
click at [434, 248] on button "Apply Filter" at bounding box center [420, 249] width 116 height 15
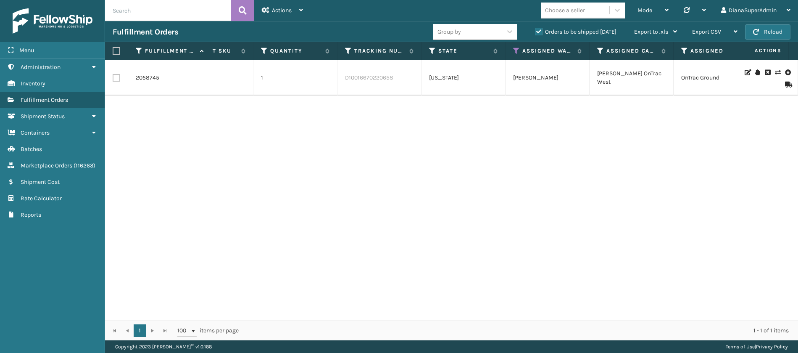
scroll to position [0, 566]
click at [513, 50] on icon at bounding box center [511, 51] width 7 height 8
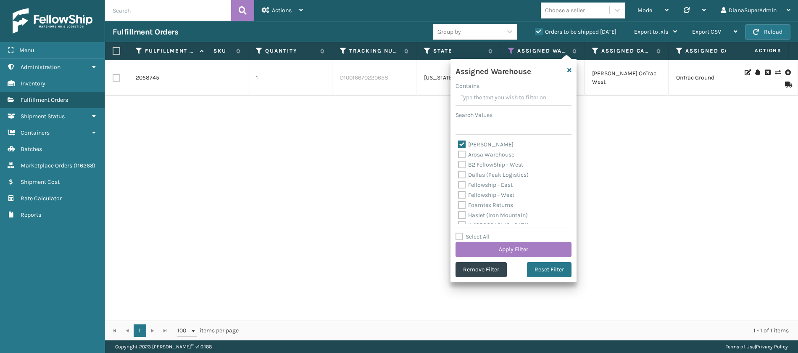
click at [461, 145] on label "[PERSON_NAME]" at bounding box center [485, 144] width 55 height 7
click at [459, 145] on input "[PERSON_NAME]" at bounding box center [458, 142] width 0 height 5
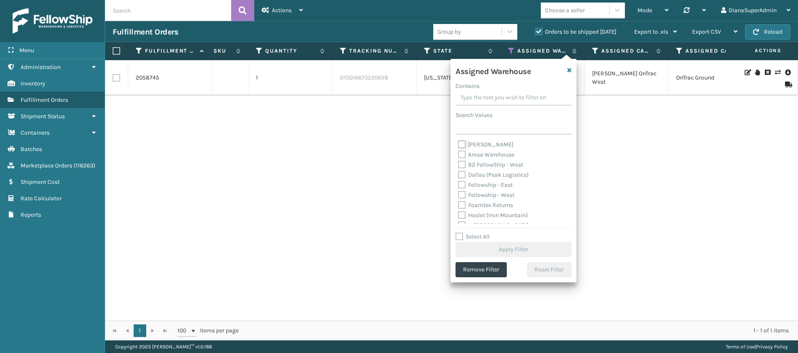
scroll to position [14, 0]
click at [461, 180] on label "Fellowship - West" at bounding box center [486, 180] width 56 height 7
click at [459, 180] on input "Fellowship - West" at bounding box center [458, 178] width 0 height 5
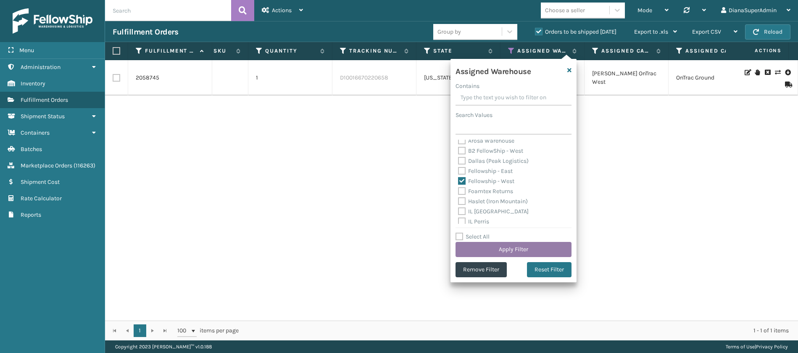
click at [509, 248] on button "Apply Filter" at bounding box center [514, 249] width 116 height 15
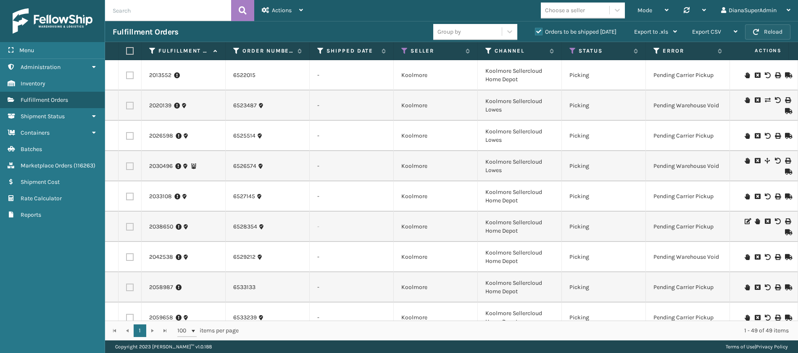
click at [766, 28] on button "Reload" at bounding box center [767, 31] width 45 height 15
click at [765, 28] on button "Reload" at bounding box center [767, 31] width 45 height 15
click at [767, 29] on button "Reload" at bounding box center [767, 31] width 45 height 15
click at [765, 31] on button "Reload" at bounding box center [767, 31] width 45 height 15
click at [763, 31] on button "Reload" at bounding box center [767, 31] width 45 height 15
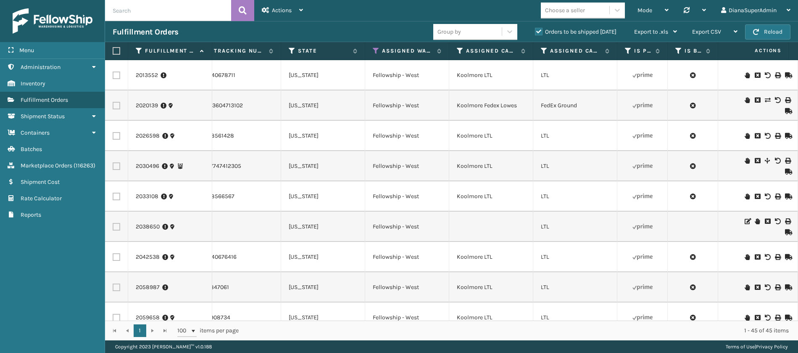
scroll to position [0, 702]
click at [606, 49] on icon at bounding box center [605, 50] width 7 height 5
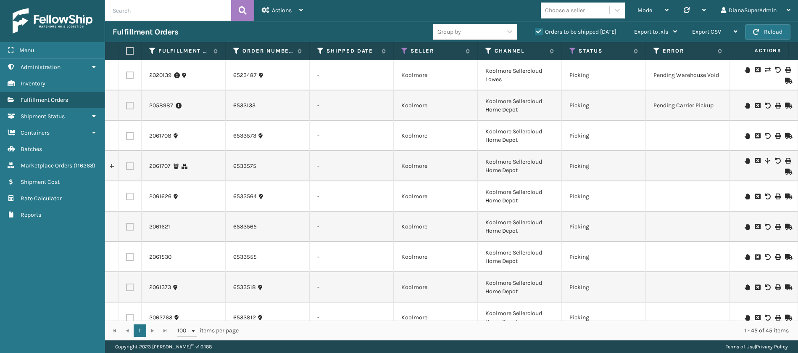
scroll to position [0, 195]
drag, startPoint x: 230, startPoint y: 77, endPoint x: 256, endPoint y: 76, distance: 25.2
click at [256, 76] on td "6523487" at bounding box center [268, 75] width 84 height 30
copy link "6523487"
click at [774, 24] on button "Reload" at bounding box center [767, 31] width 45 height 15
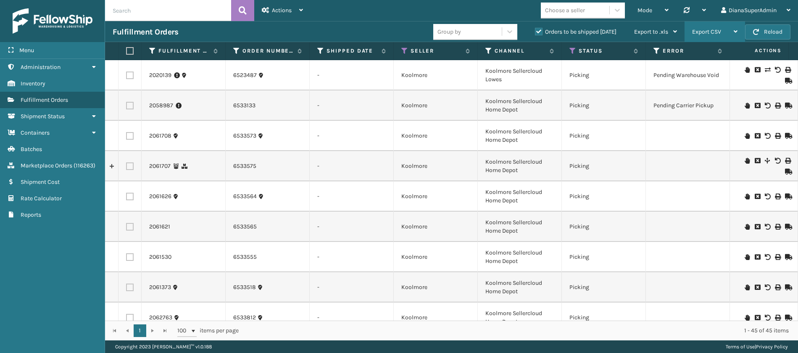
click at [721, 32] on span "Export CSV" at bounding box center [706, 31] width 29 height 7
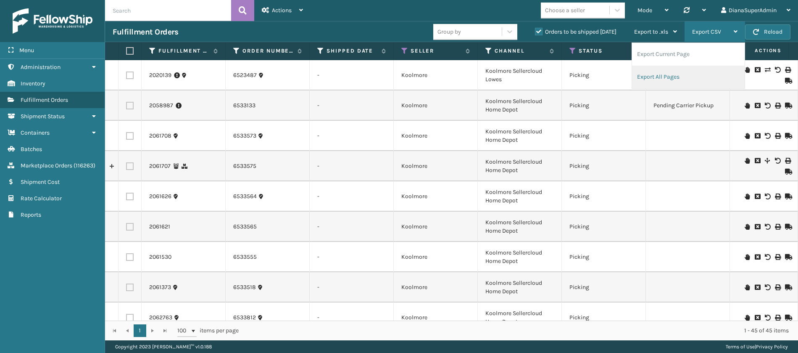
click at [667, 77] on li "Export All Pages" at bounding box center [688, 77] width 113 height 23
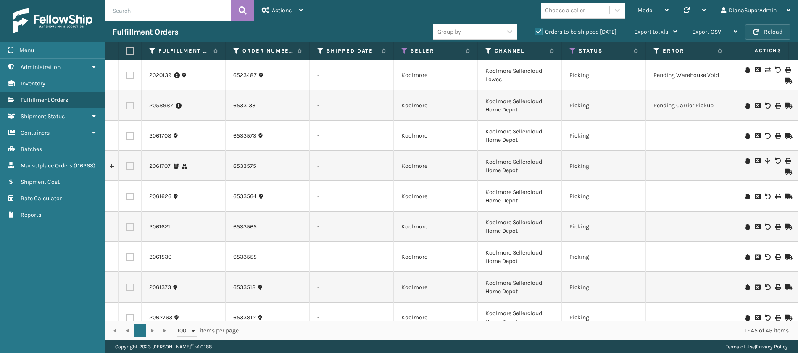
click at [768, 34] on button "Reload" at bounding box center [767, 31] width 45 height 15
